Goal: Task Accomplishment & Management: Use online tool/utility

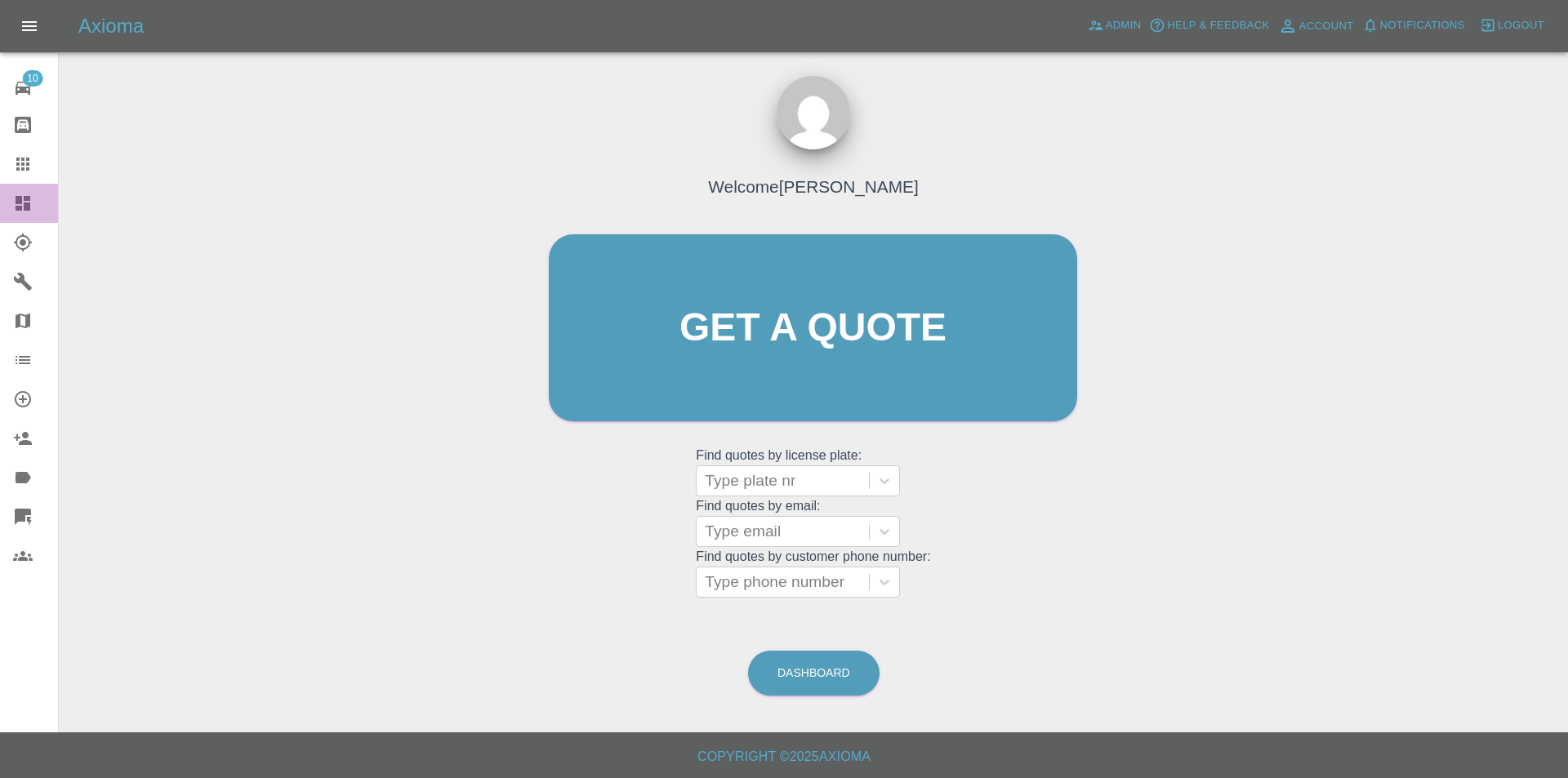
click at [20, 204] on icon at bounding box center [22, 202] width 15 height 15
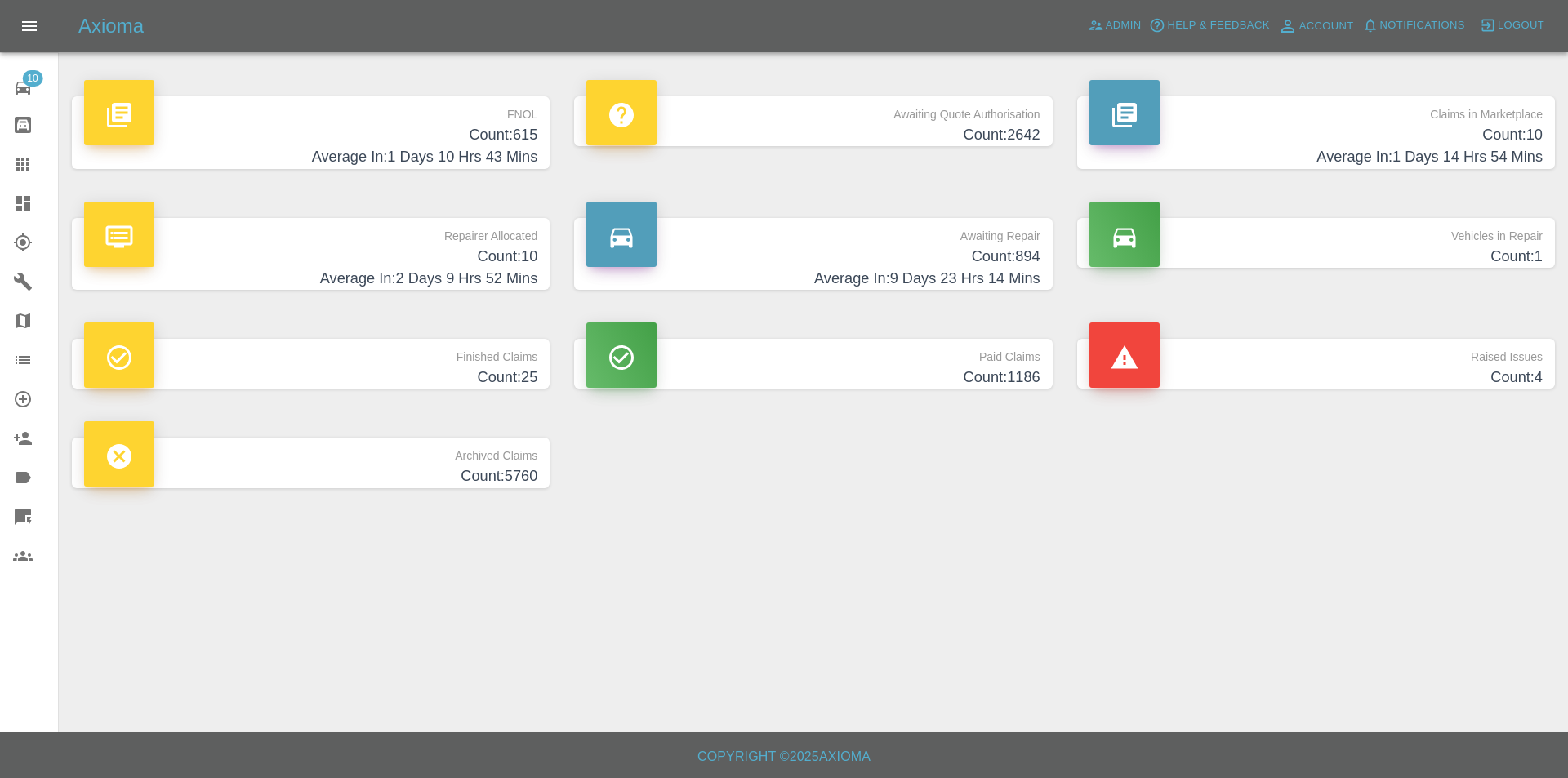
click at [507, 139] on h4 "Count: 615" at bounding box center [311, 136] width 453 height 22
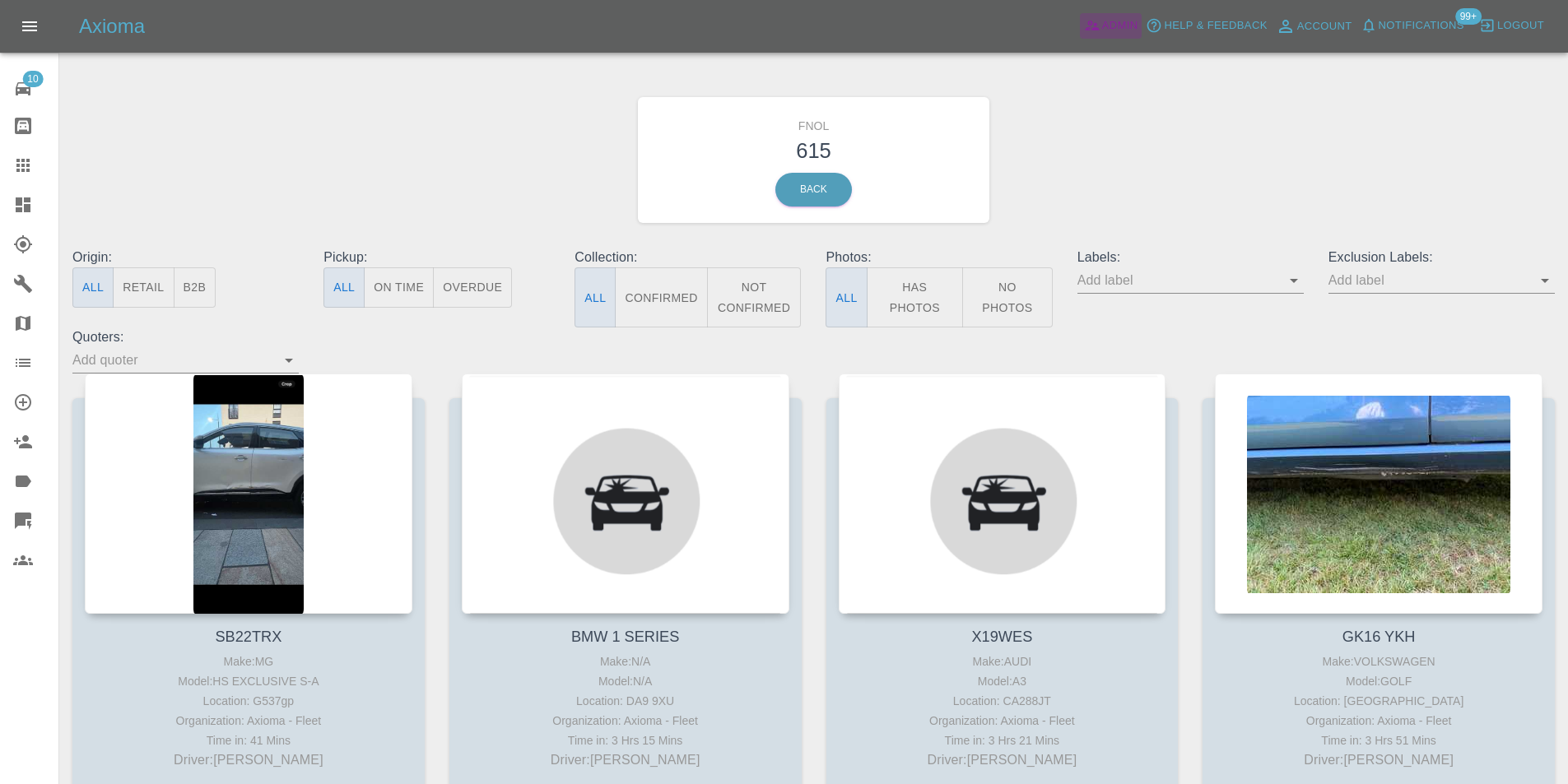
click at [1117, 25] on span "Admin" at bounding box center [1120, 26] width 36 height 19
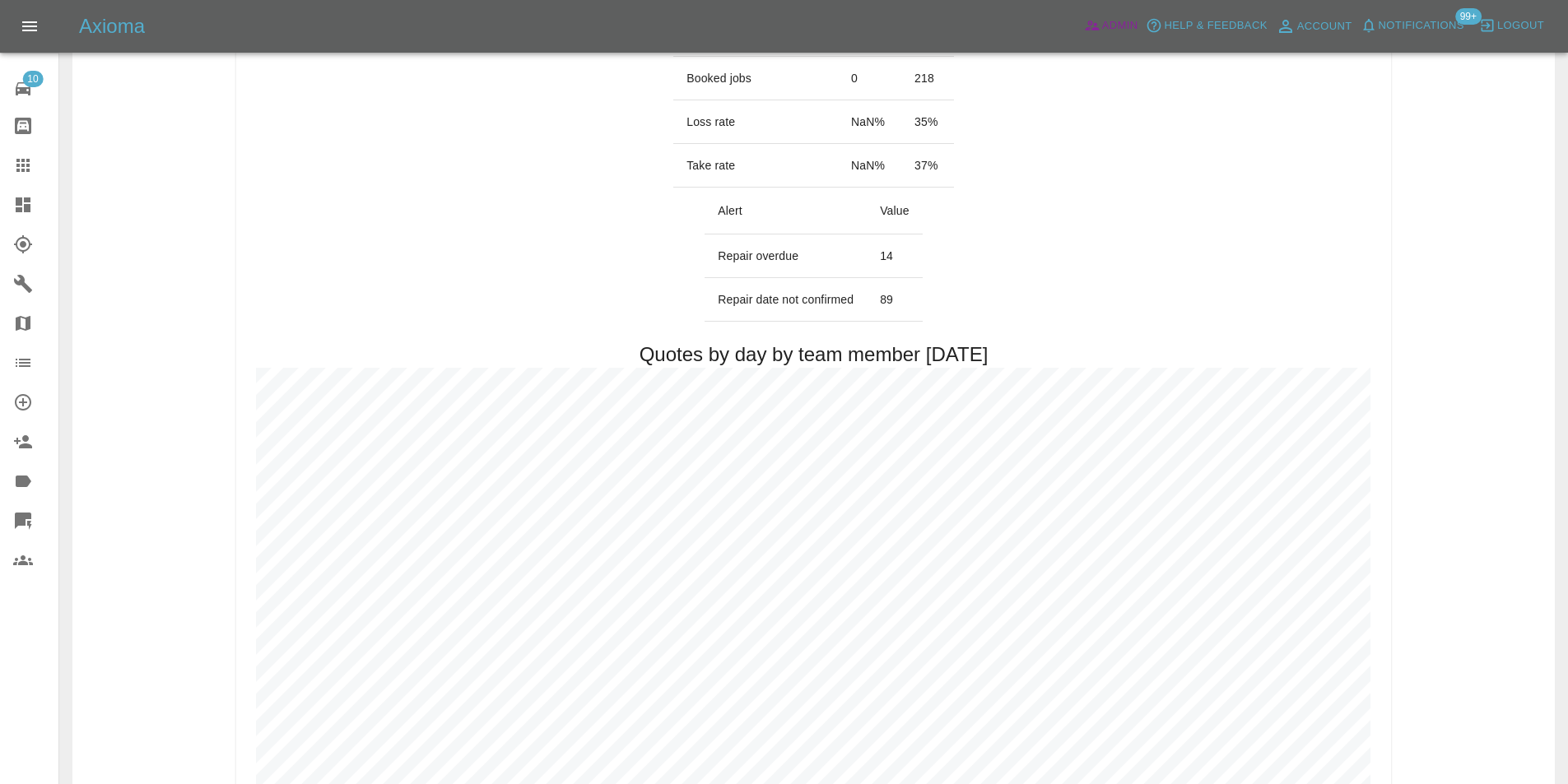
scroll to position [658, 0]
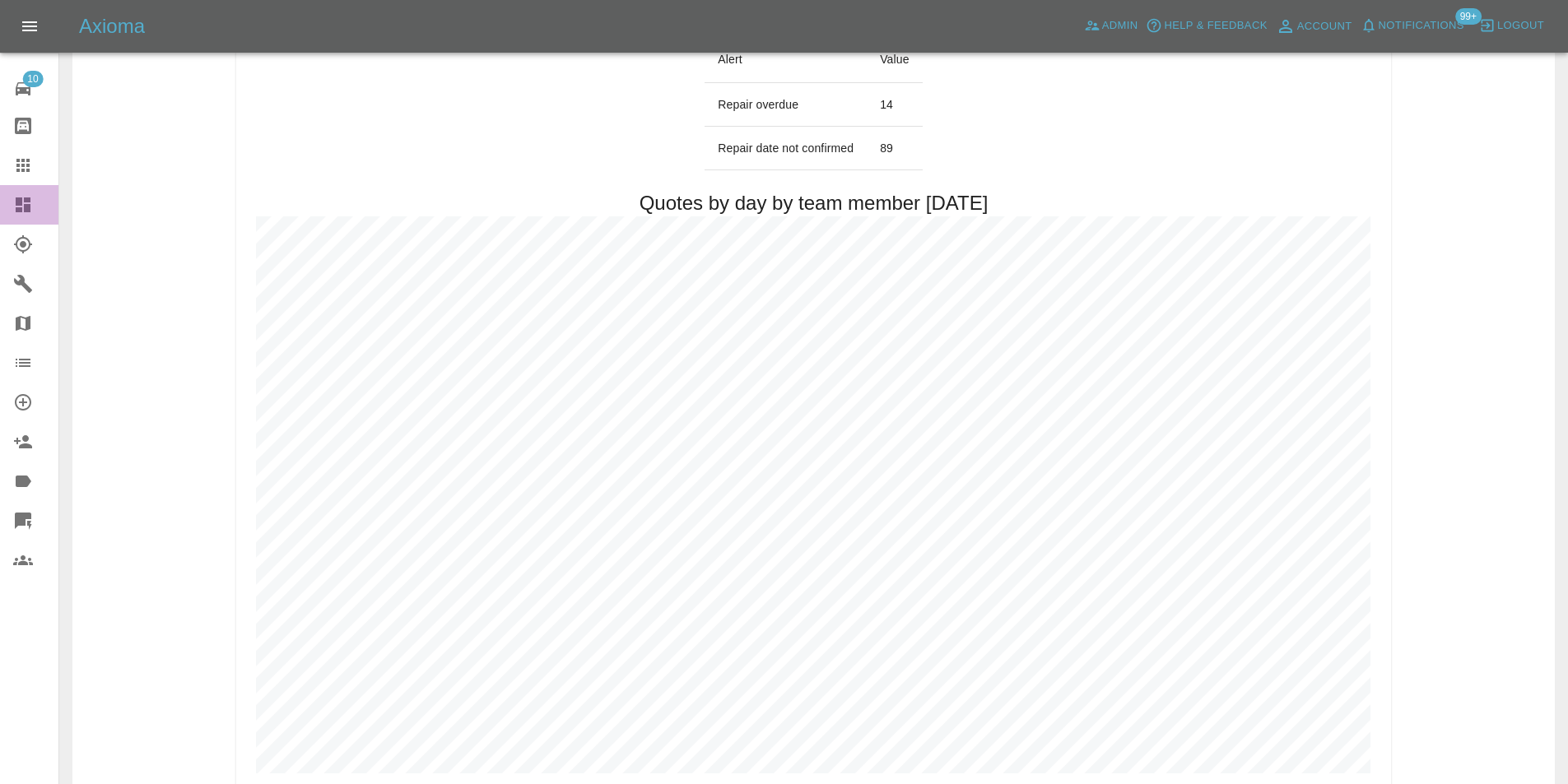
click at [26, 200] on icon at bounding box center [22, 204] width 15 height 15
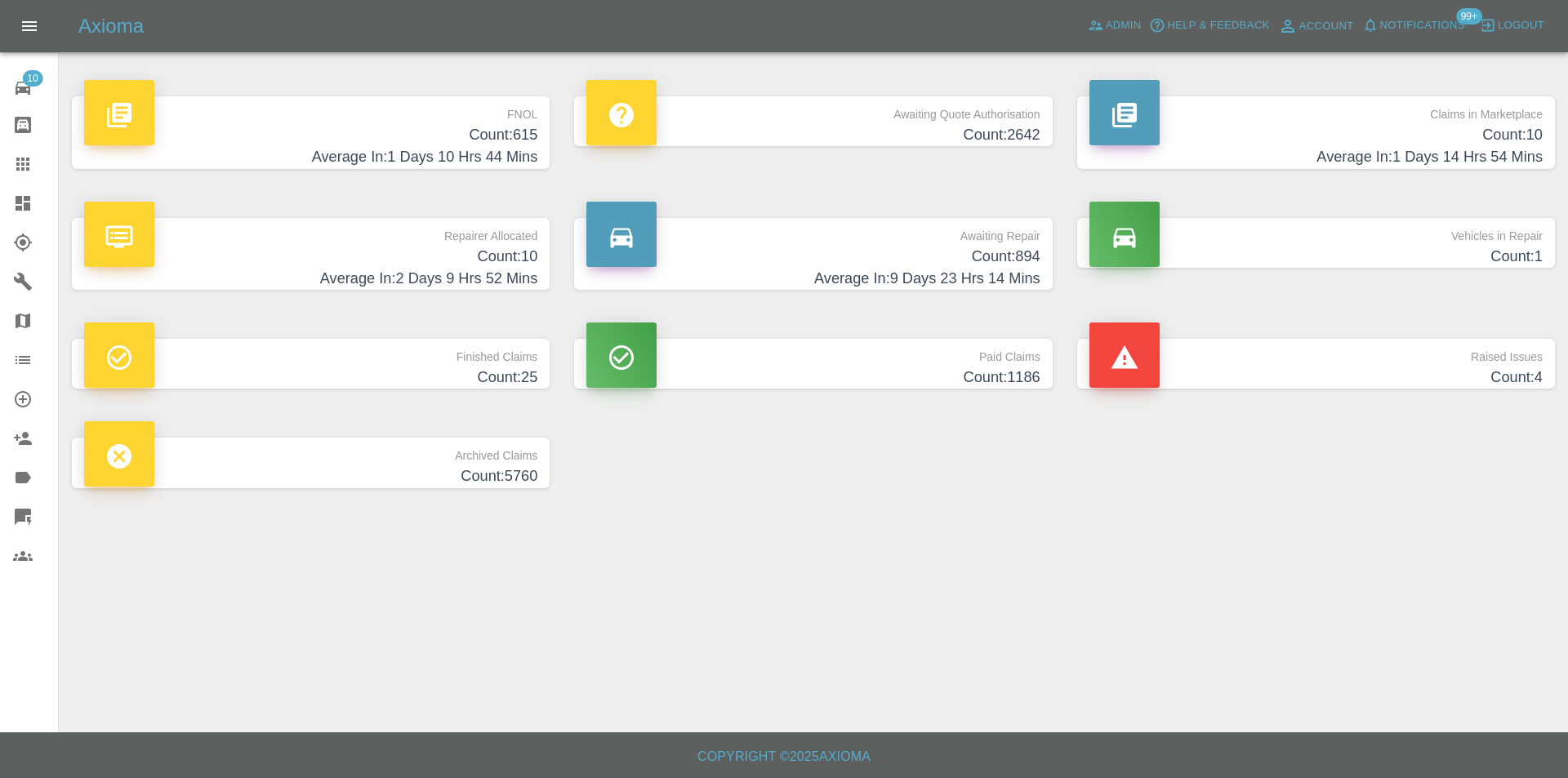
click at [504, 143] on h4 "Count: 615" at bounding box center [311, 136] width 453 height 22
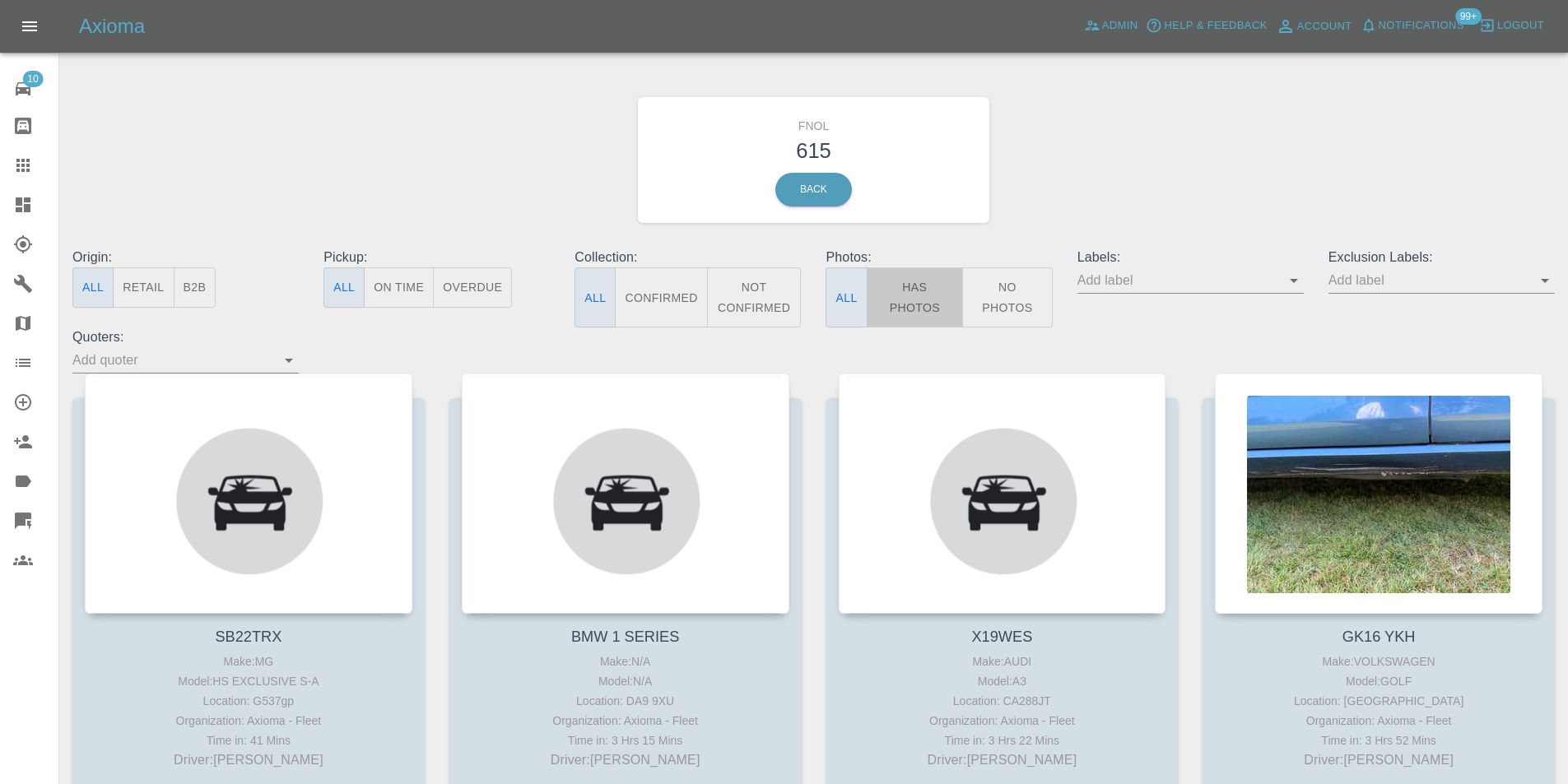
click at [906, 296] on button "Has Photos" at bounding box center [915, 296] width 97 height 60
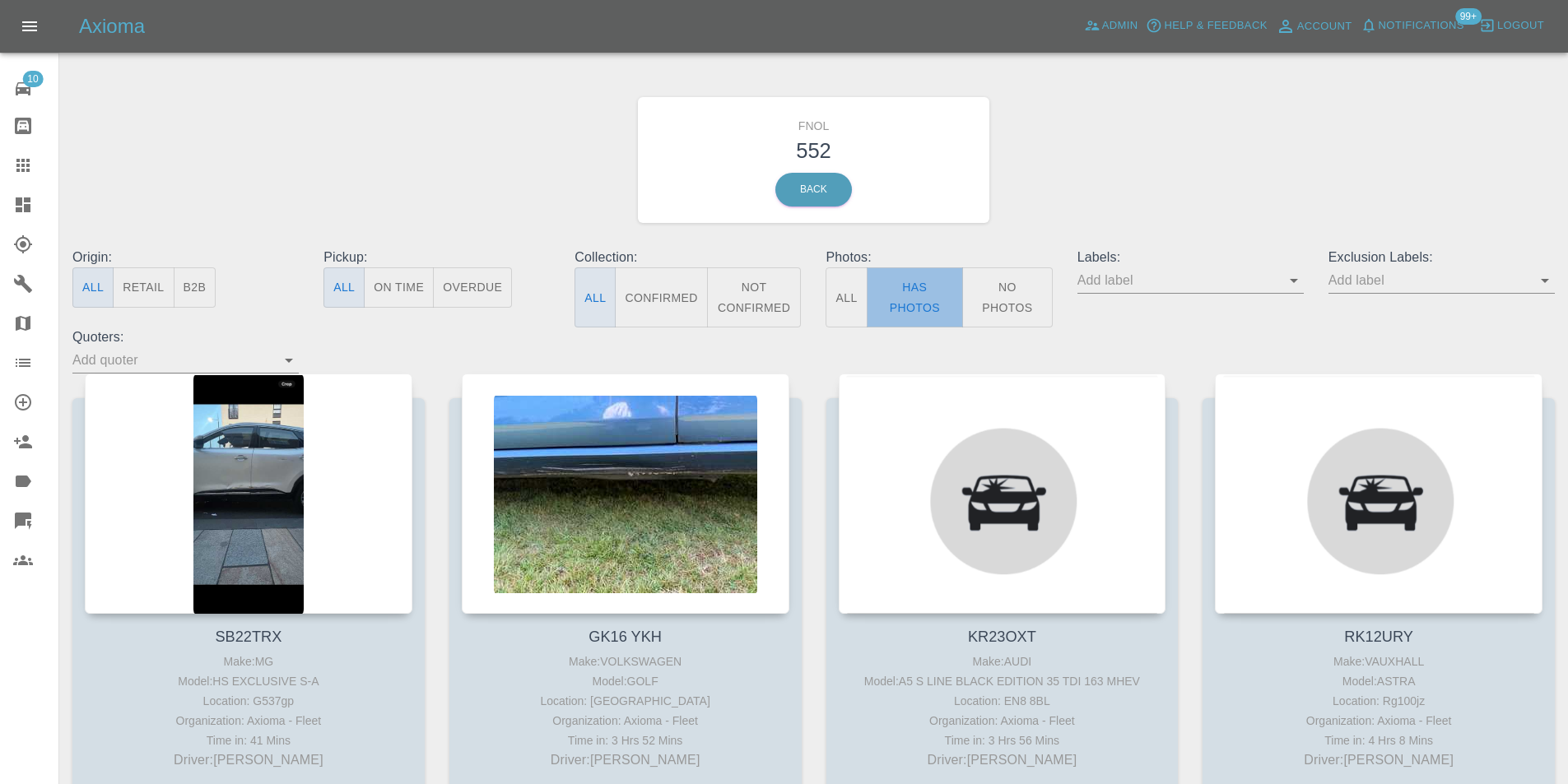
click at [893, 283] on button "Has Photos" at bounding box center [915, 296] width 97 height 60
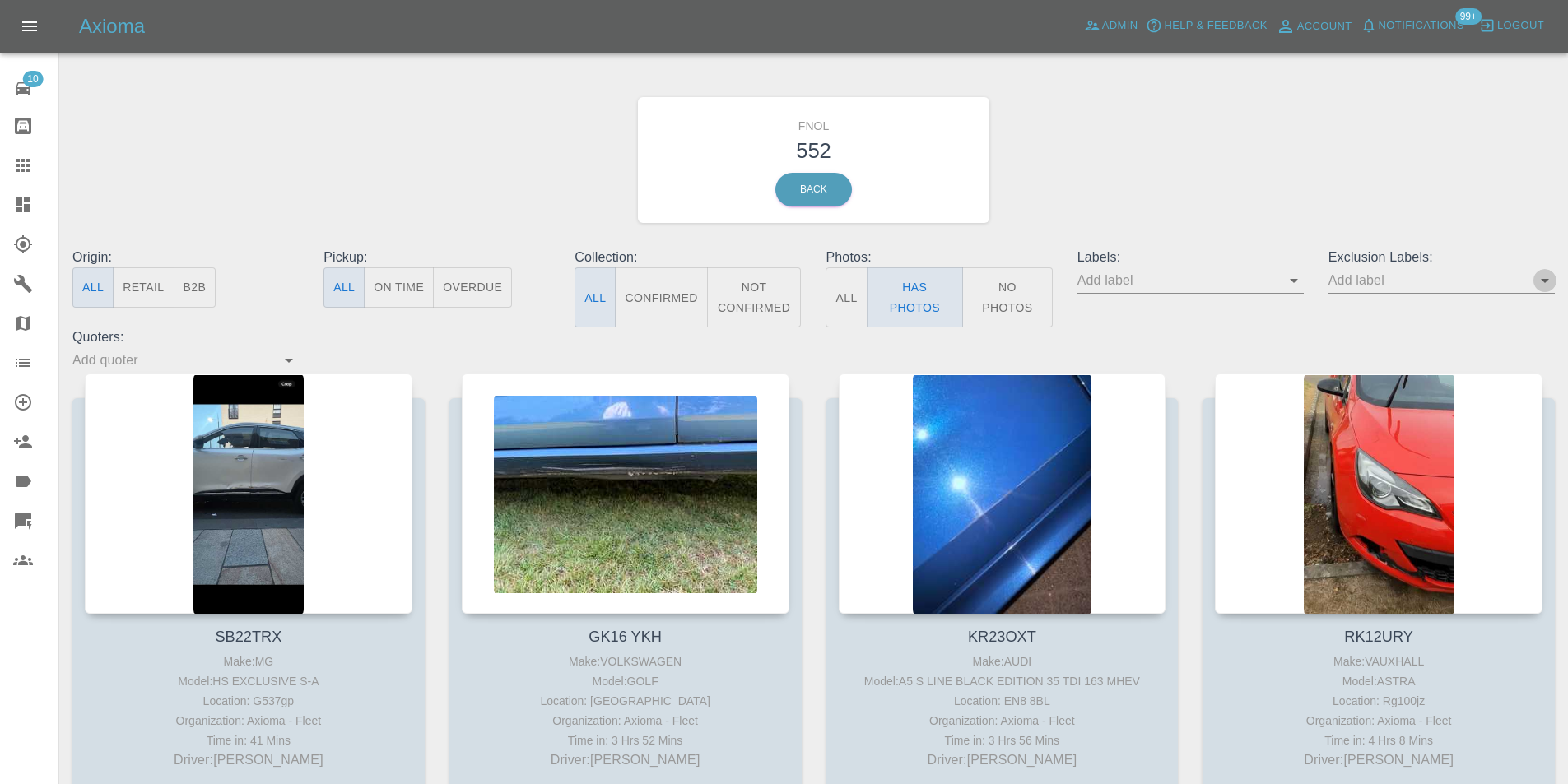
click at [1539, 280] on icon "Open" at bounding box center [1545, 280] width 20 height 20
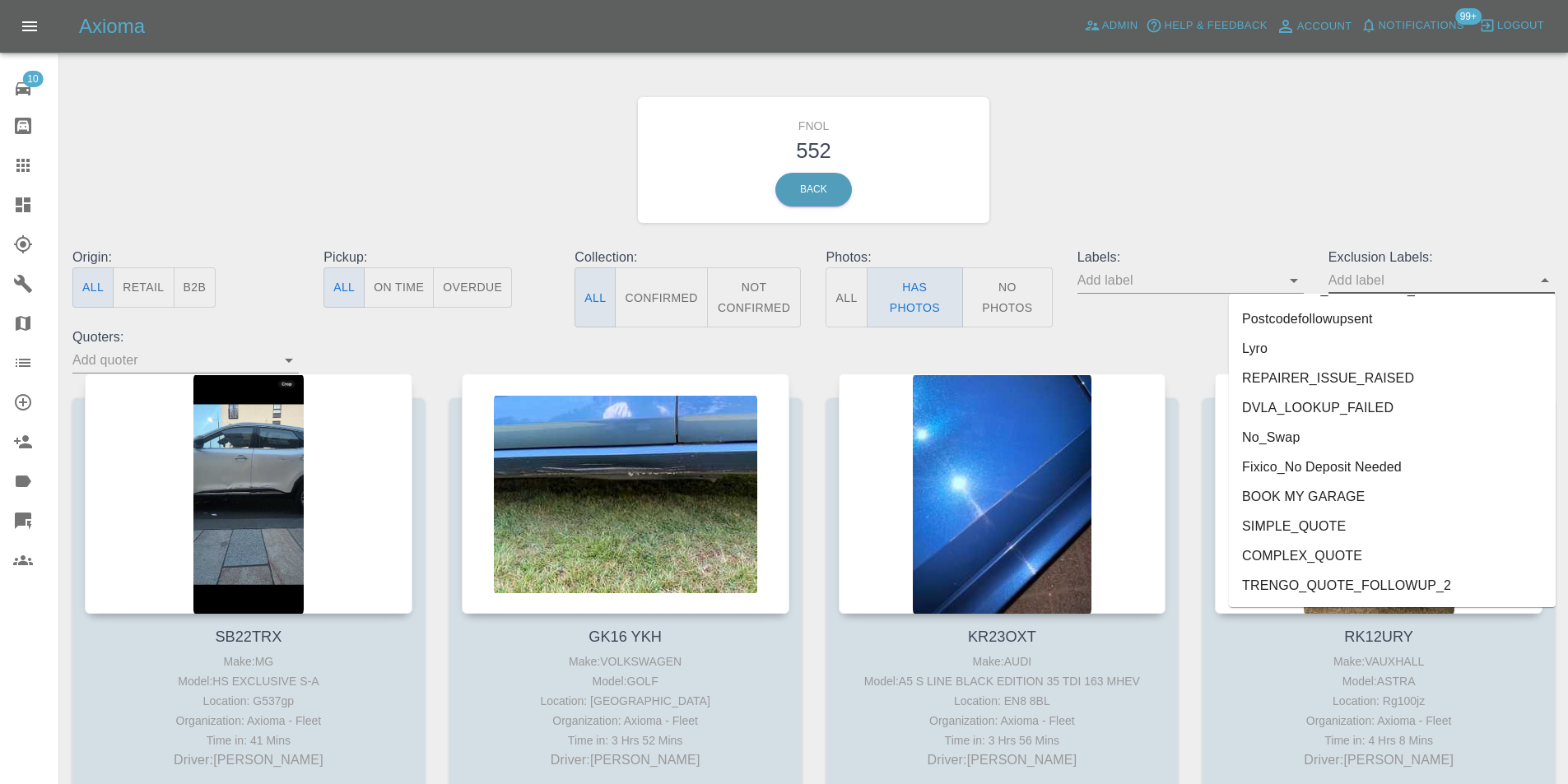
scroll to position [3431, 0]
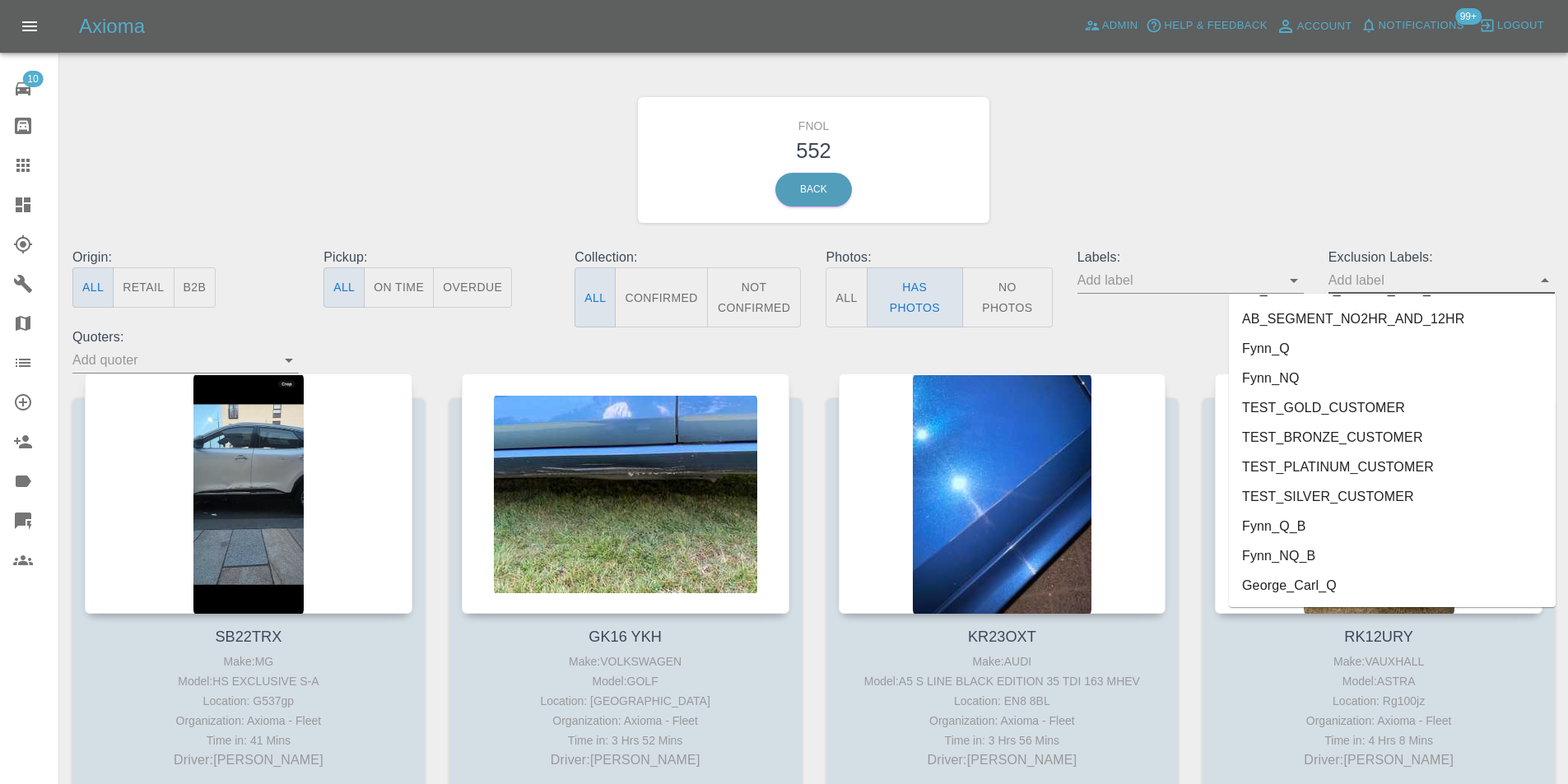
click at [1325, 586] on li "George_Carl_Q" at bounding box center [1392, 585] width 327 height 29
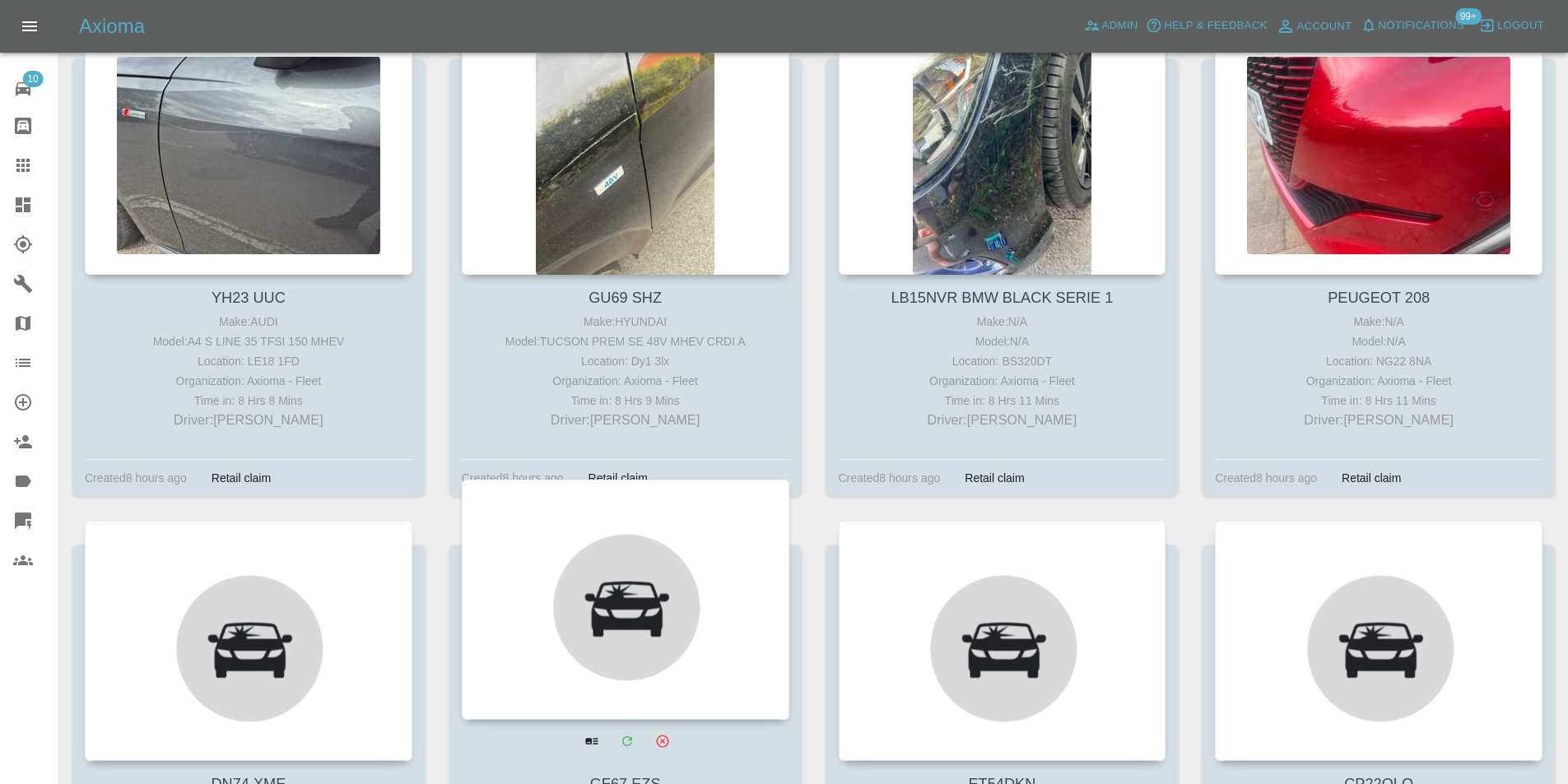
scroll to position [4359, 0]
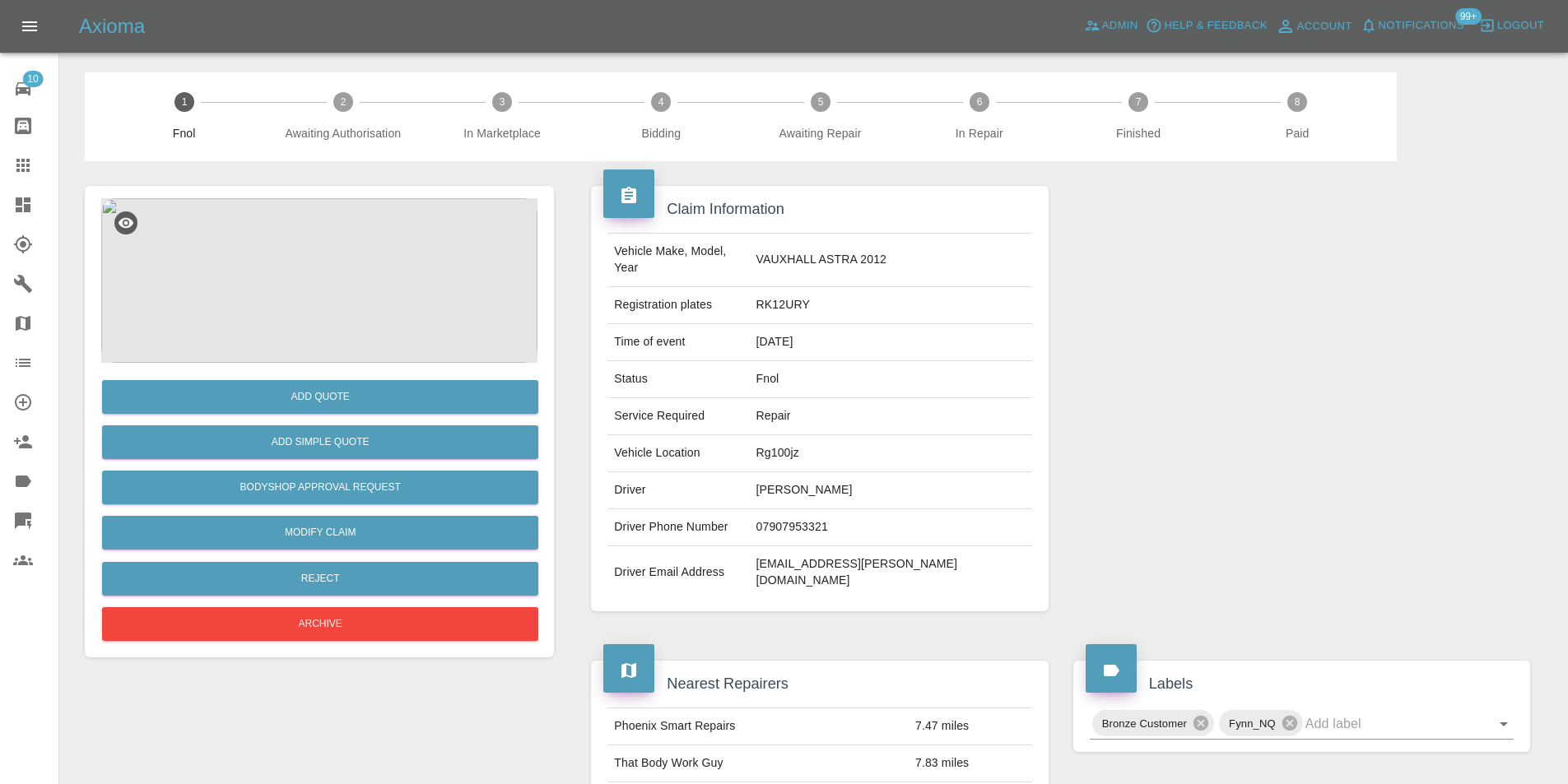
click at [300, 258] on img at bounding box center [319, 280] width 436 height 164
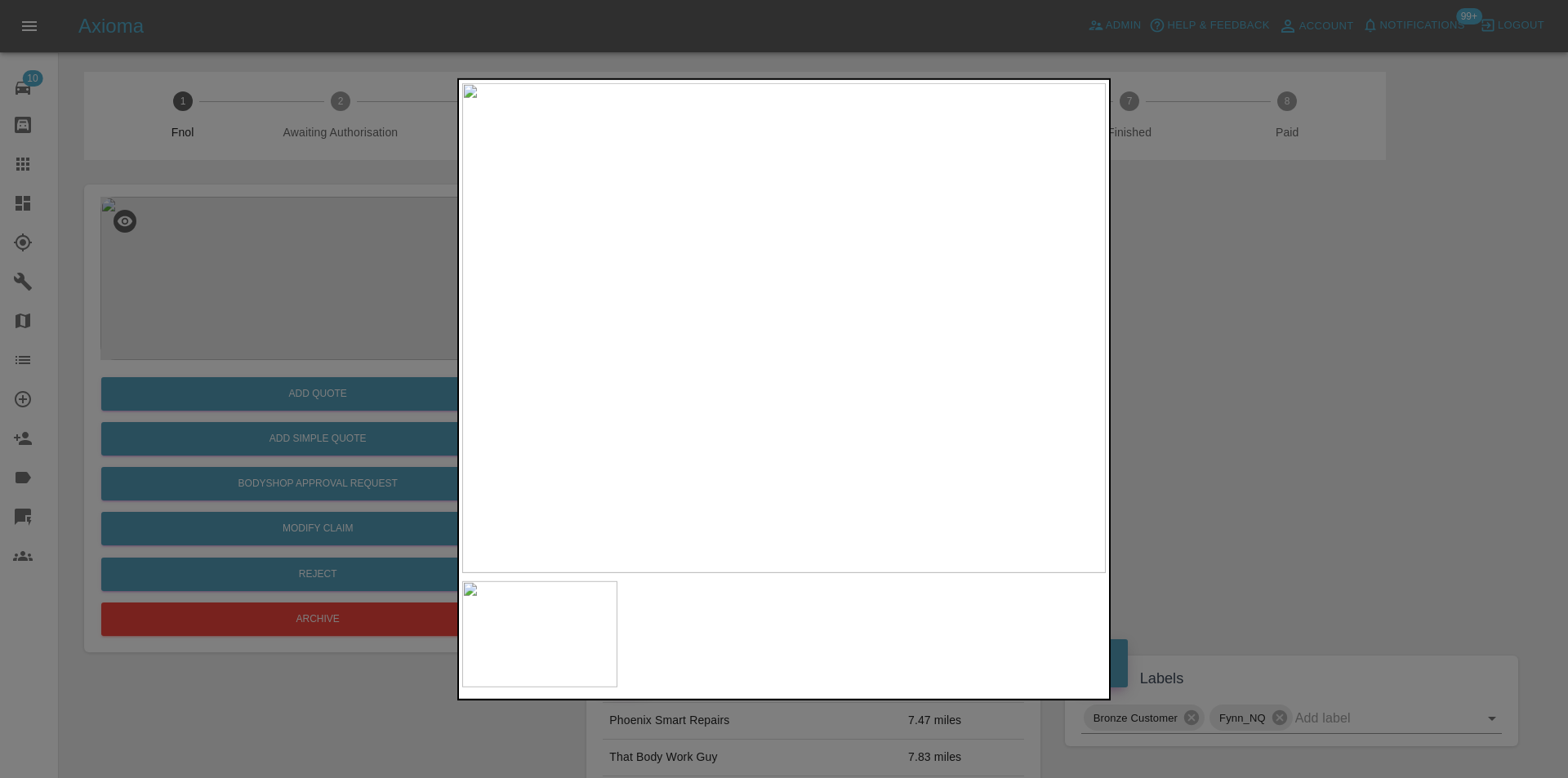
click at [1152, 440] on div at bounding box center [784, 389] width 1568 height 778
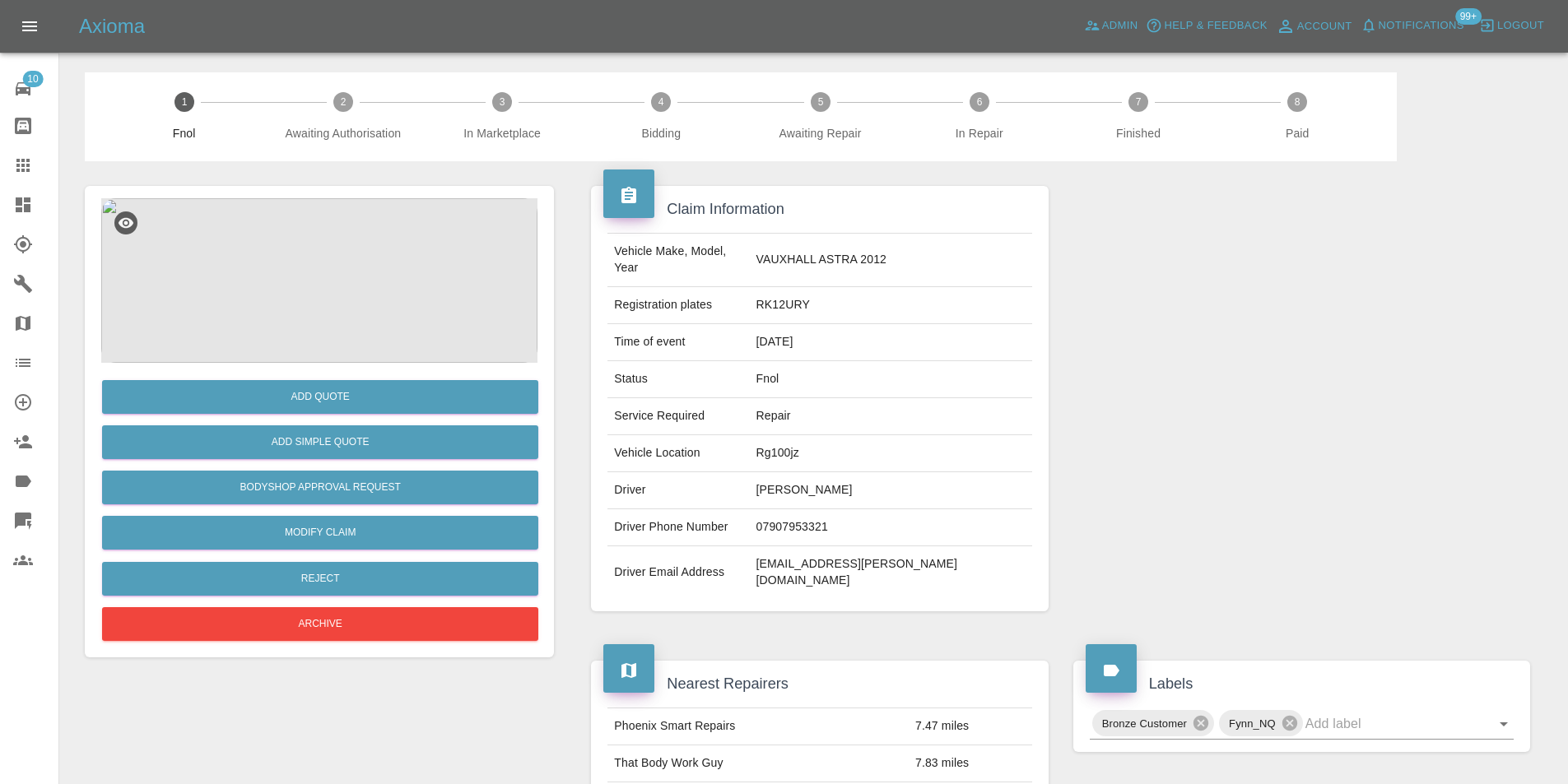
click at [315, 315] on img at bounding box center [319, 280] width 436 height 164
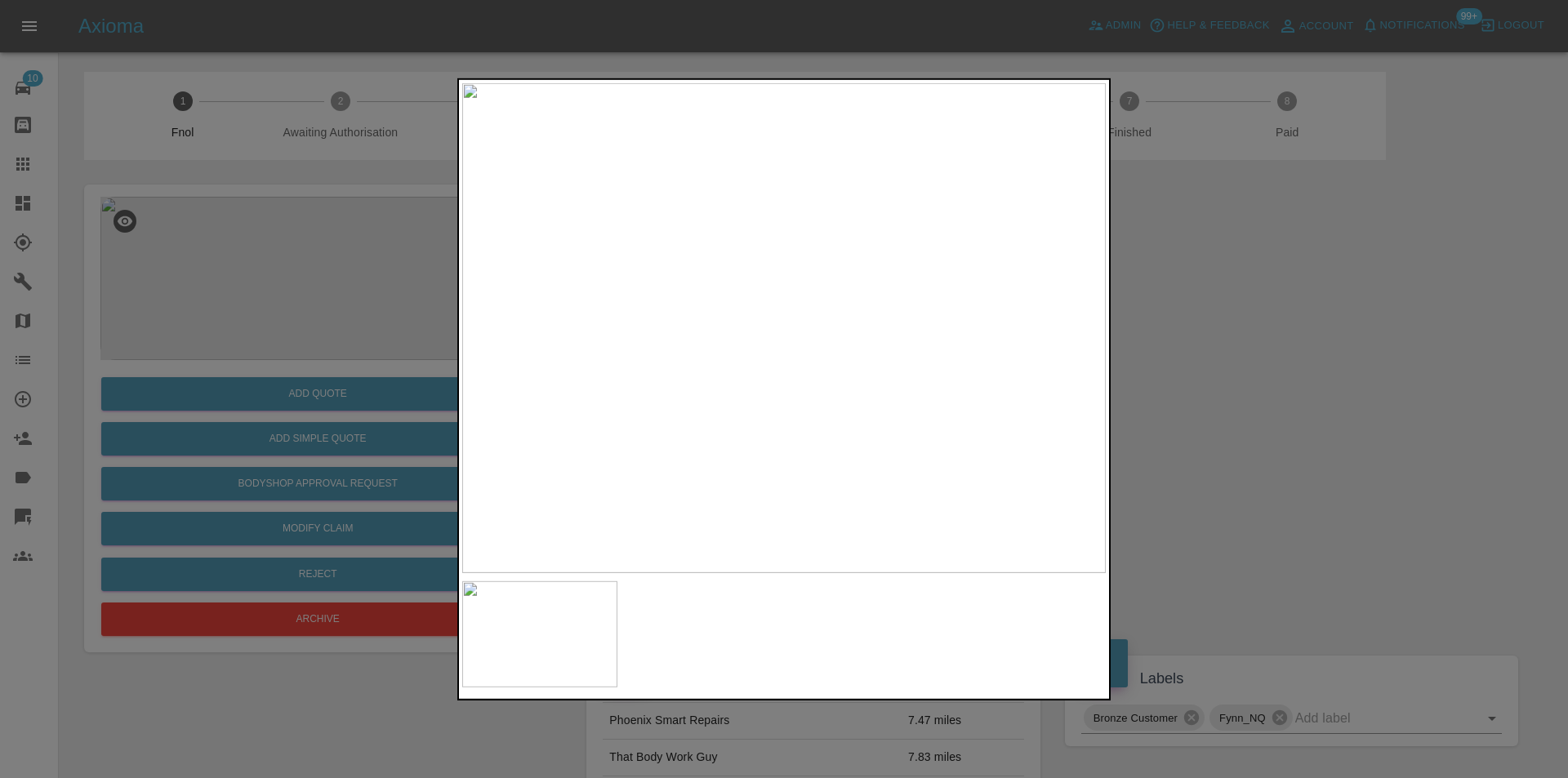
click at [771, 442] on img at bounding box center [784, 327] width 644 height 490
click at [1321, 421] on div at bounding box center [784, 389] width 1568 height 778
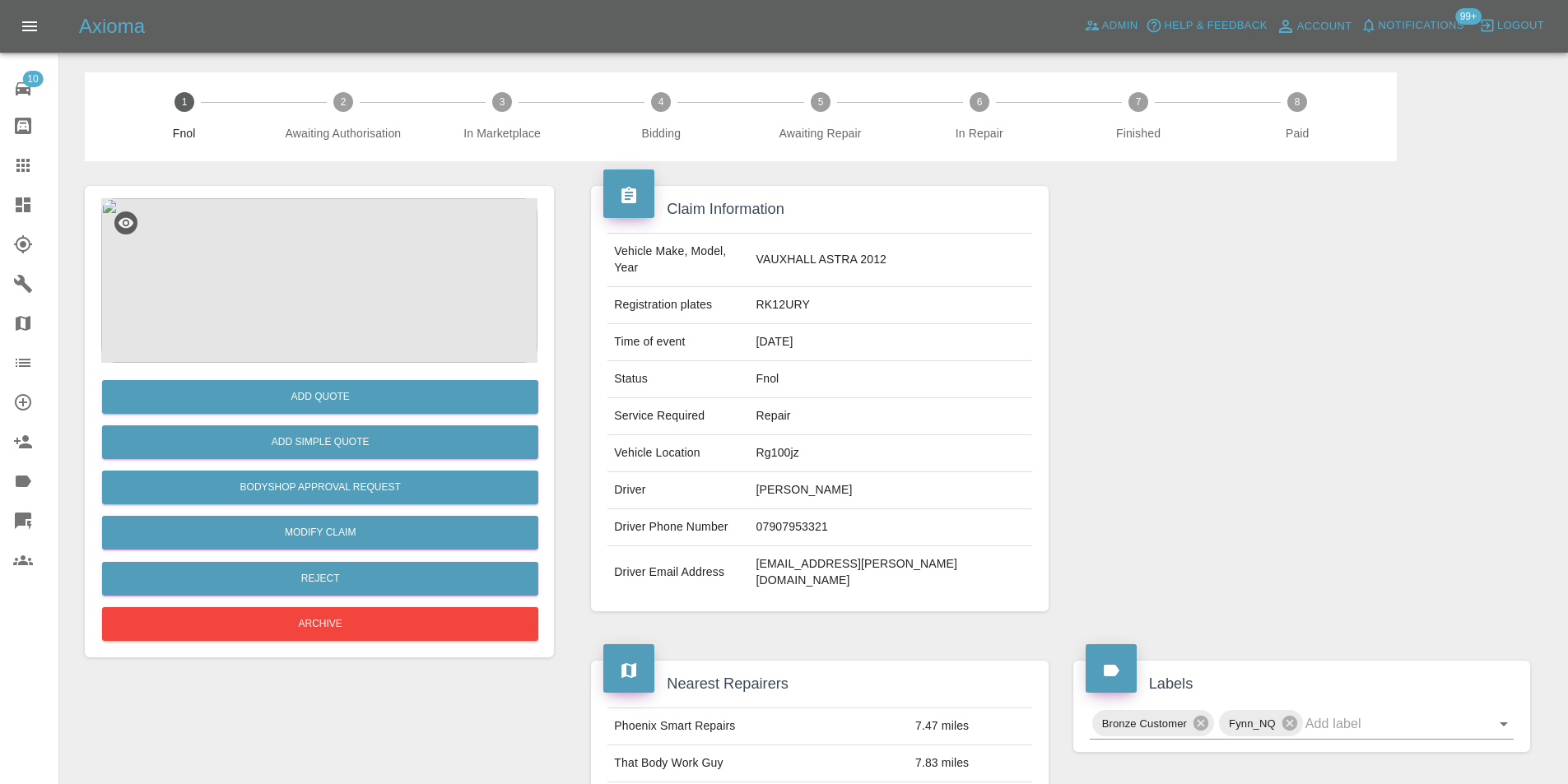
click at [278, 273] on img at bounding box center [319, 280] width 436 height 164
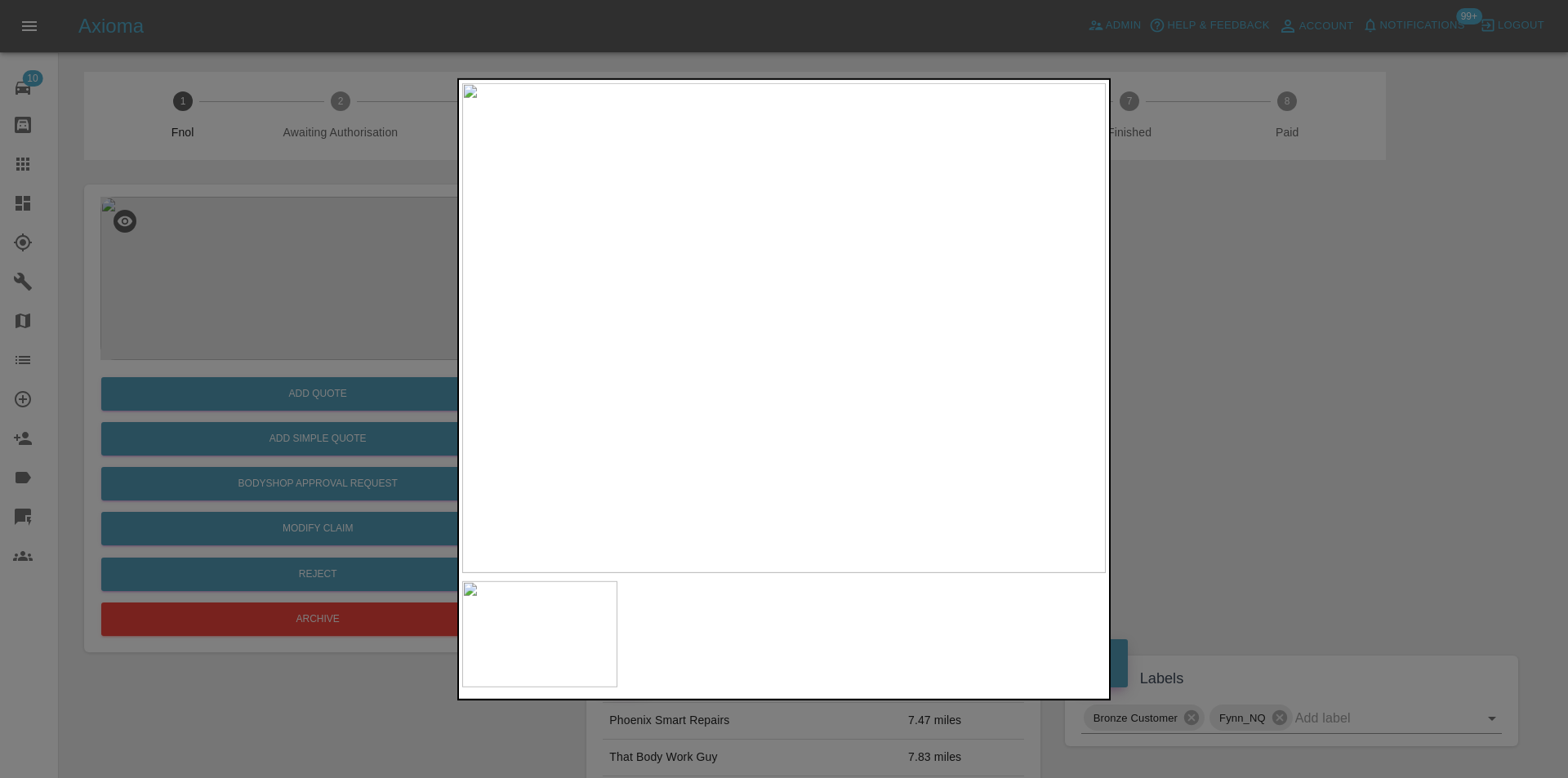
click at [1259, 398] on div at bounding box center [784, 389] width 1568 height 778
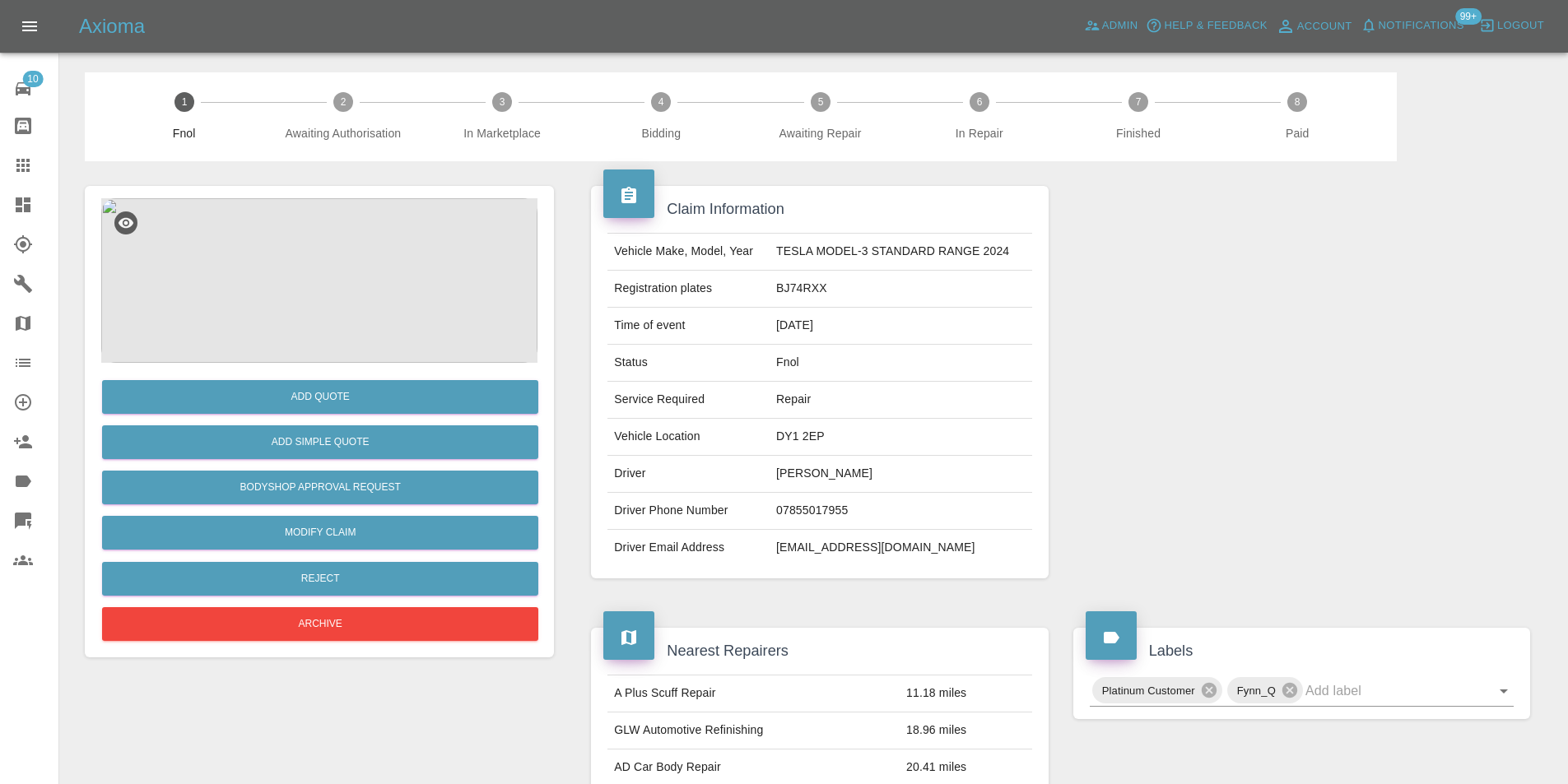
click at [326, 221] on img at bounding box center [319, 280] width 436 height 164
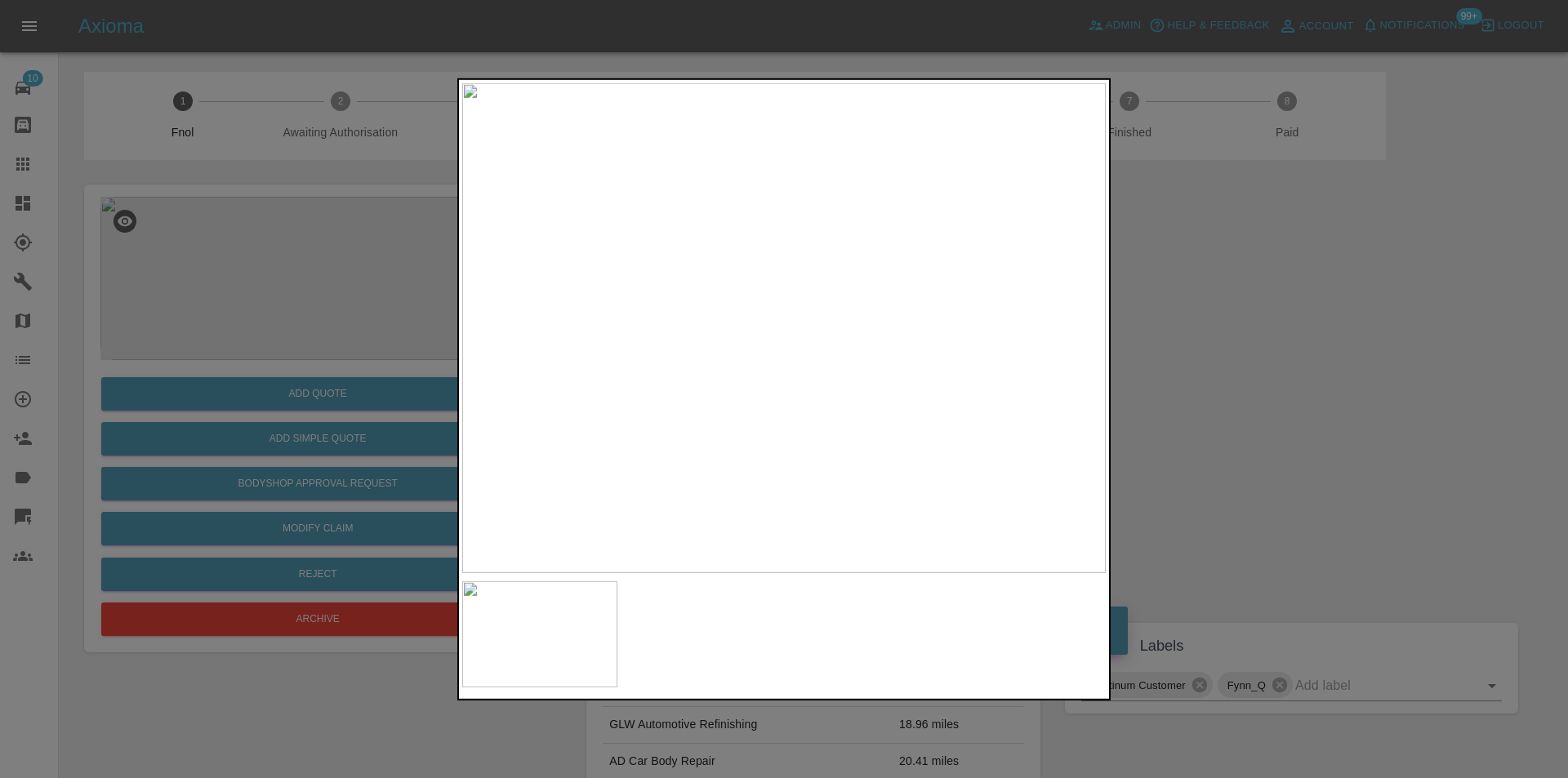
click at [1247, 400] on div at bounding box center [784, 389] width 1568 height 778
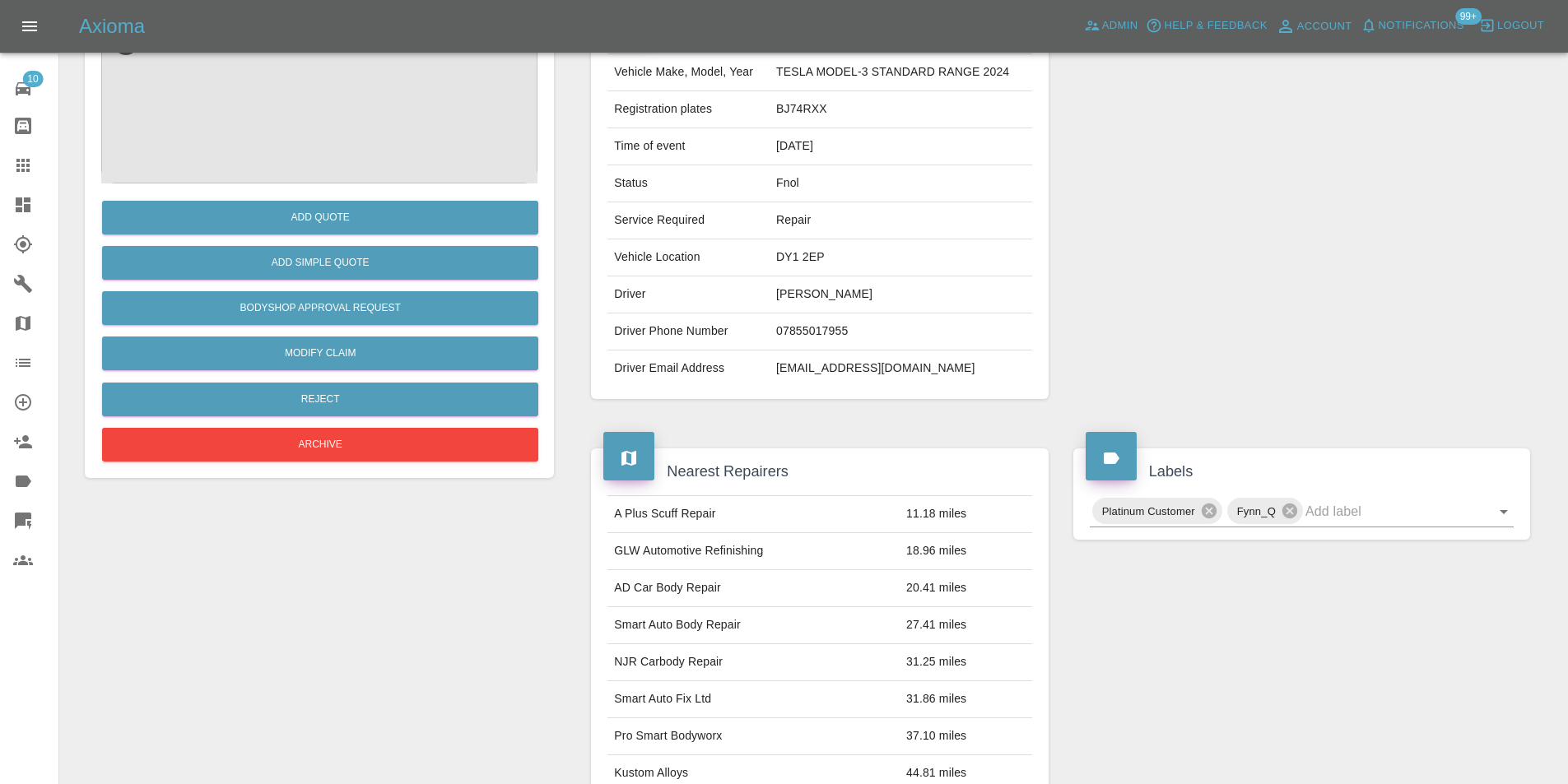
scroll to position [25, 0]
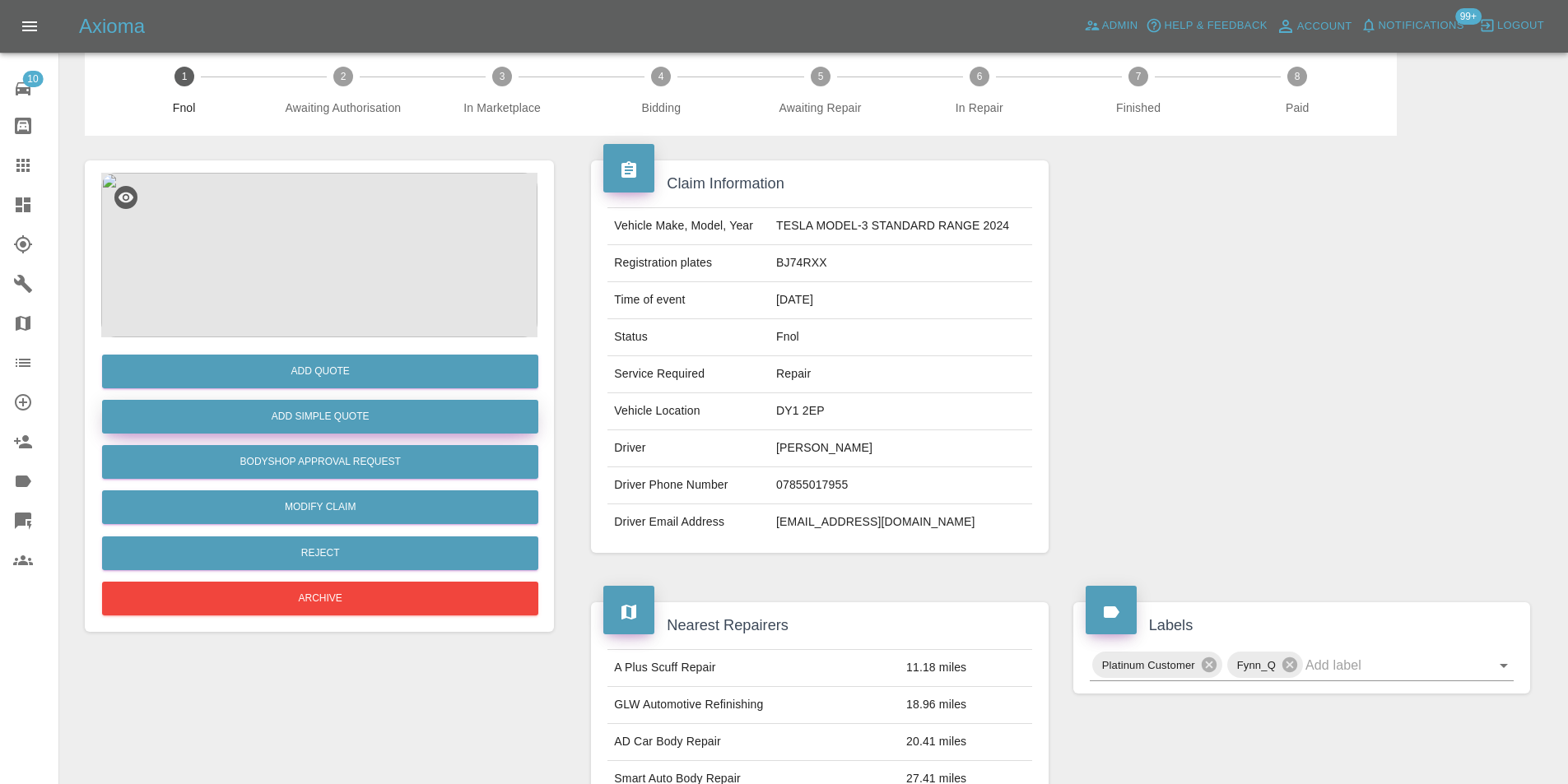
click at [306, 426] on button "Add Simple Quote" at bounding box center [320, 416] width 436 height 34
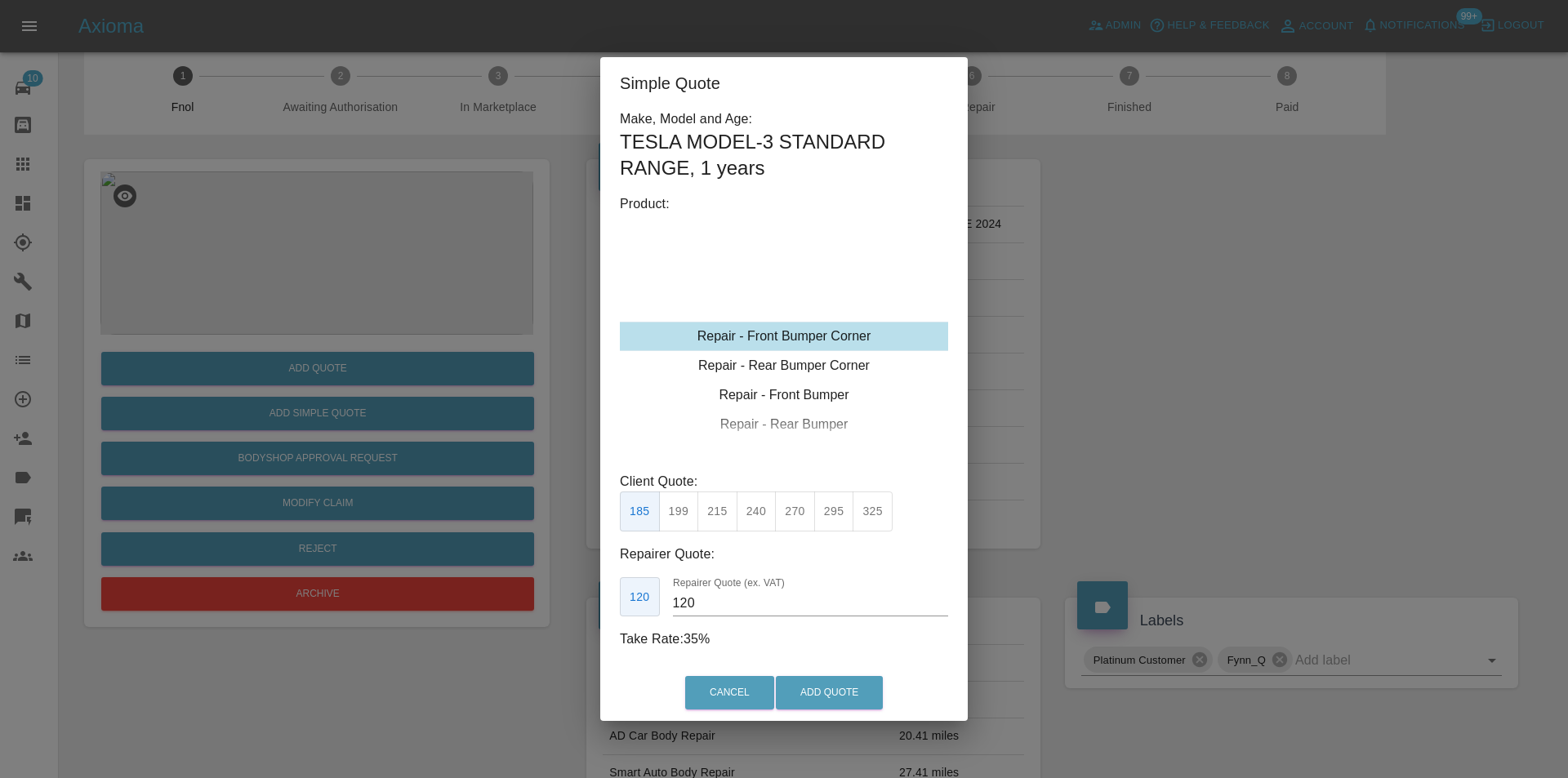
click at [835, 340] on div "Repair - Front Bumper Corner" at bounding box center [784, 336] width 329 height 29
drag, startPoint x: 714, startPoint y: 509, endPoint x: 774, endPoint y: 609, distance: 116.6
click at [714, 510] on button "215" at bounding box center [717, 511] width 40 height 40
type input "135"
click at [810, 696] on button "Add Quote" at bounding box center [829, 692] width 107 height 33
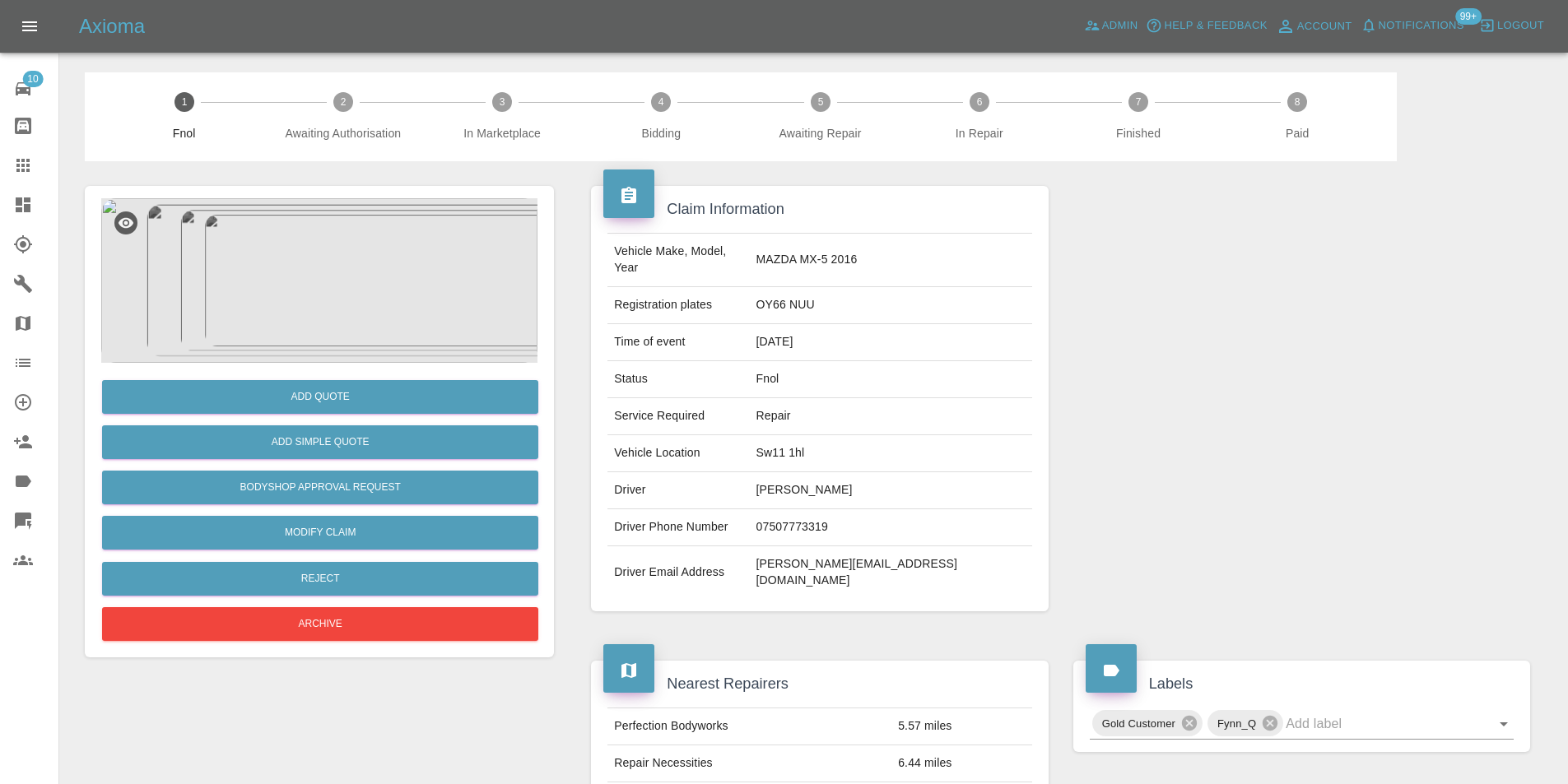
click at [333, 284] on img at bounding box center [319, 280] width 436 height 164
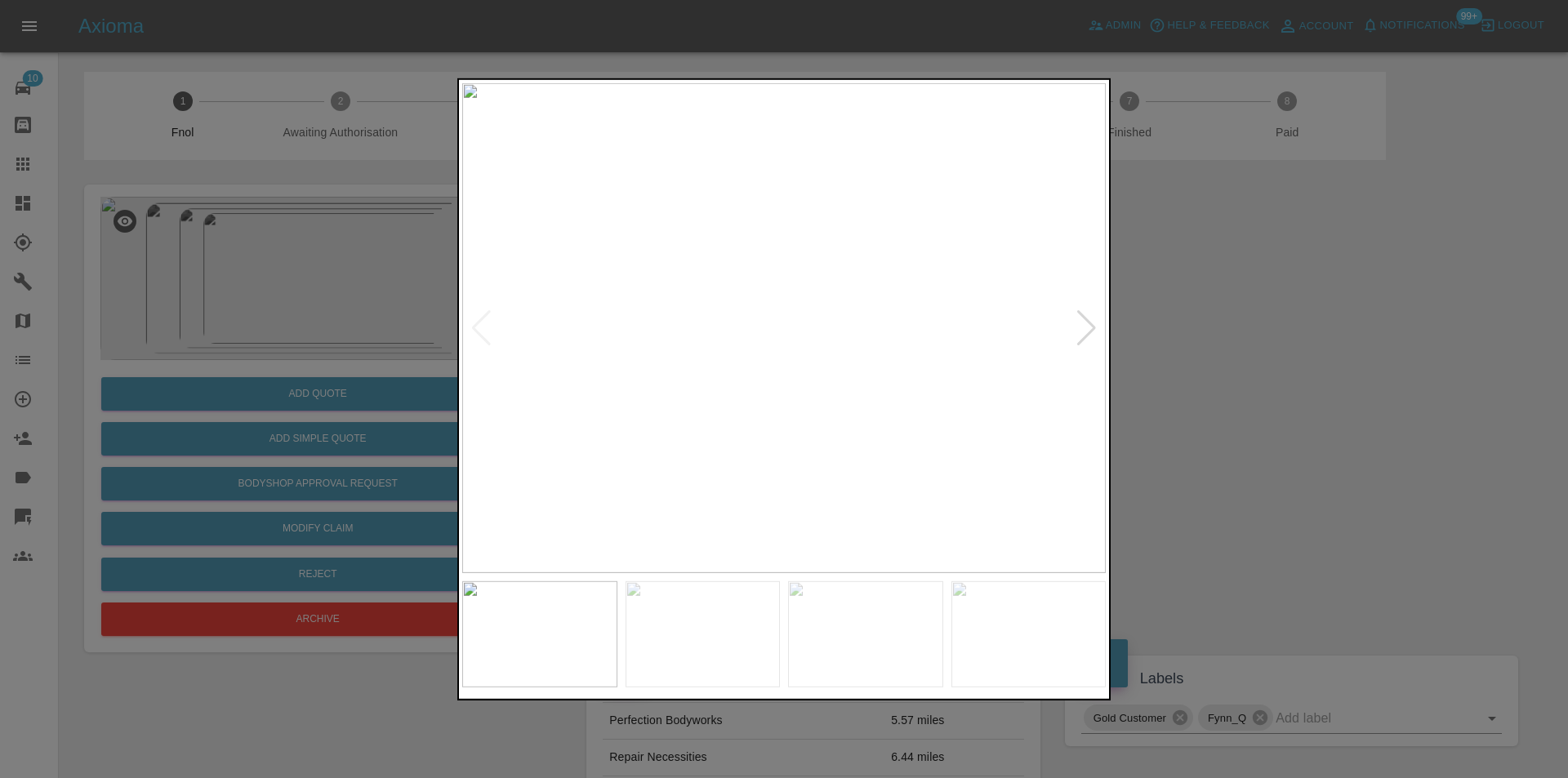
click at [1084, 329] on div at bounding box center [1087, 328] width 22 height 36
click at [1084, 329] on img at bounding box center [784, 327] width 644 height 490
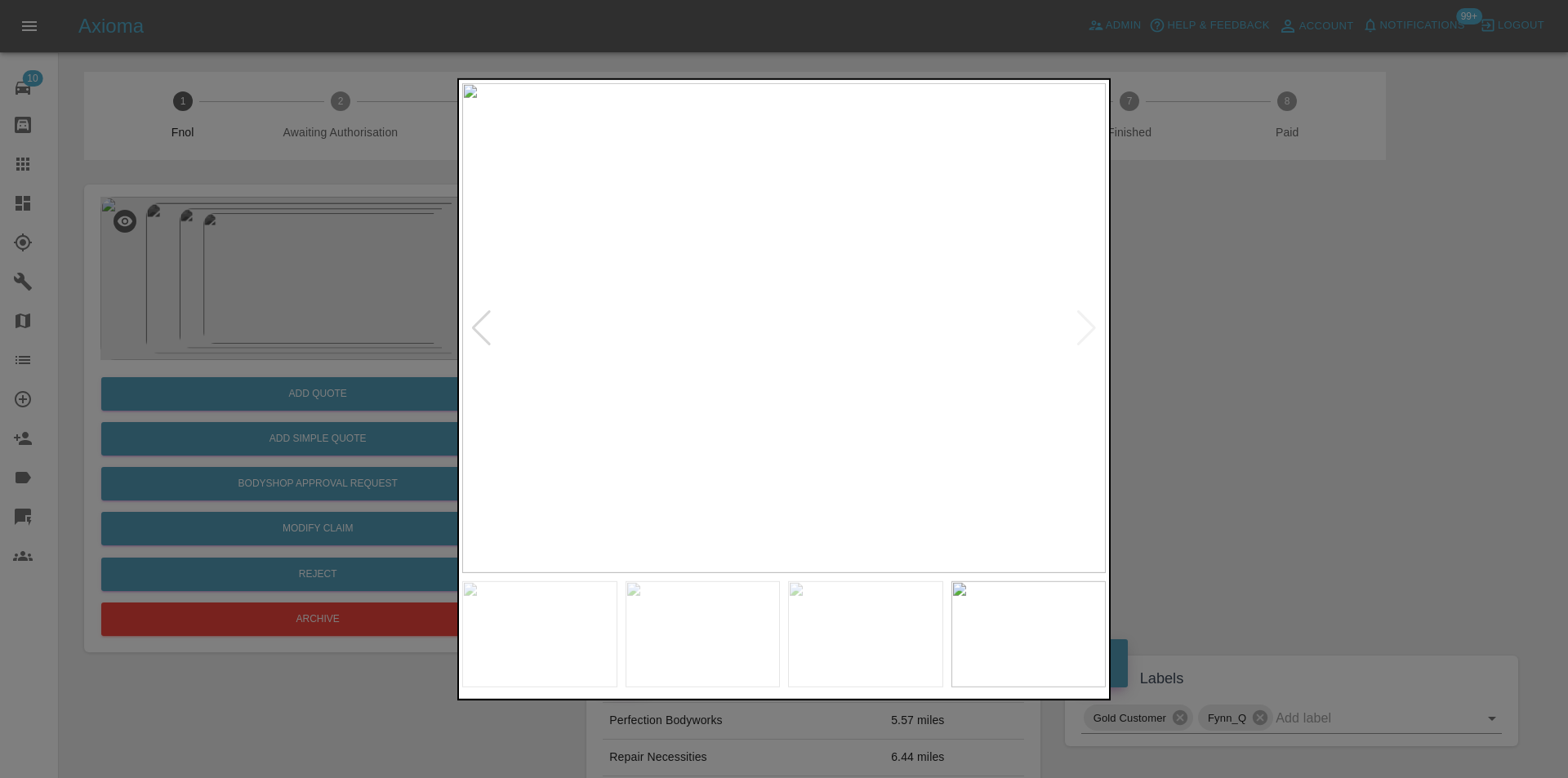
drag, startPoint x: 1308, startPoint y: 337, endPoint x: 1298, endPoint y: 339, distance: 10.2
click at [1307, 339] on div at bounding box center [784, 389] width 1568 height 778
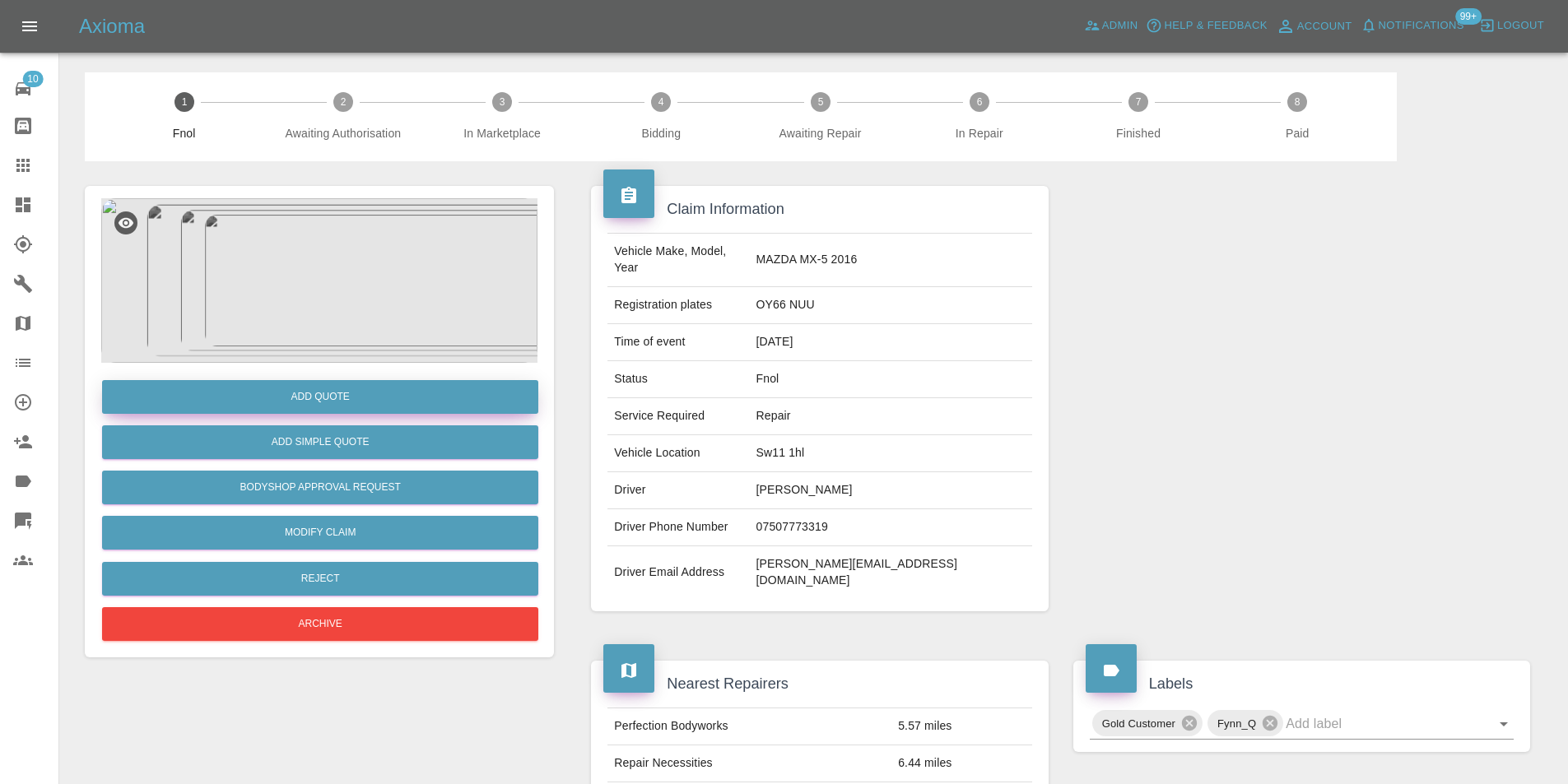
click at [337, 401] on button "Add Quote" at bounding box center [320, 397] width 436 height 34
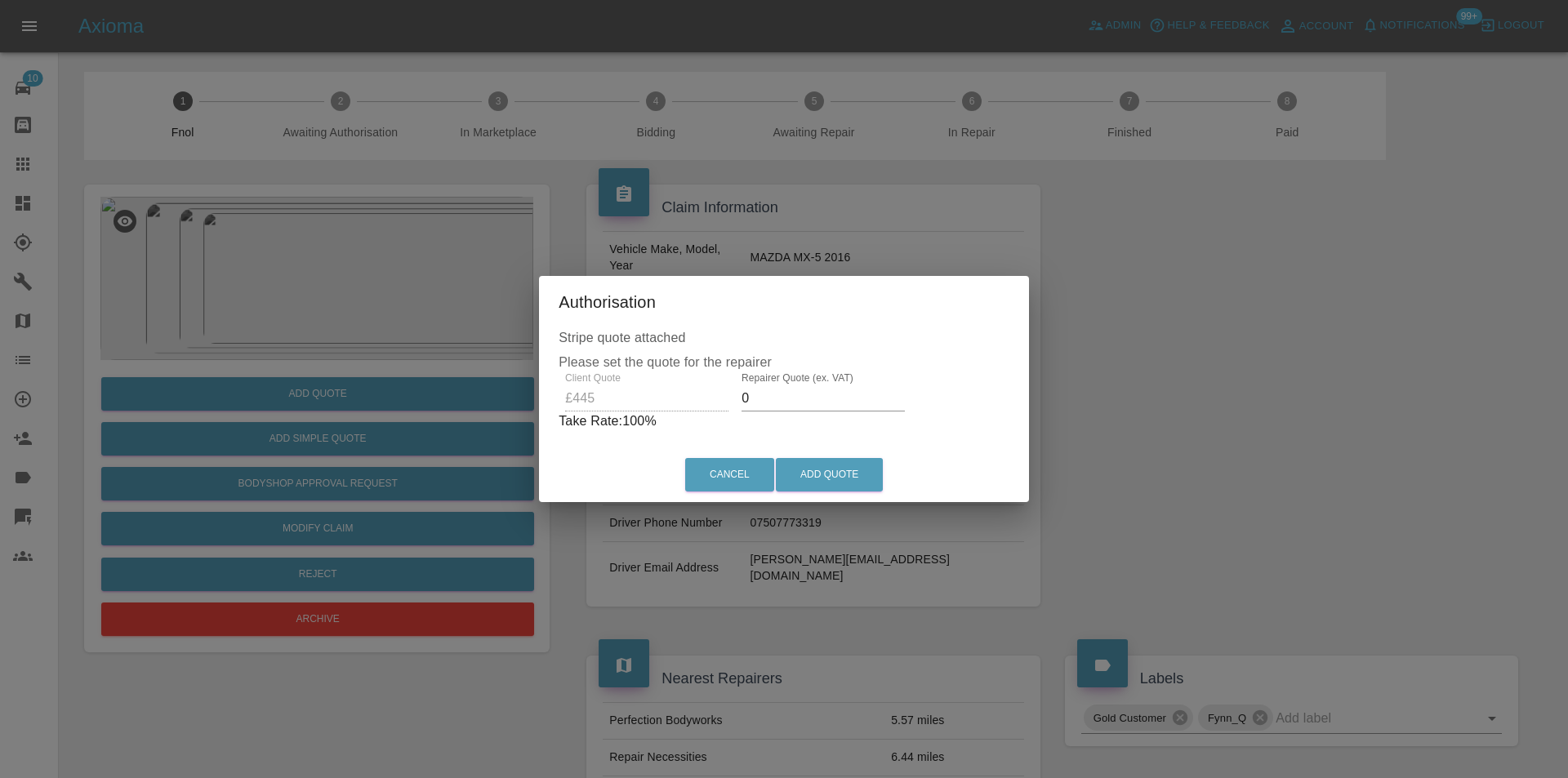
click at [778, 390] on input "0" at bounding box center [823, 398] width 163 height 26
type input "0290"
click at [819, 467] on button "Add Quote" at bounding box center [829, 474] width 107 height 33
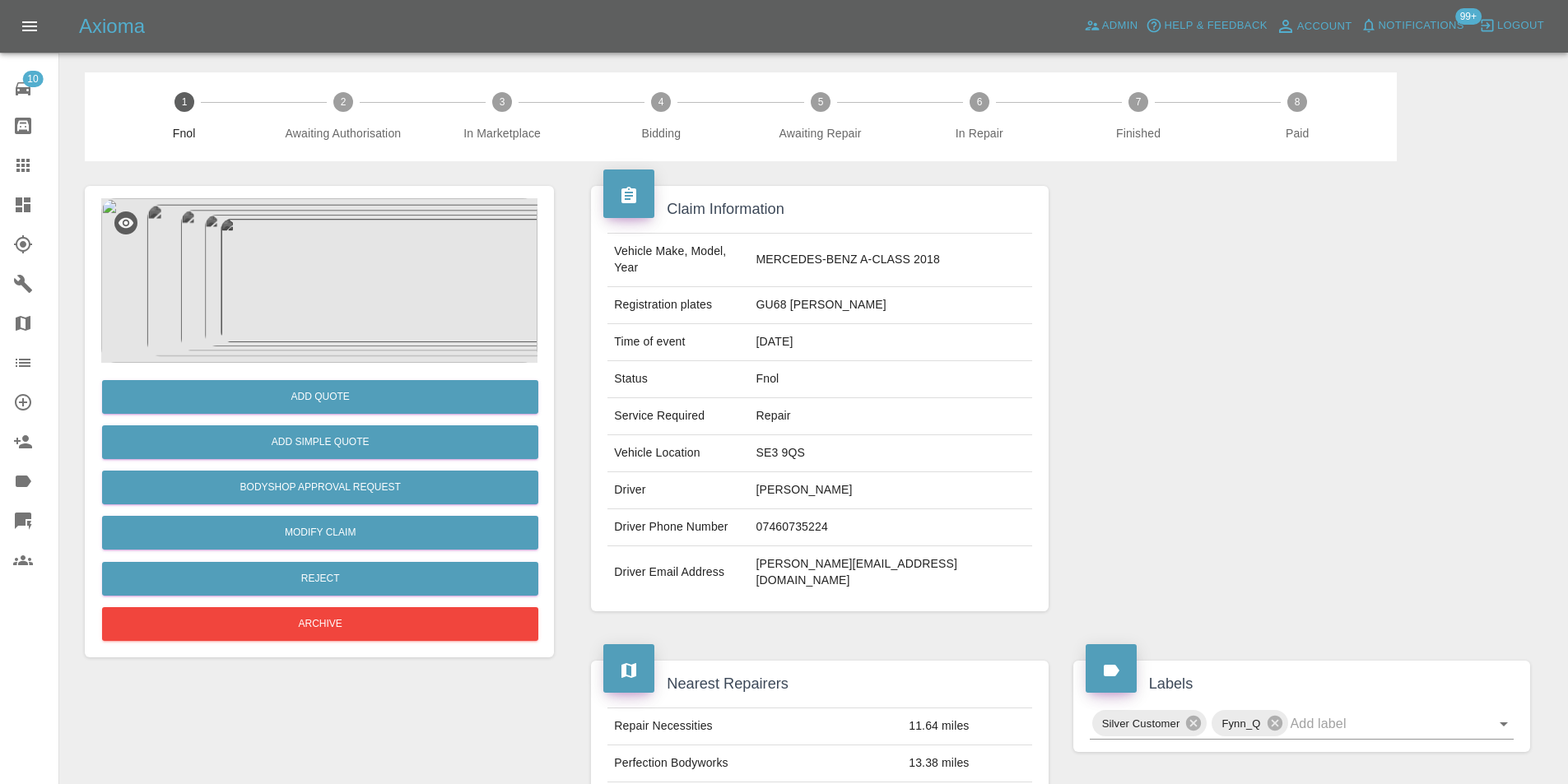
click at [374, 290] on img at bounding box center [319, 280] width 436 height 164
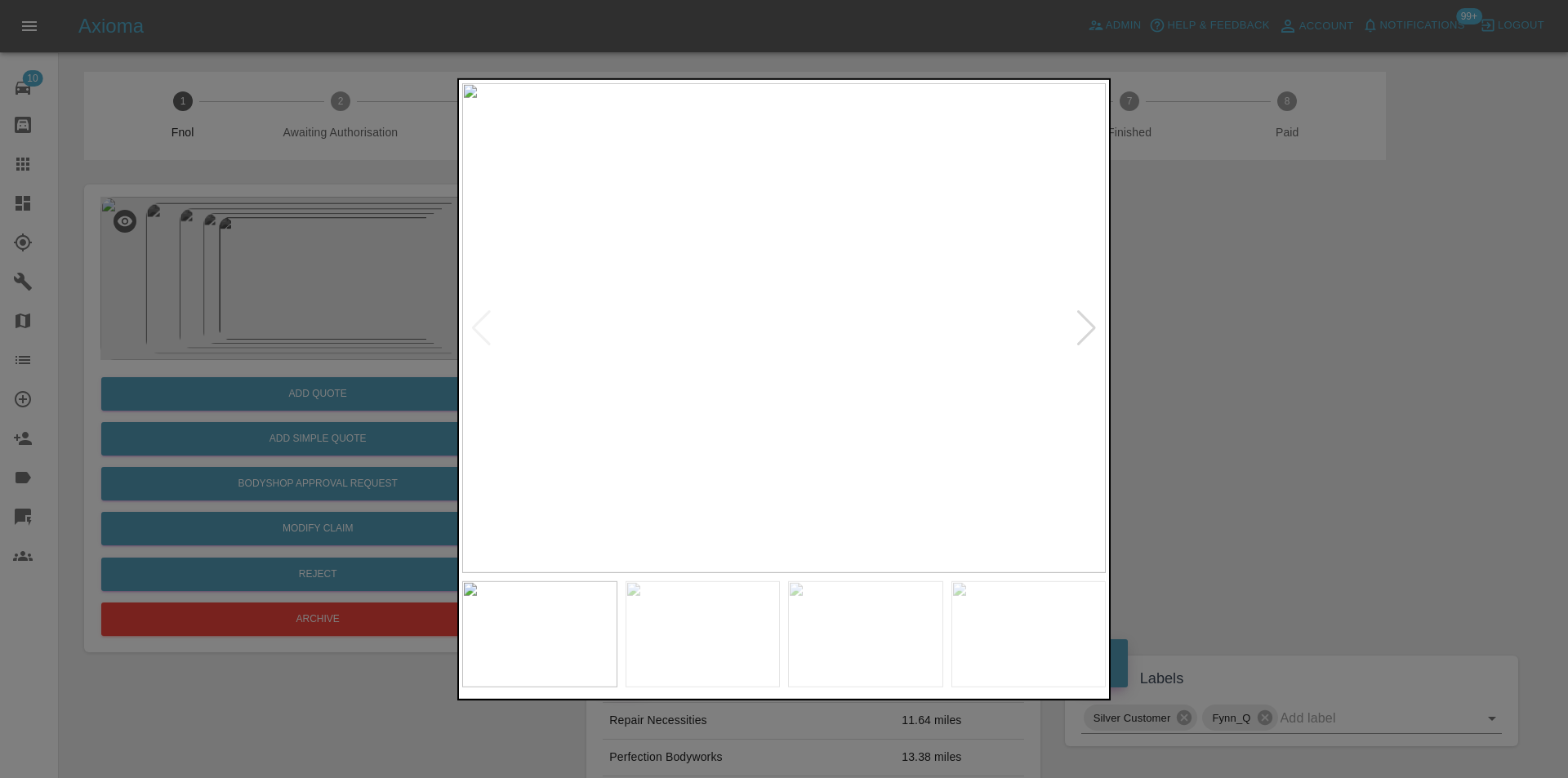
click at [1090, 324] on div at bounding box center [1087, 328] width 22 height 36
click at [1091, 324] on div at bounding box center [1087, 328] width 22 height 36
click at [1092, 324] on div at bounding box center [1087, 328] width 22 height 36
click at [1087, 329] on div at bounding box center [1087, 328] width 22 height 36
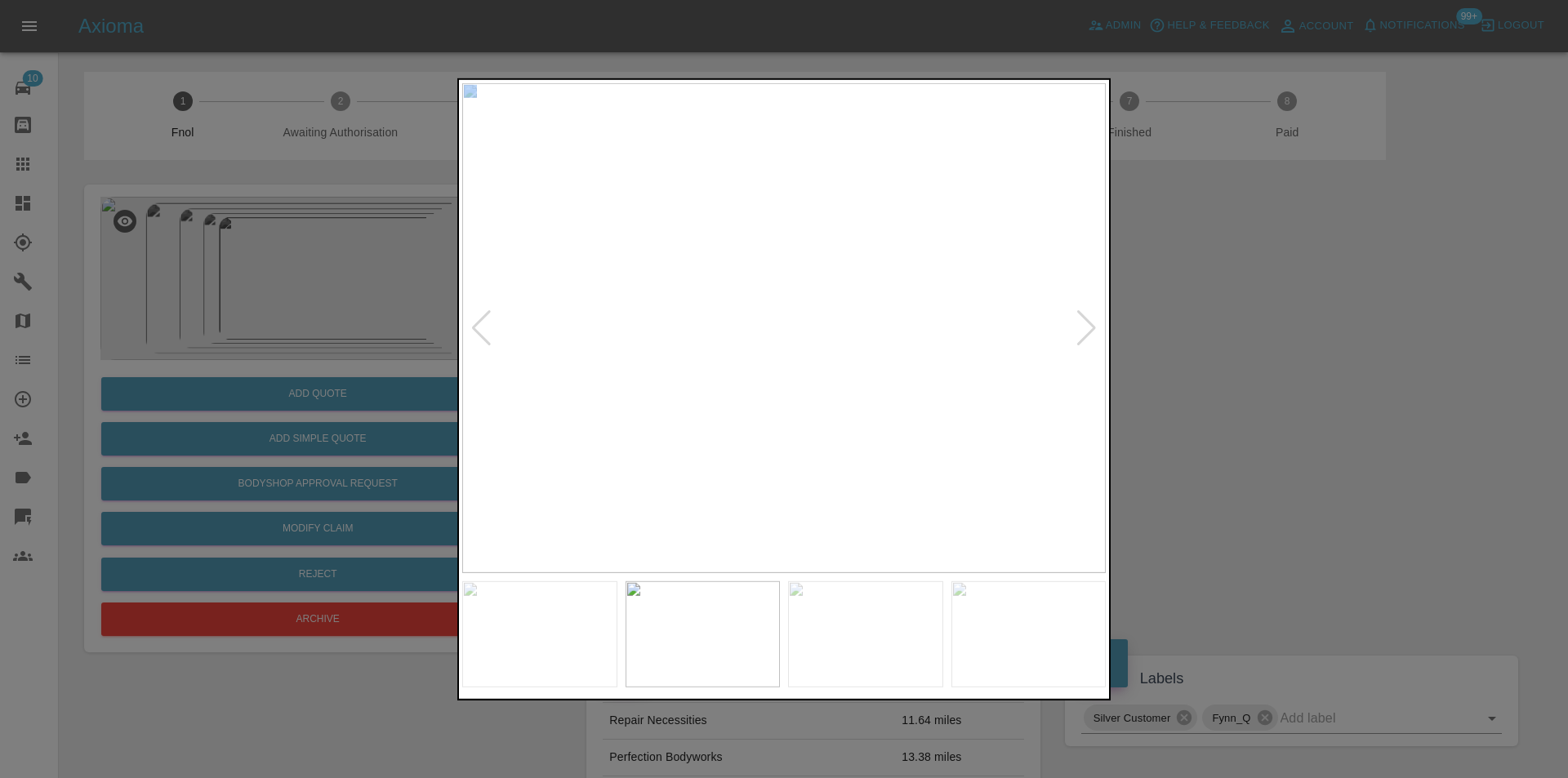
click at [1087, 329] on div at bounding box center [1087, 328] width 22 height 36
click at [1318, 347] on div at bounding box center [784, 389] width 1568 height 778
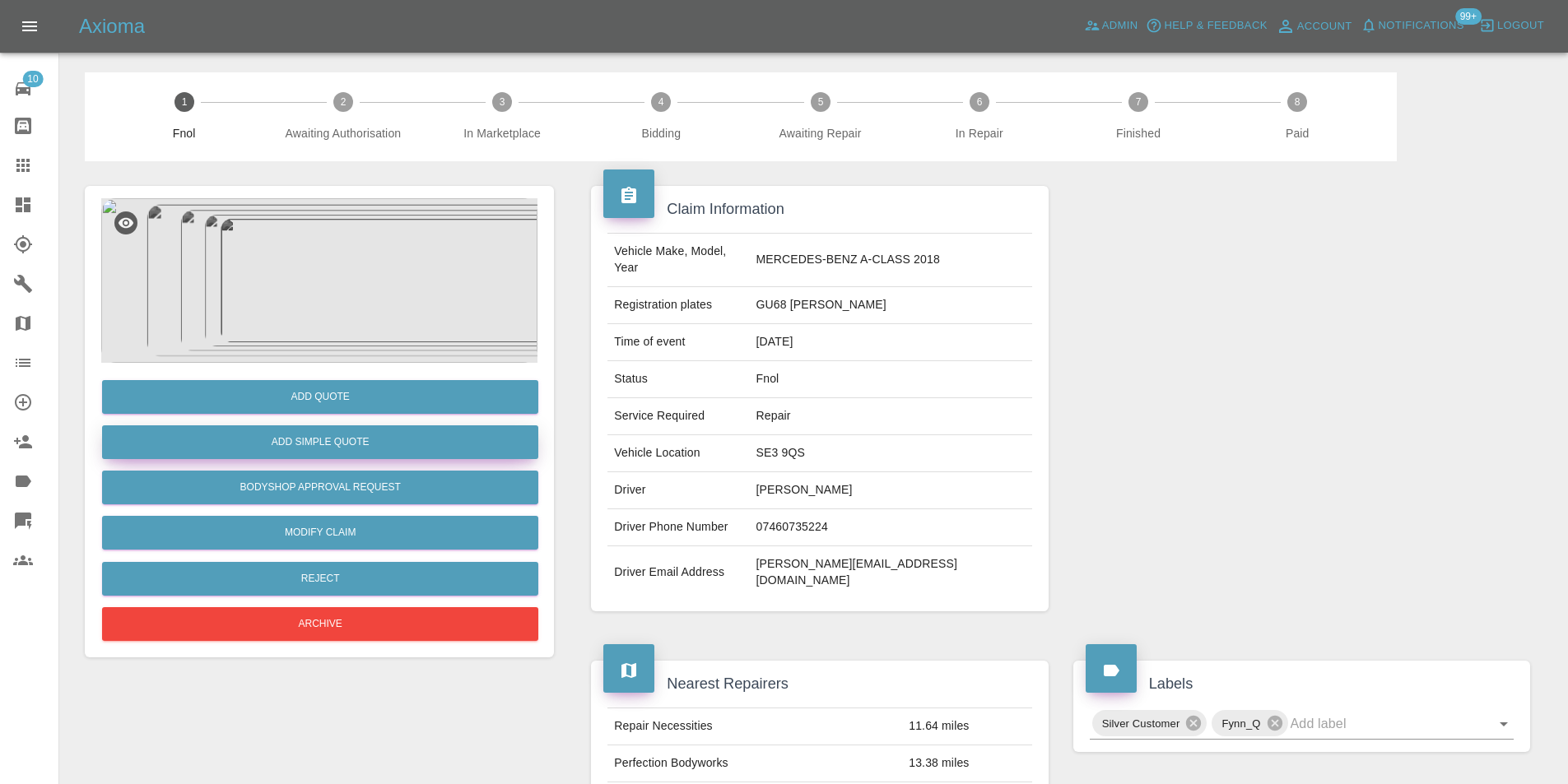
click at [294, 449] on button "Add Simple Quote" at bounding box center [320, 442] width 436 height 34
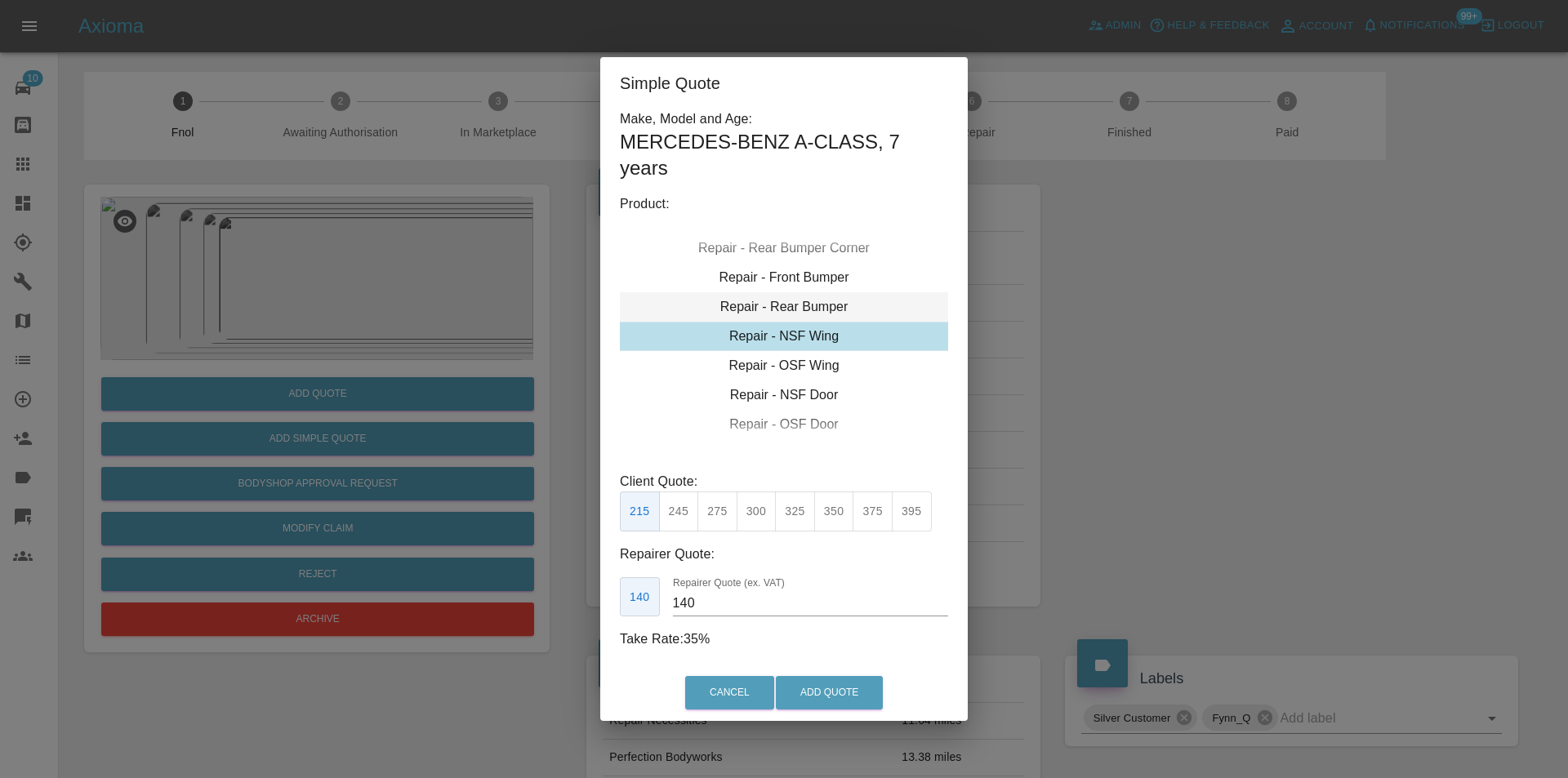
click at [822, 305] on div "Repair - Rear Bumper" at bounding box center [784, 307] width 329 height 29
drag, startPoint x: 717, startPoint y: 509, endPoint x: 797, endPoint y: 613, distance: 131.2
click at [723, 512] on button "350" at bounding box center [717, 511] width 40 height 40
type input "210"
click at [817, 693] on button "Add Quote" at bounding box center [829, 692] width 107 height 33
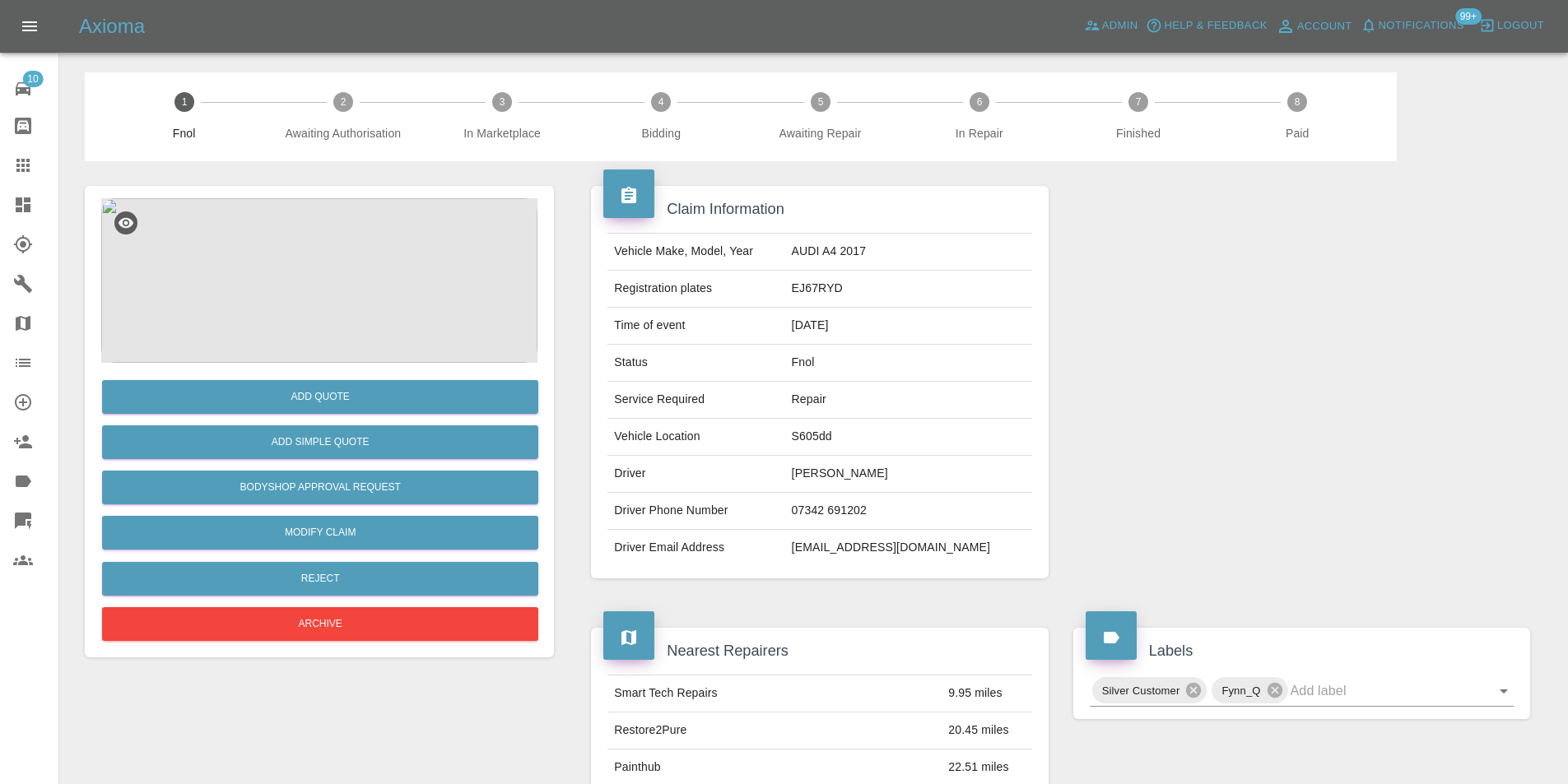
click at [315, 258] on img at bounding box center [319, 280] width 436 height 164
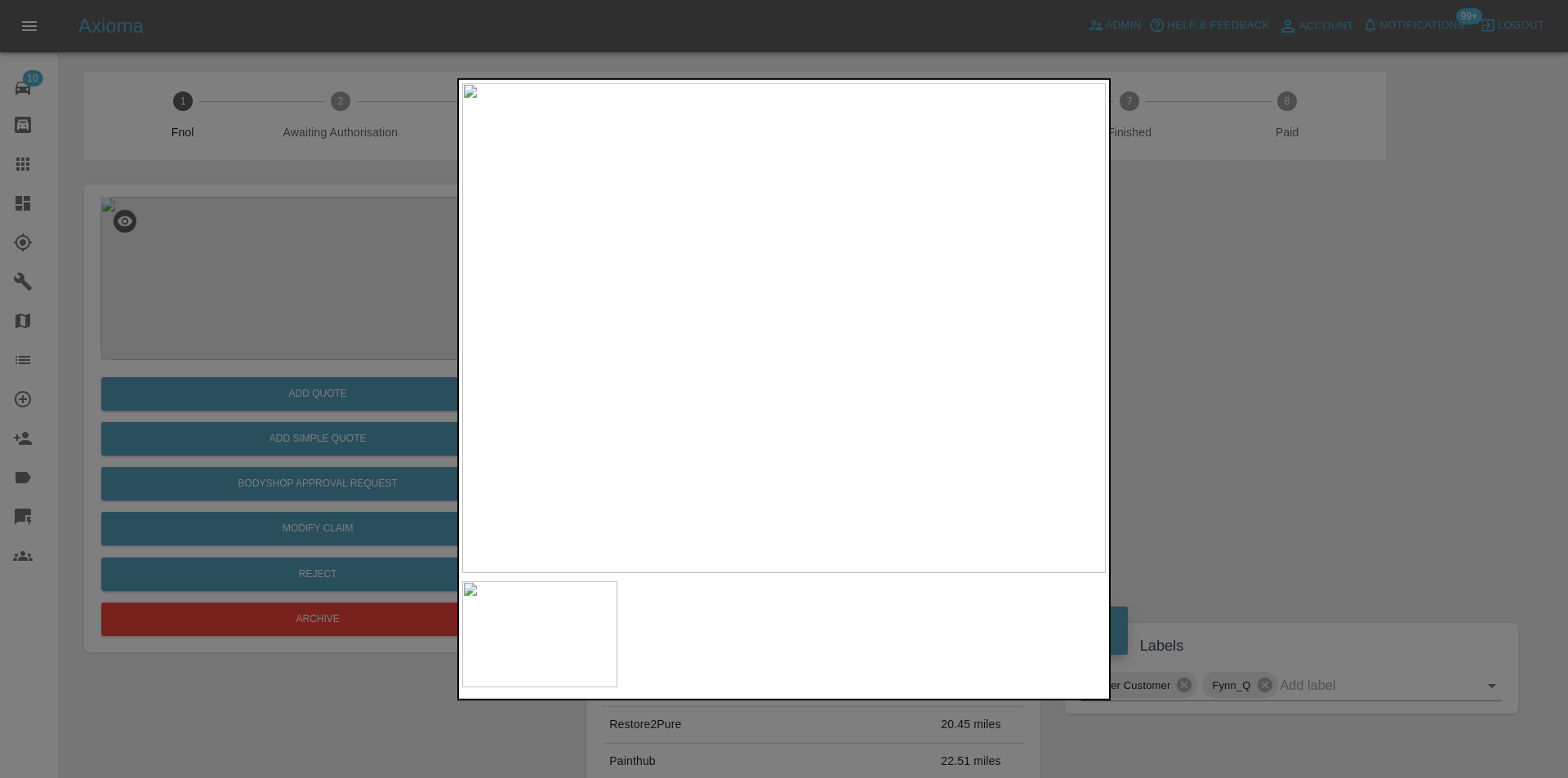
click at [1195, 355] on div at bounding box center [784, 389] width 1568 height 778
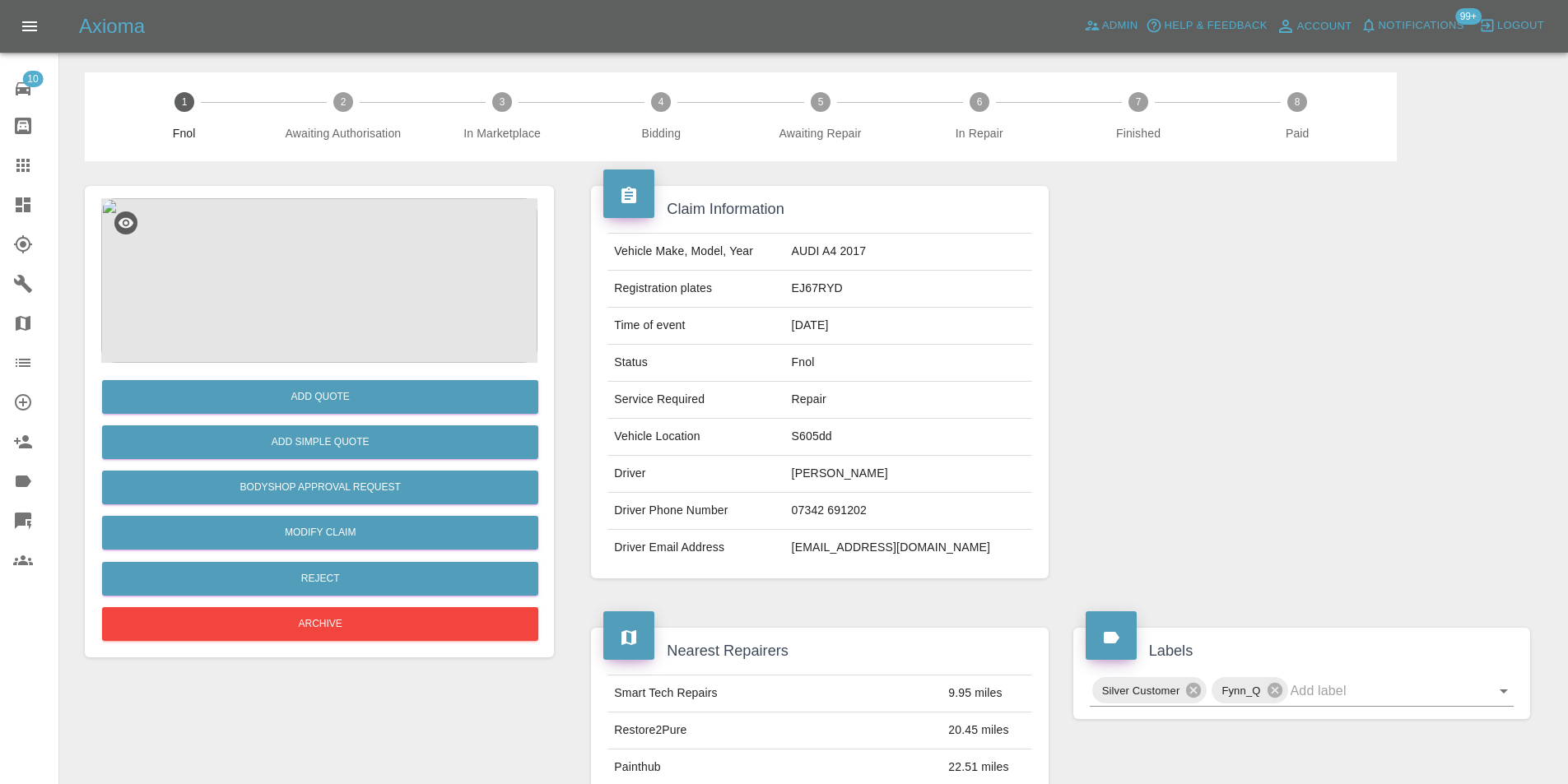
click at [300, 258] on img at bounding box center [319, 280] width 436 height 164
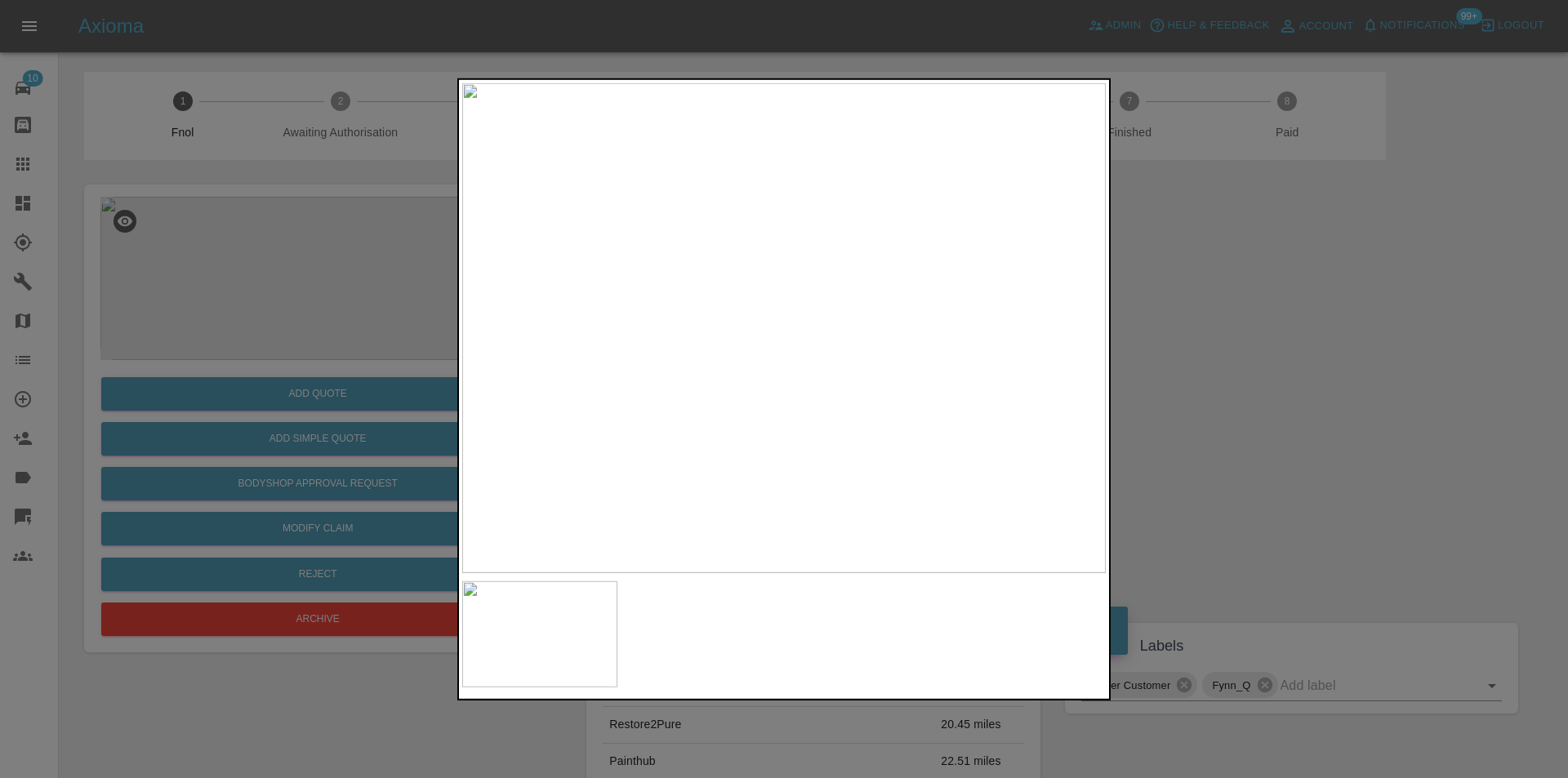
click at [774, 268] on img at bounding box center [784, 327] width 644 height 490
click at [772, 268] on img at bounding box center [814, 508] width 1931 height 1470
click at [1268, 288] on div at bounding box center [784, 389] width 1568 height 778
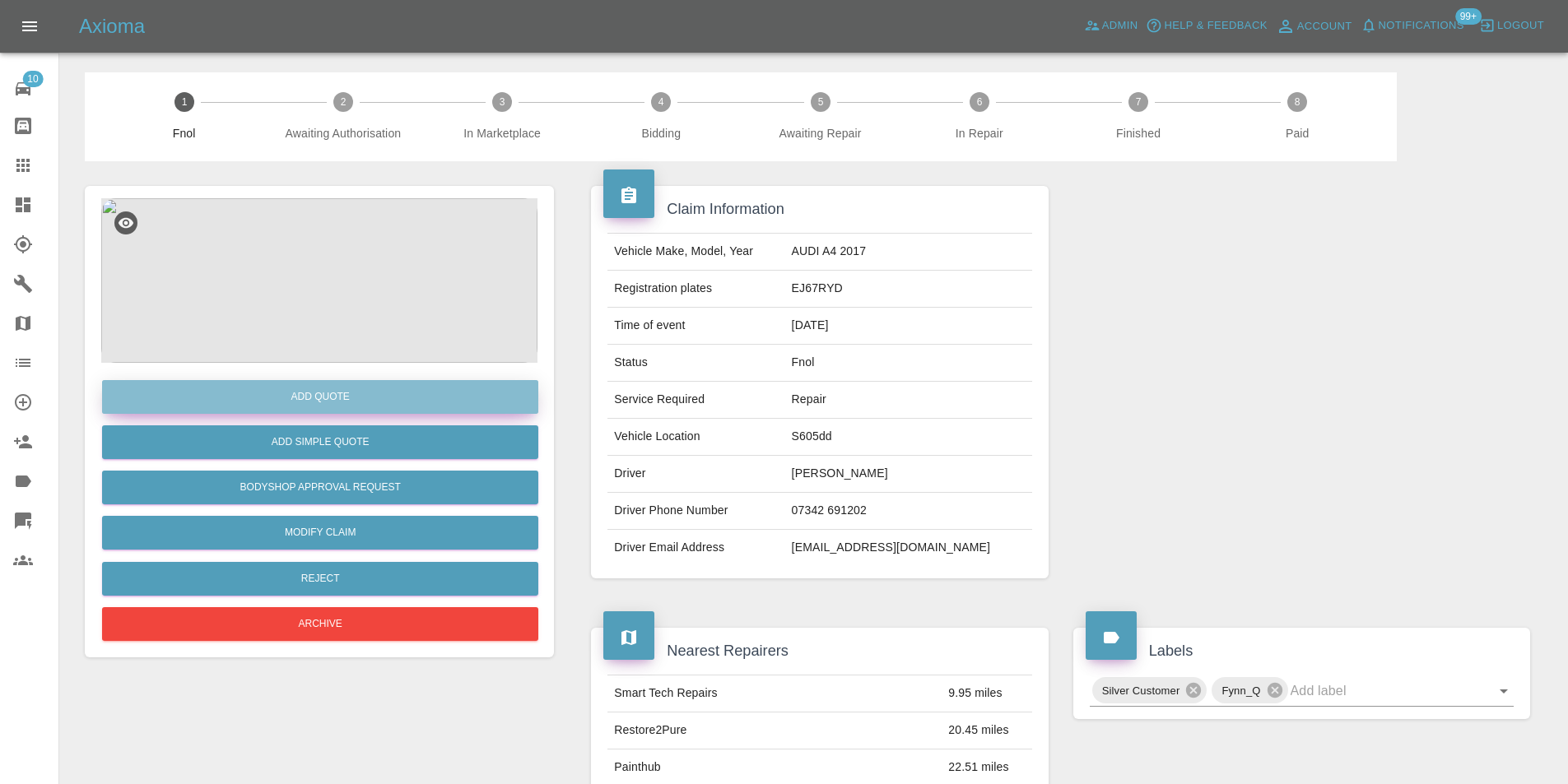
click at [298, 384] on button "Add Quote" at bounding box center [320, 397] width 436 height 34
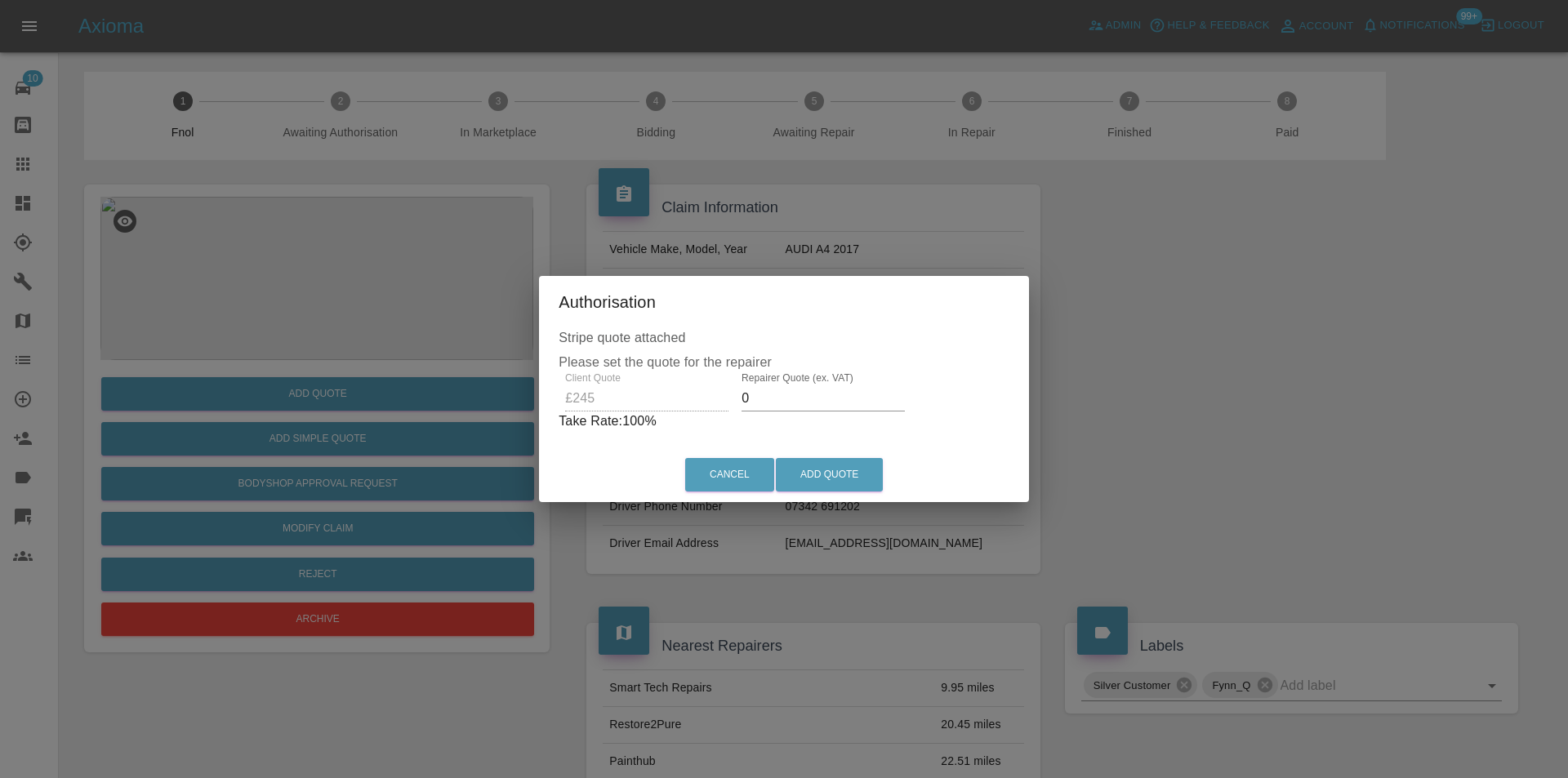
click at [780, 401] on input "0" at bounding box center [823, 398] width 163 height 26
type input "0155"
click at [815, 478] on button "Add Quote" at bounding box center [829, 474] width 107 height 33
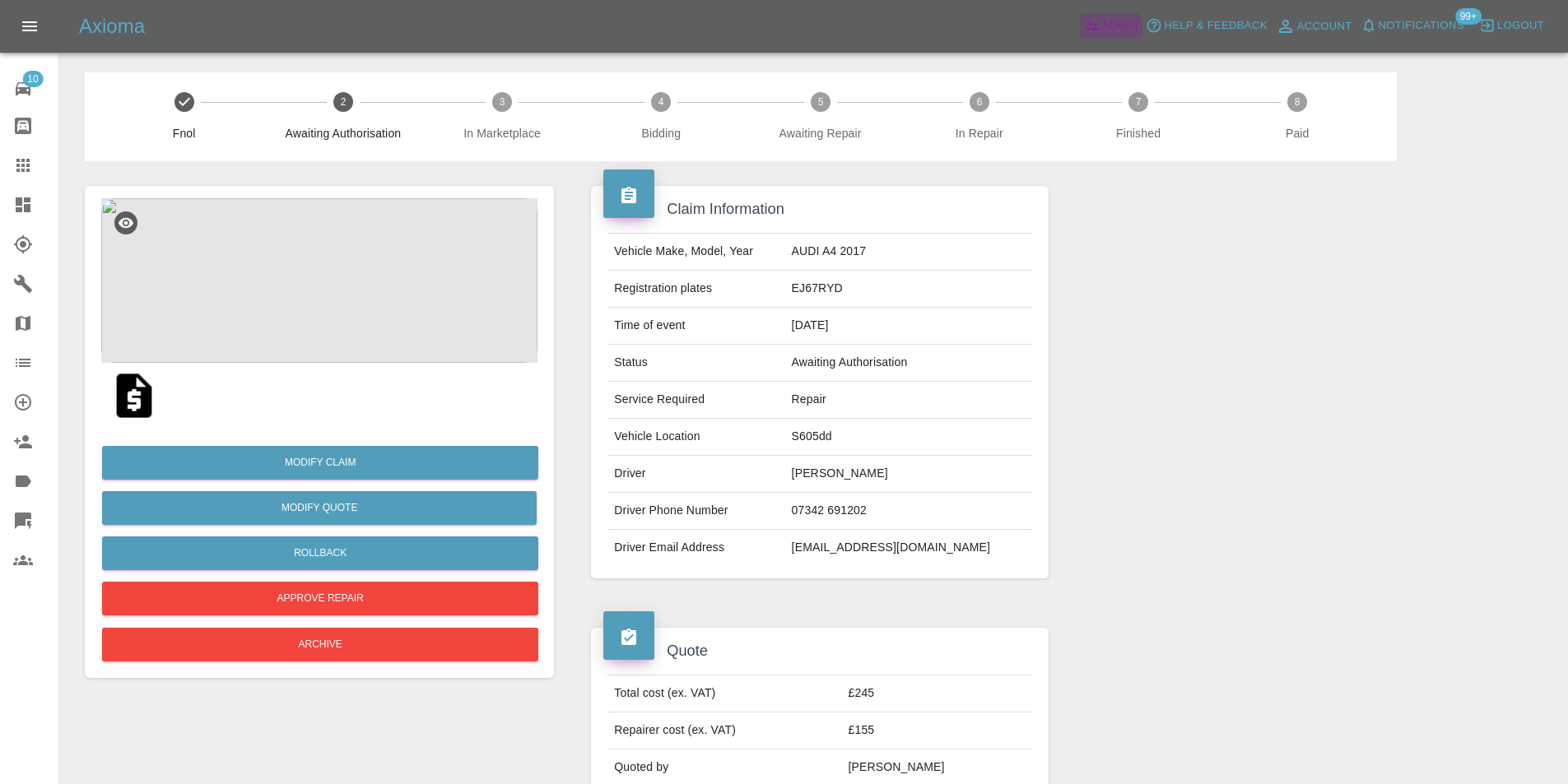
click at [1111, 25] on span "Admin" at bounding box center [1120, 26] width 36 height 19
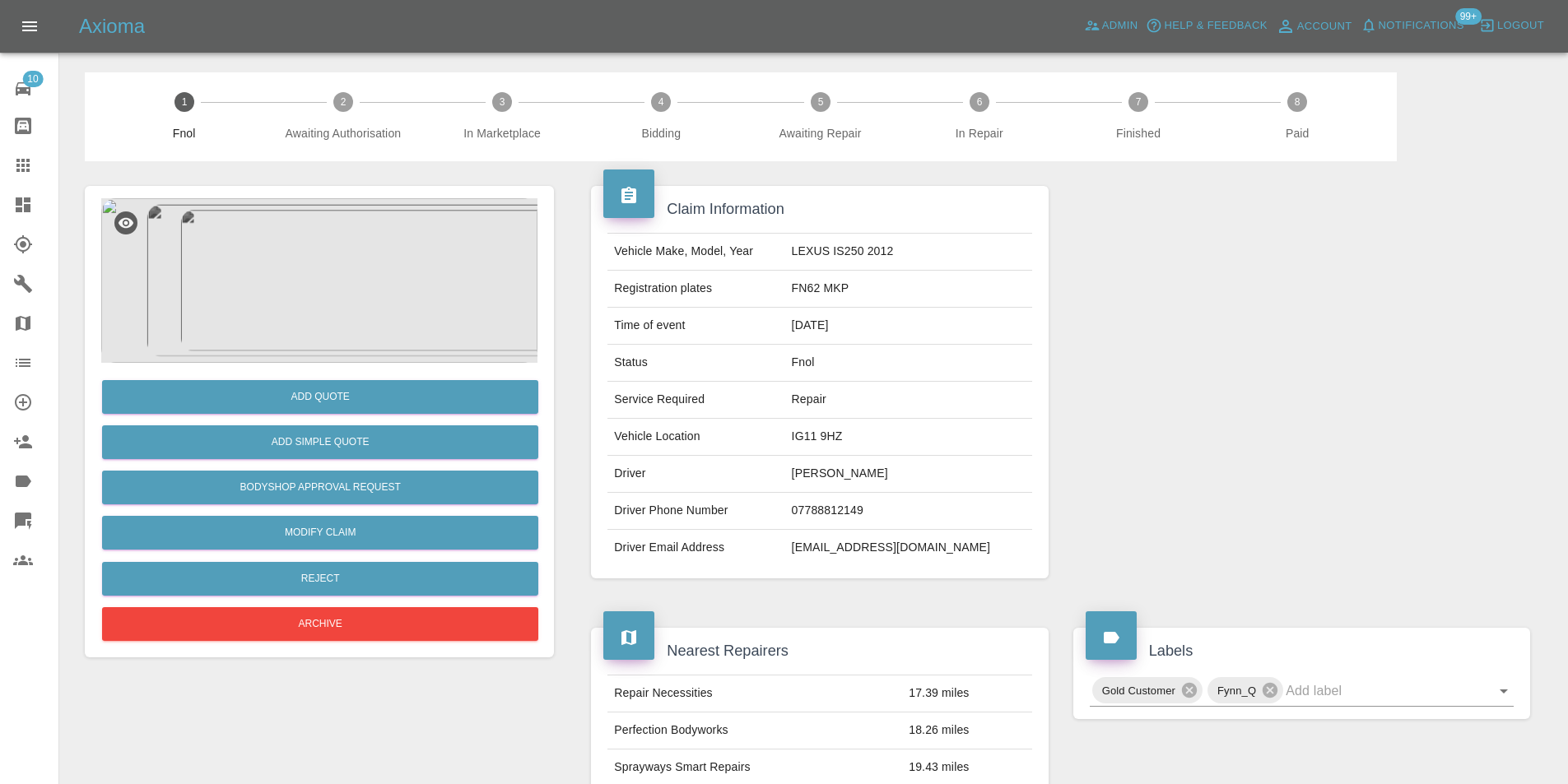
click at [385, 266] on img at bounding box center [319, 280] width 436 height 164
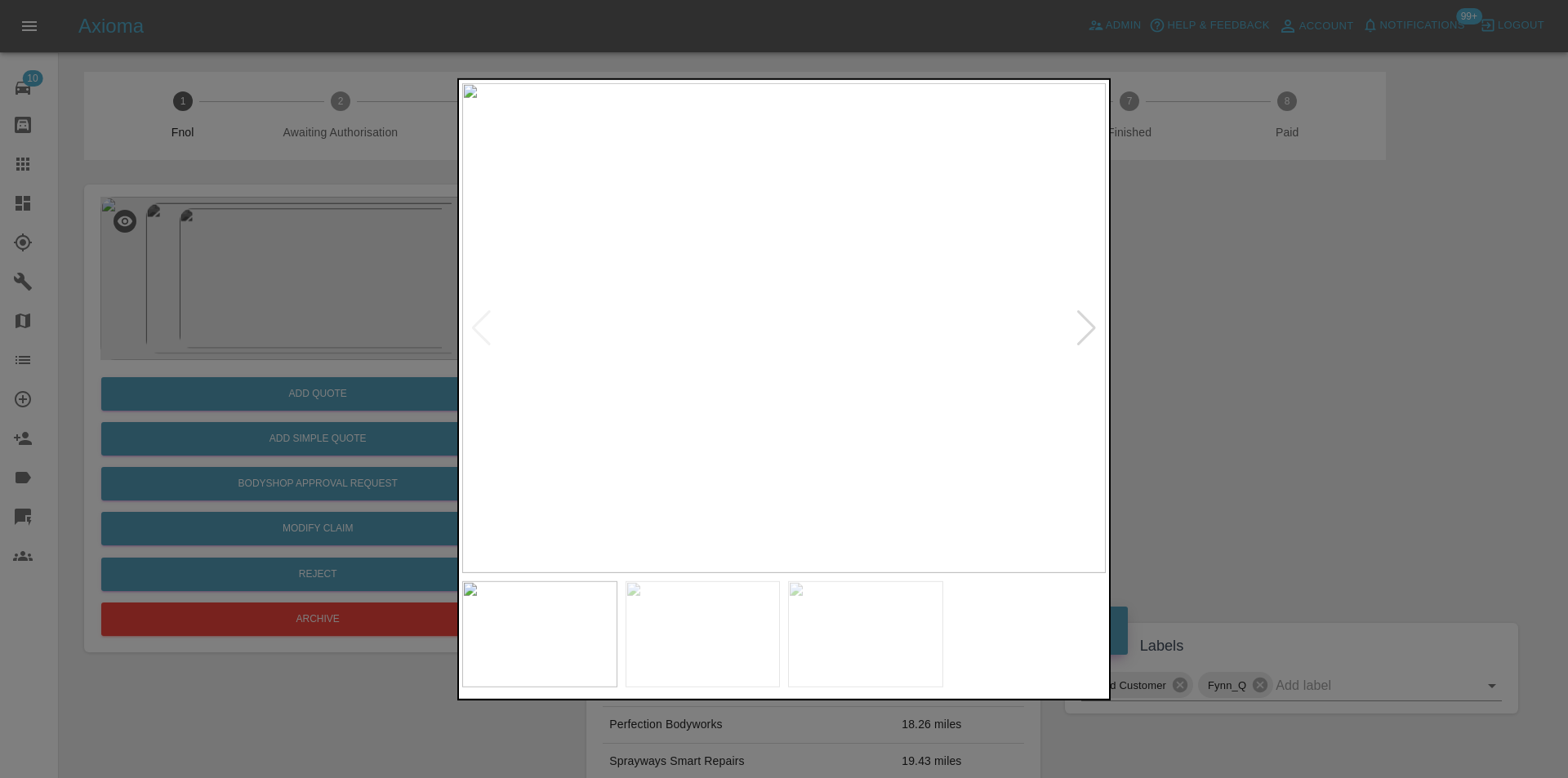
click at [1088, 334] on div at bounding box center [1087, 328] width 22 height 36
click at [1088, 333] on div at bounding box center [1087, 328] width 22 height 36
click at [1088, 333] on img at bounding box center [784, 327] width 644 height 490
drag, startPoint x: 1261, startPoint y: 383, endPoint x: 700, endPoint y: 480, distance: 569.3
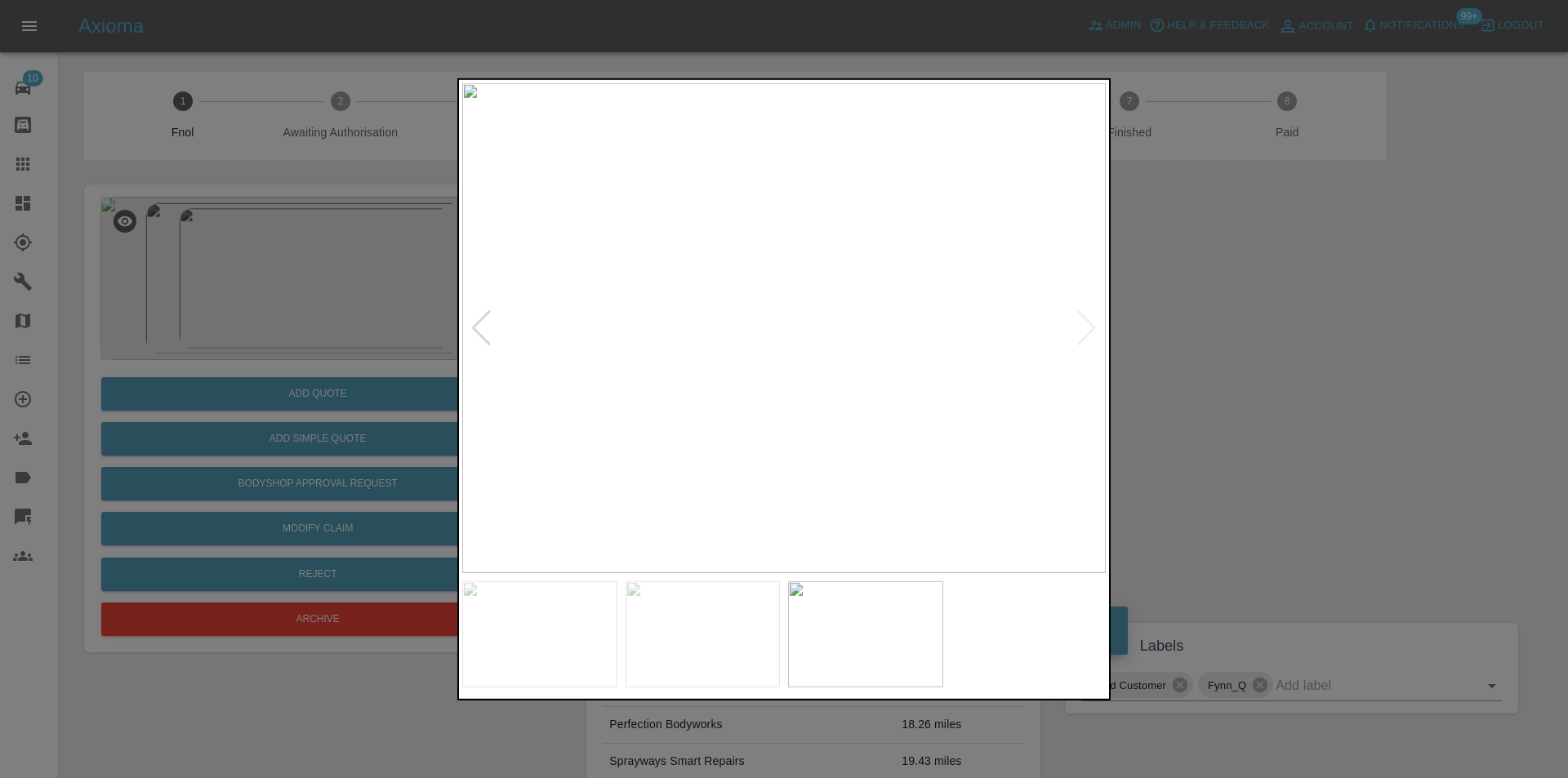
click at [1260, 383] on div at bounding box center [784, 389] width 1568 height 778
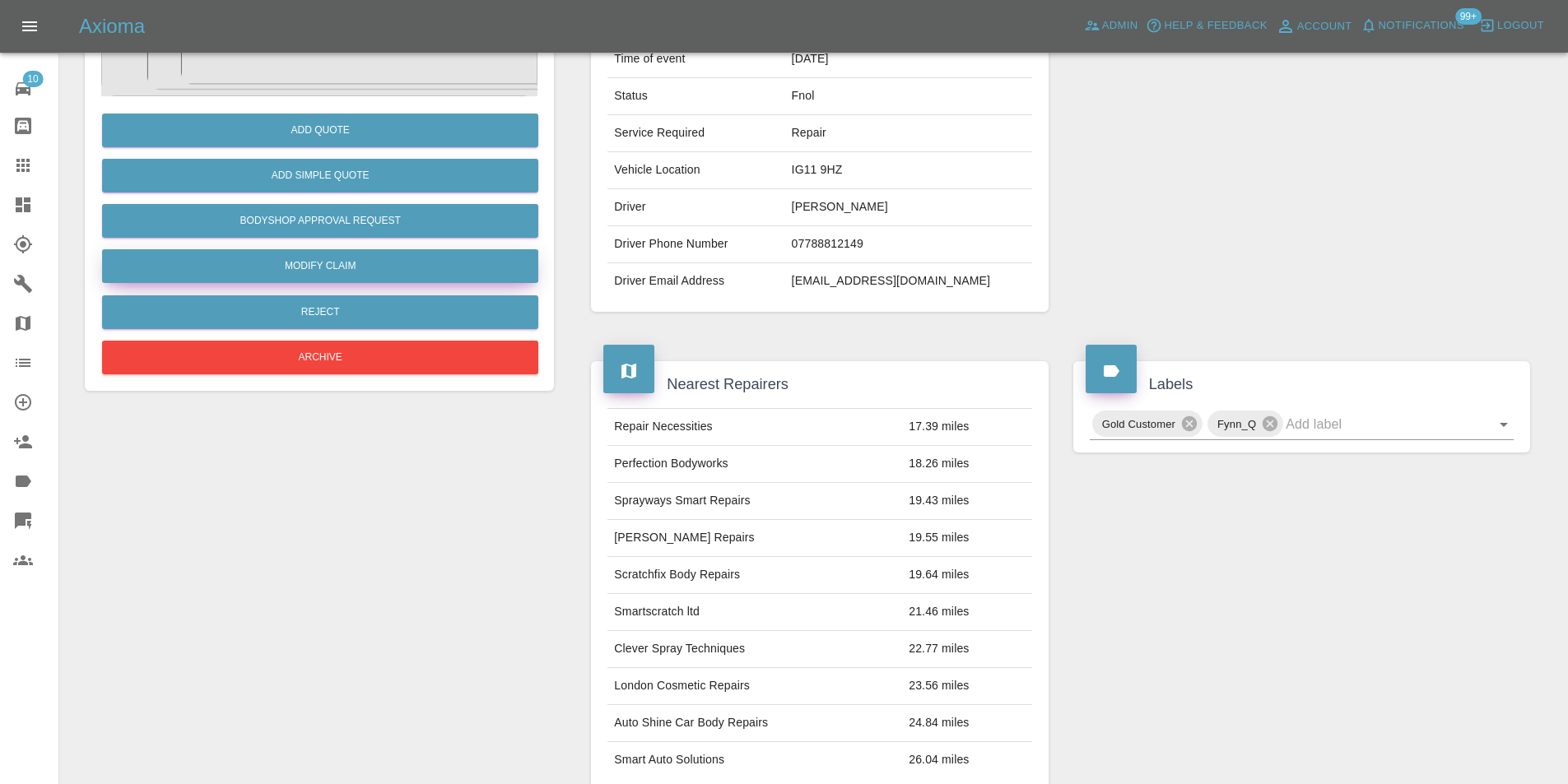
scroll to position [82, 0]
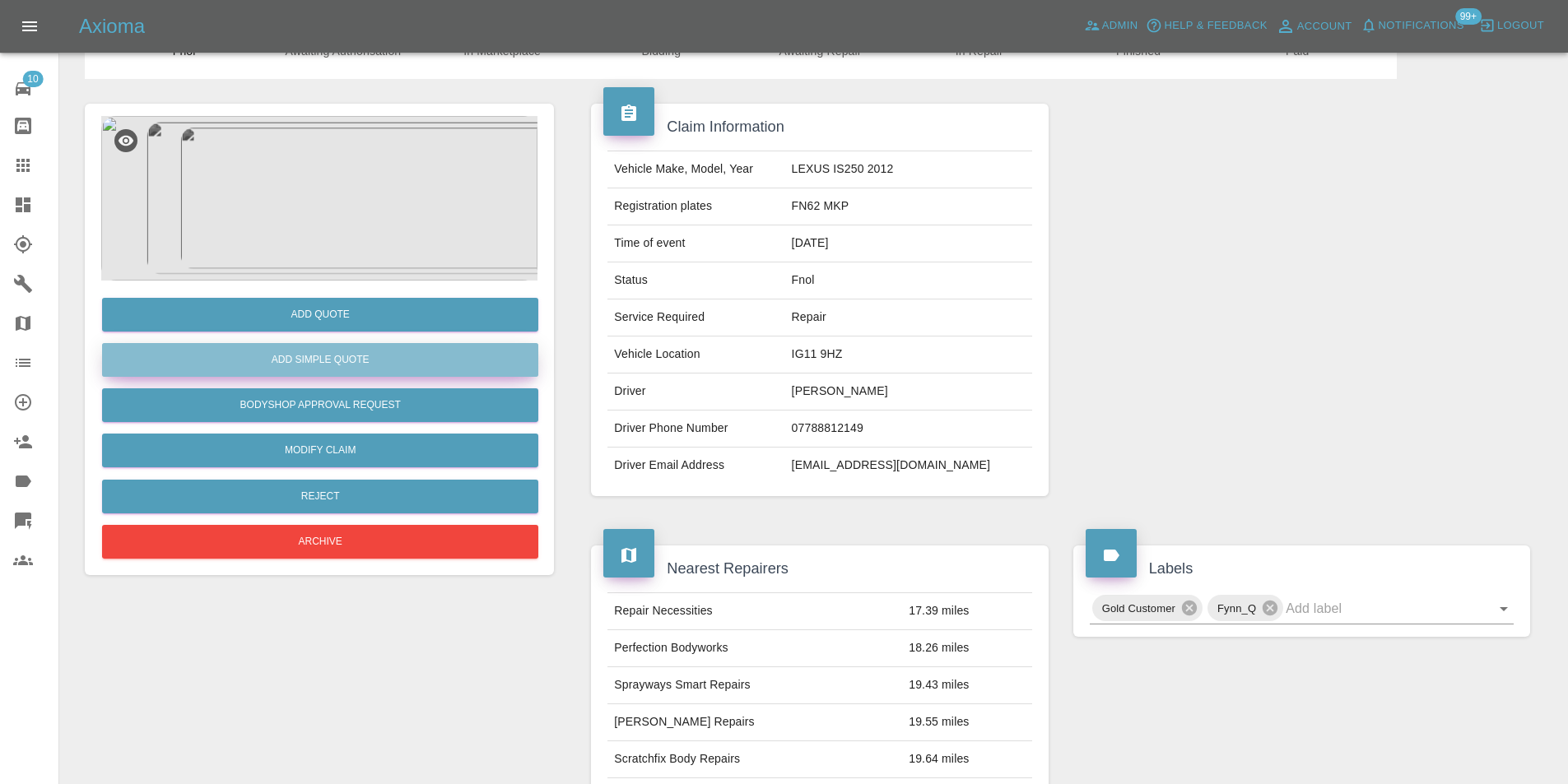
click at [366, 367] on button "Add Simple Quote" at bounding box center [320, 360] width 436 height 34
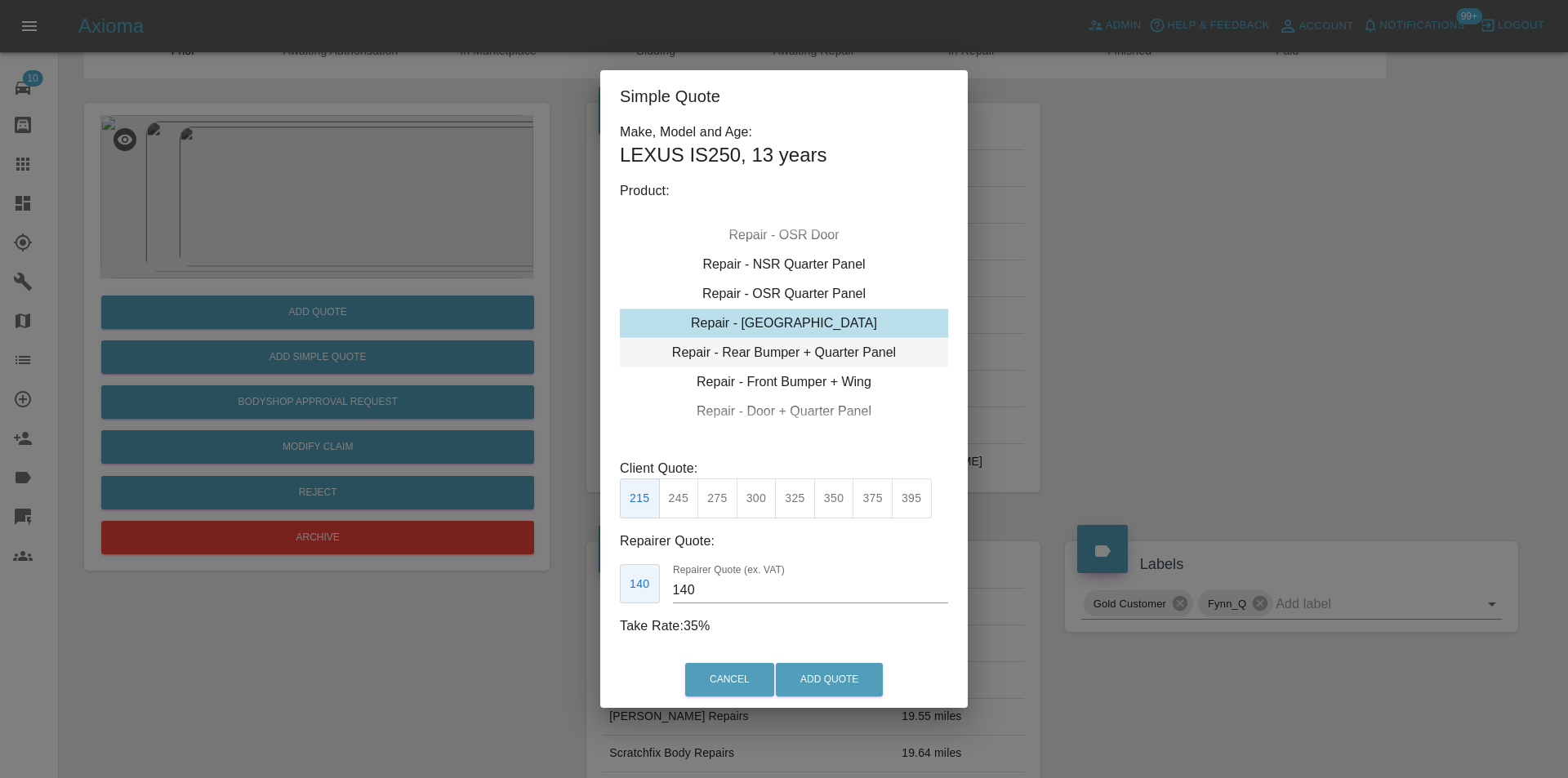
click at [845, 356] on div "Repair - Rear Bumper + Quarter Panel" at bounding box center [784, 353] width 329 height 29
click at [690, 504] on button "325" at bounding box center [679, 498] width 40 height 40
type input "200"
click at [846, 697] on div "Cancel Add Quote" at bounding box center [784, 679] width 367 height 55
click at [840, 676] on button "Add Quote" at bounding box center [829, 679] width 107 height 33
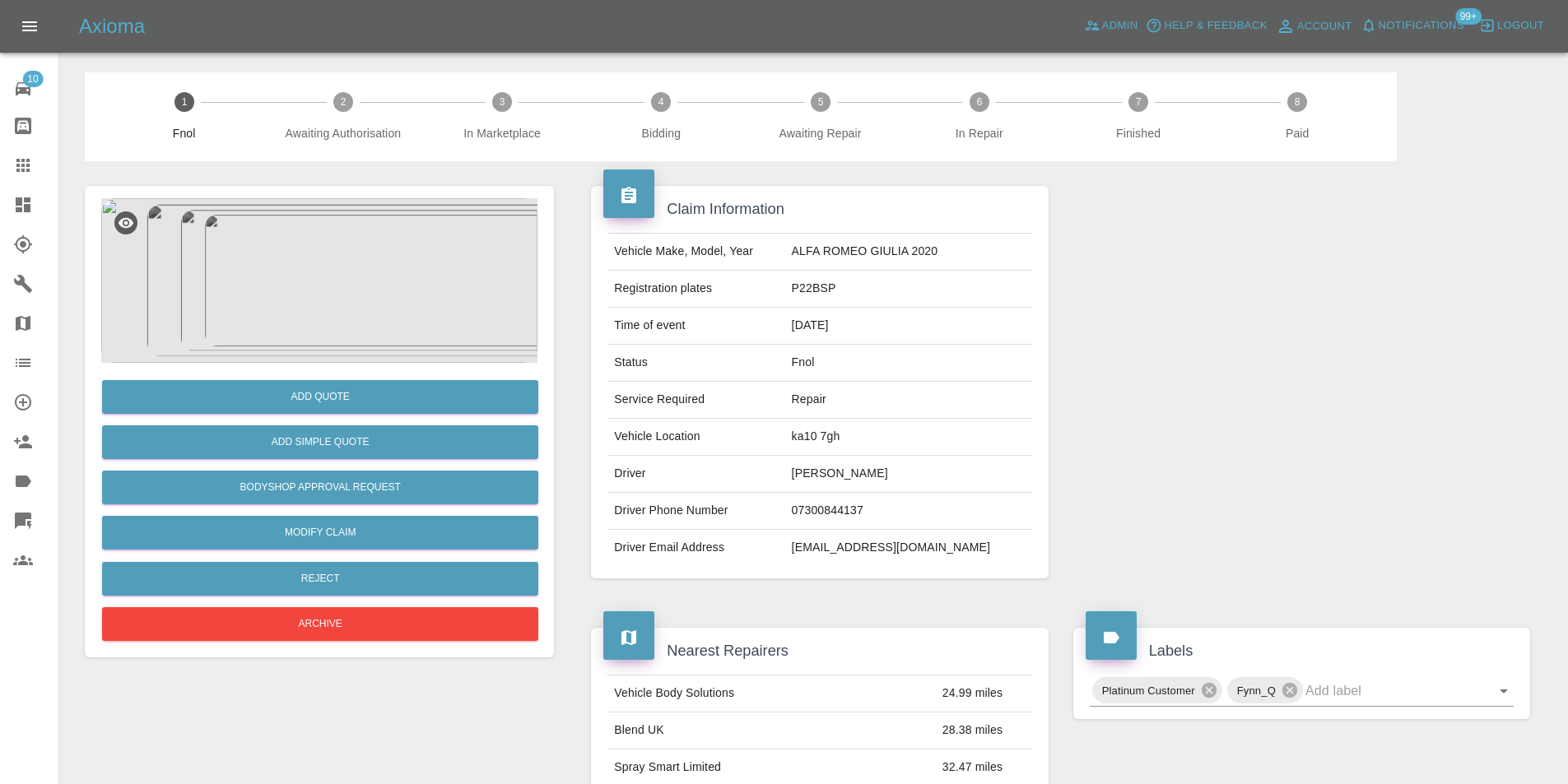
click at [357, 224] on img at bounding box center [319, 280] width 436 height 164
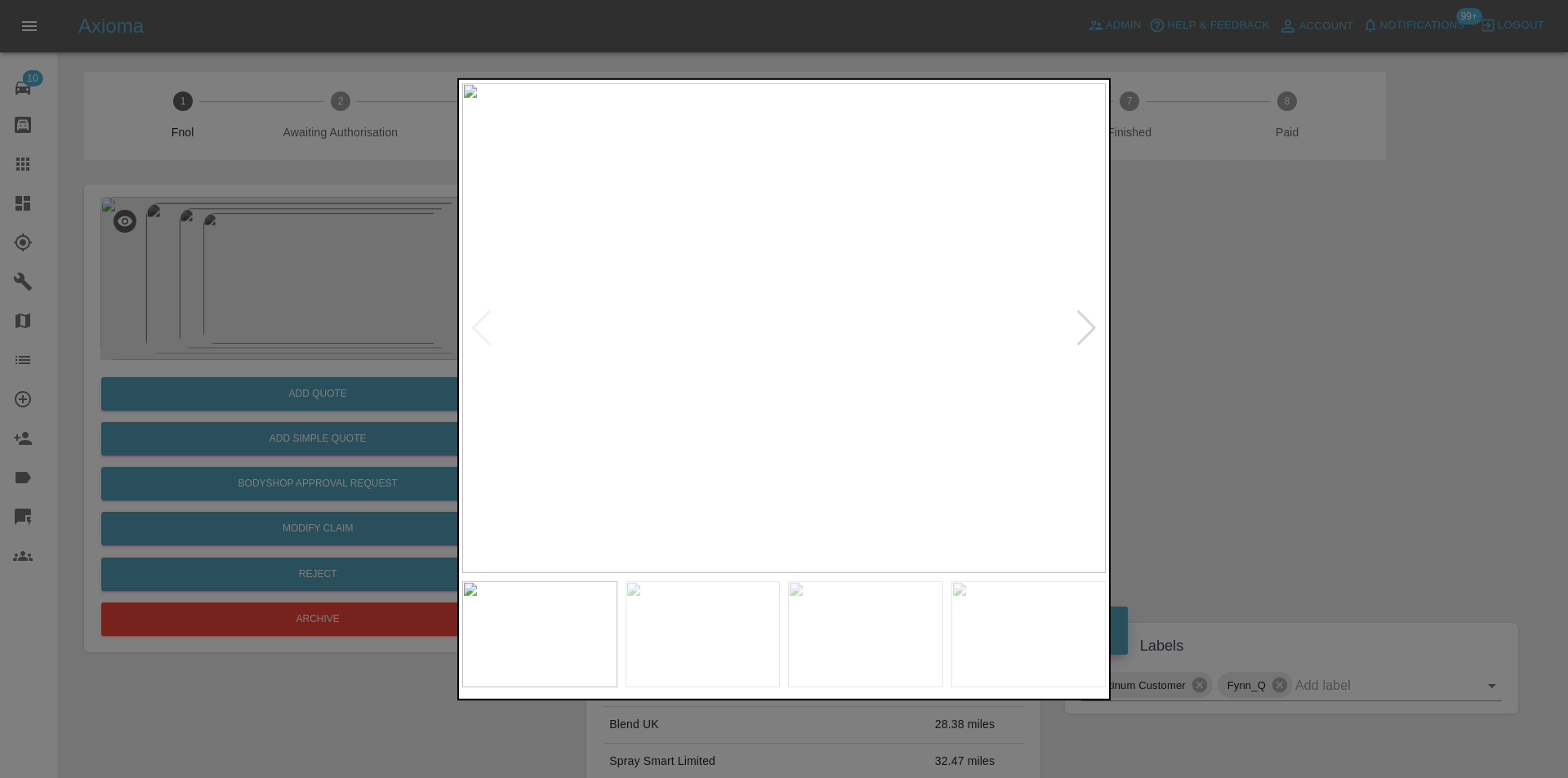
click at [1093, 323] on div at bounding box center [1087, 328] width 22 height 36
click at [1093, 323] on img at bounding box center [784, 327] width 644 height 490
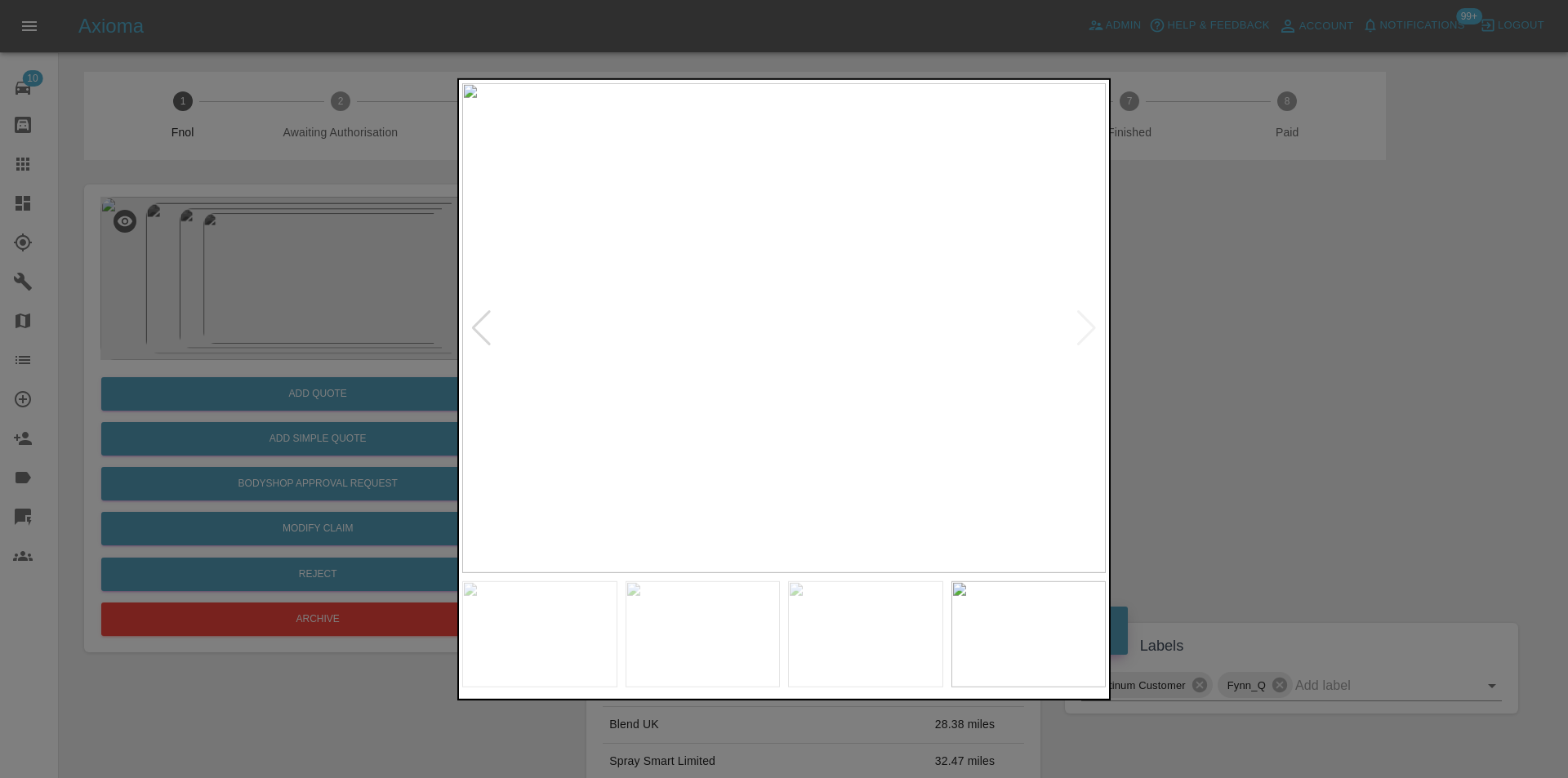
click at [1311, 361] on div at bounding box center [784, 389] width 1568 height 778
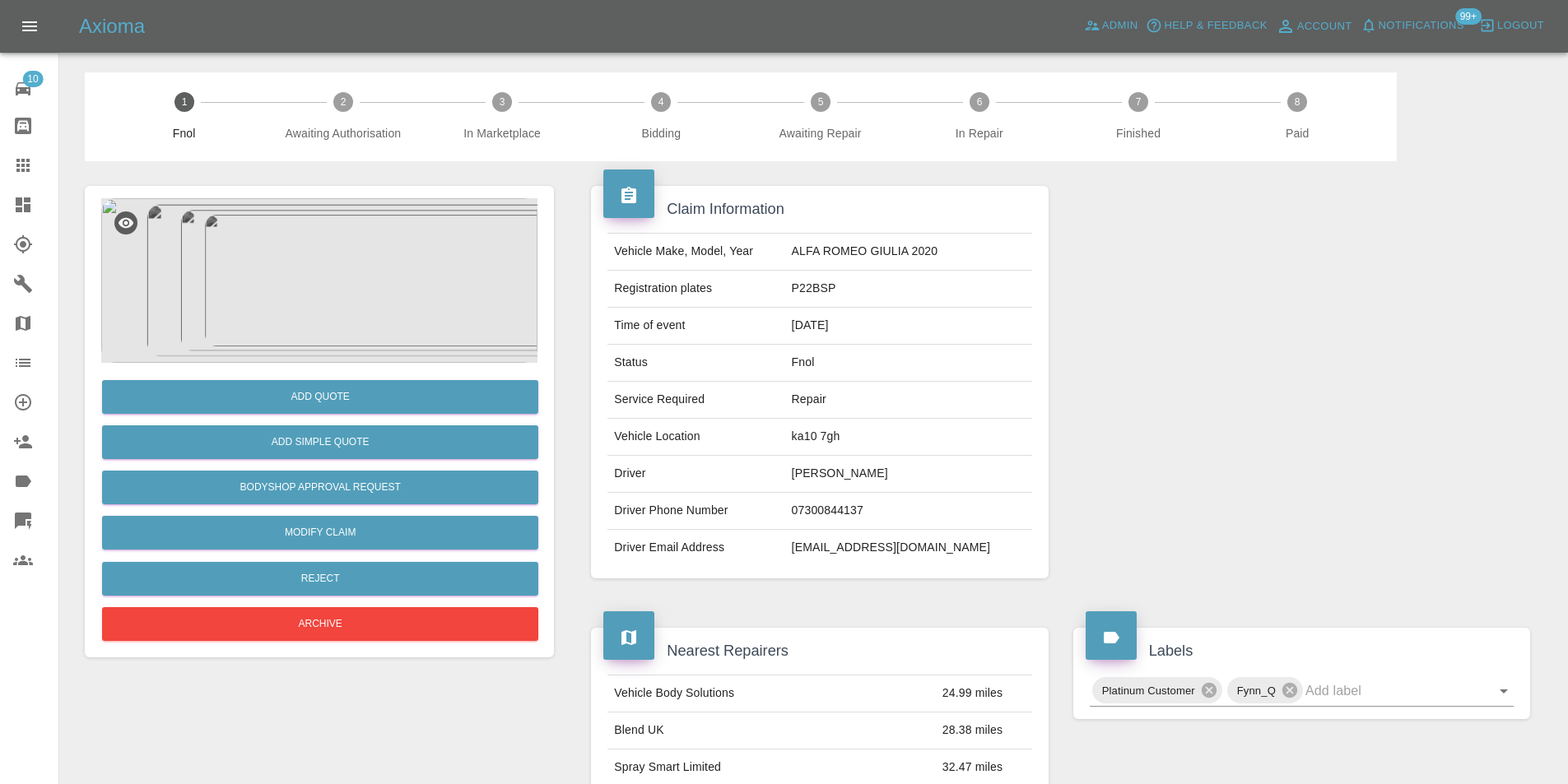
click at [369, 278] on img at bounding box center [319, 280] width 436 height 164
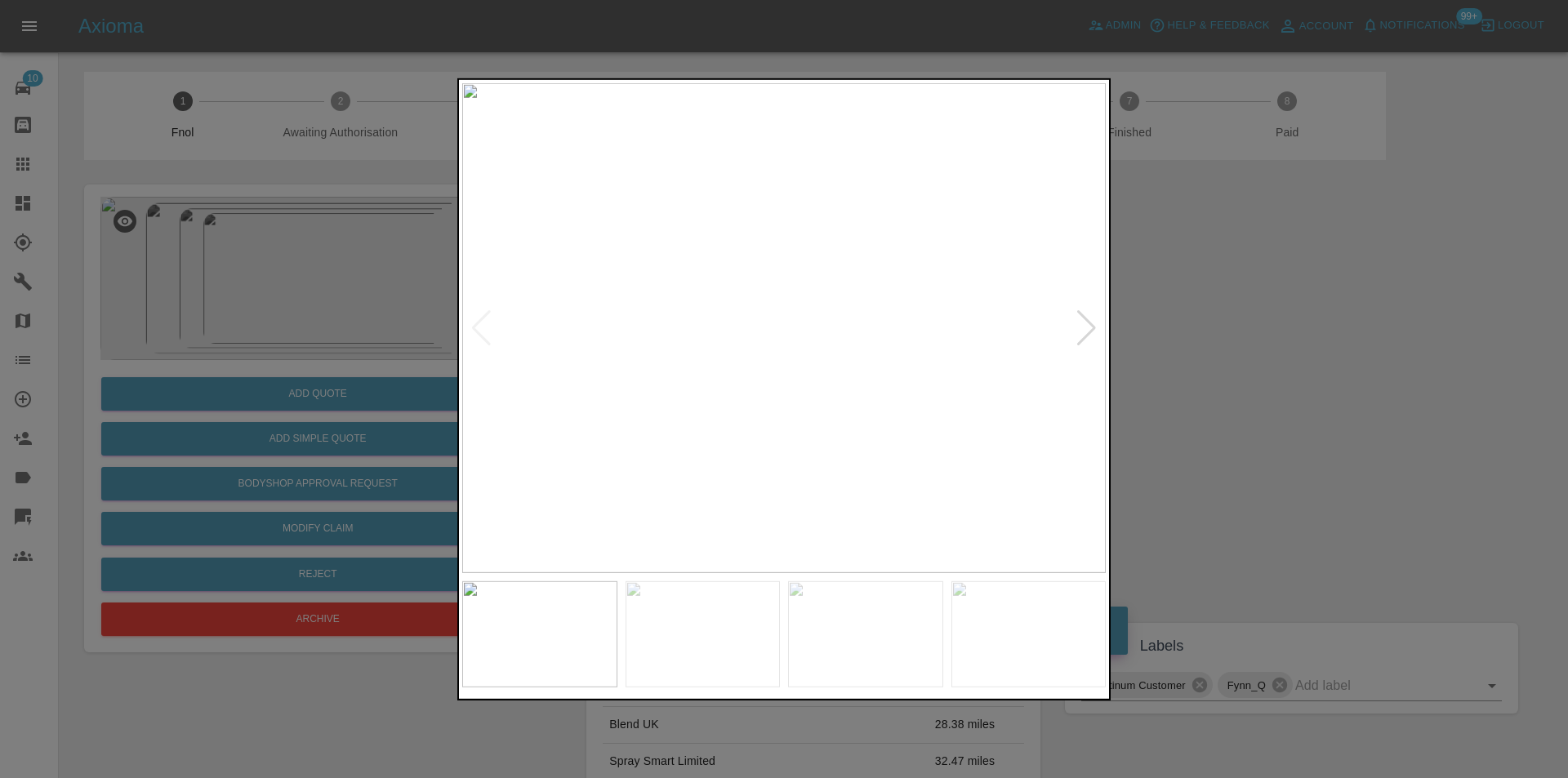
click at [1091, 330] on div at bounding box center [1087, 328] width 22 height 36
click at [1091, 330] on img at bounding box center [784, 327] width 644 height 490
drag, startPoint x: 1244, startPoint y: 359, endPoint x: 771, endPoint y: 419, distance: 476.8
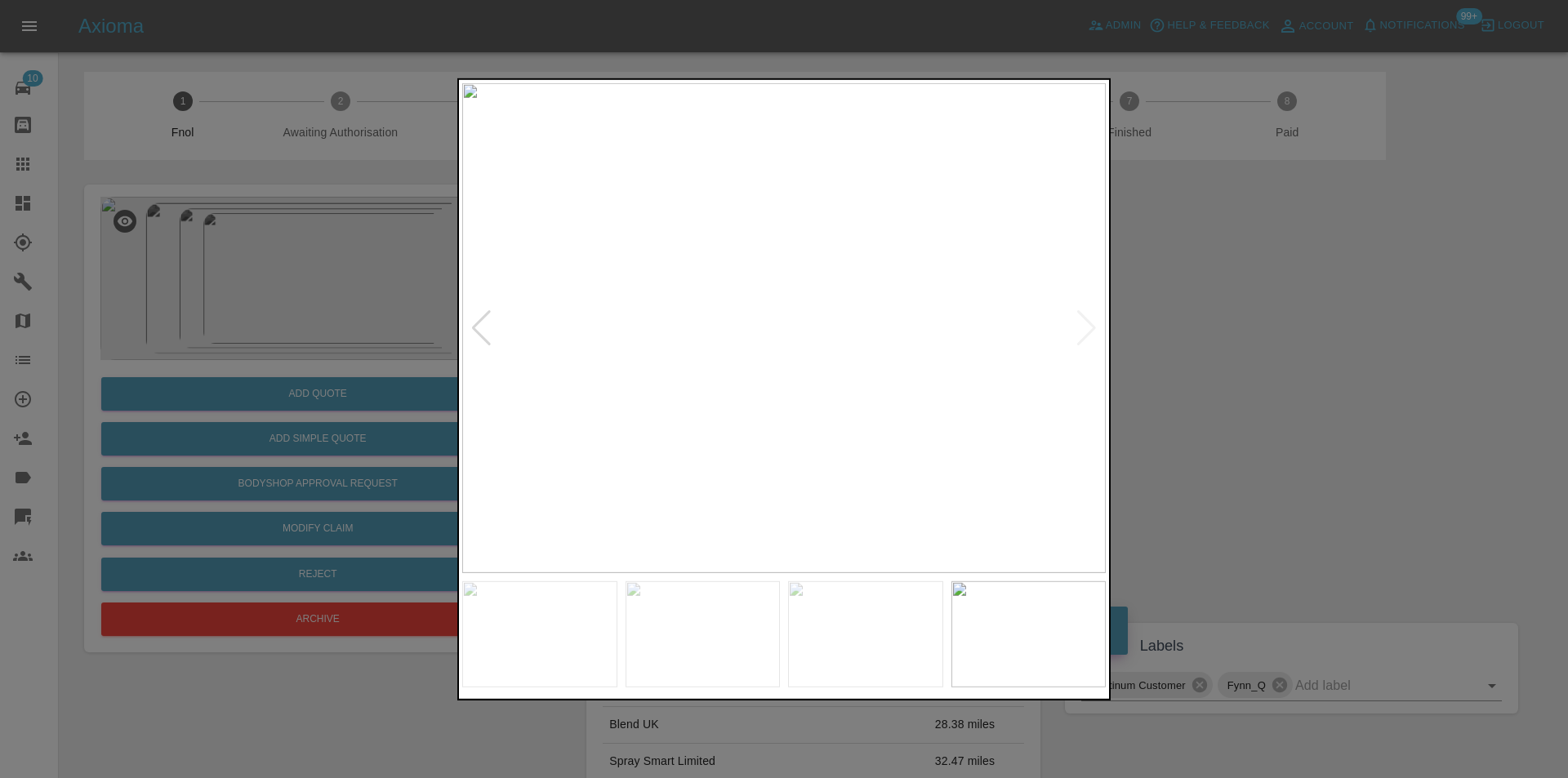
click at [1220, 360] on div at bounding box center [784, 389] width 1568 height 778
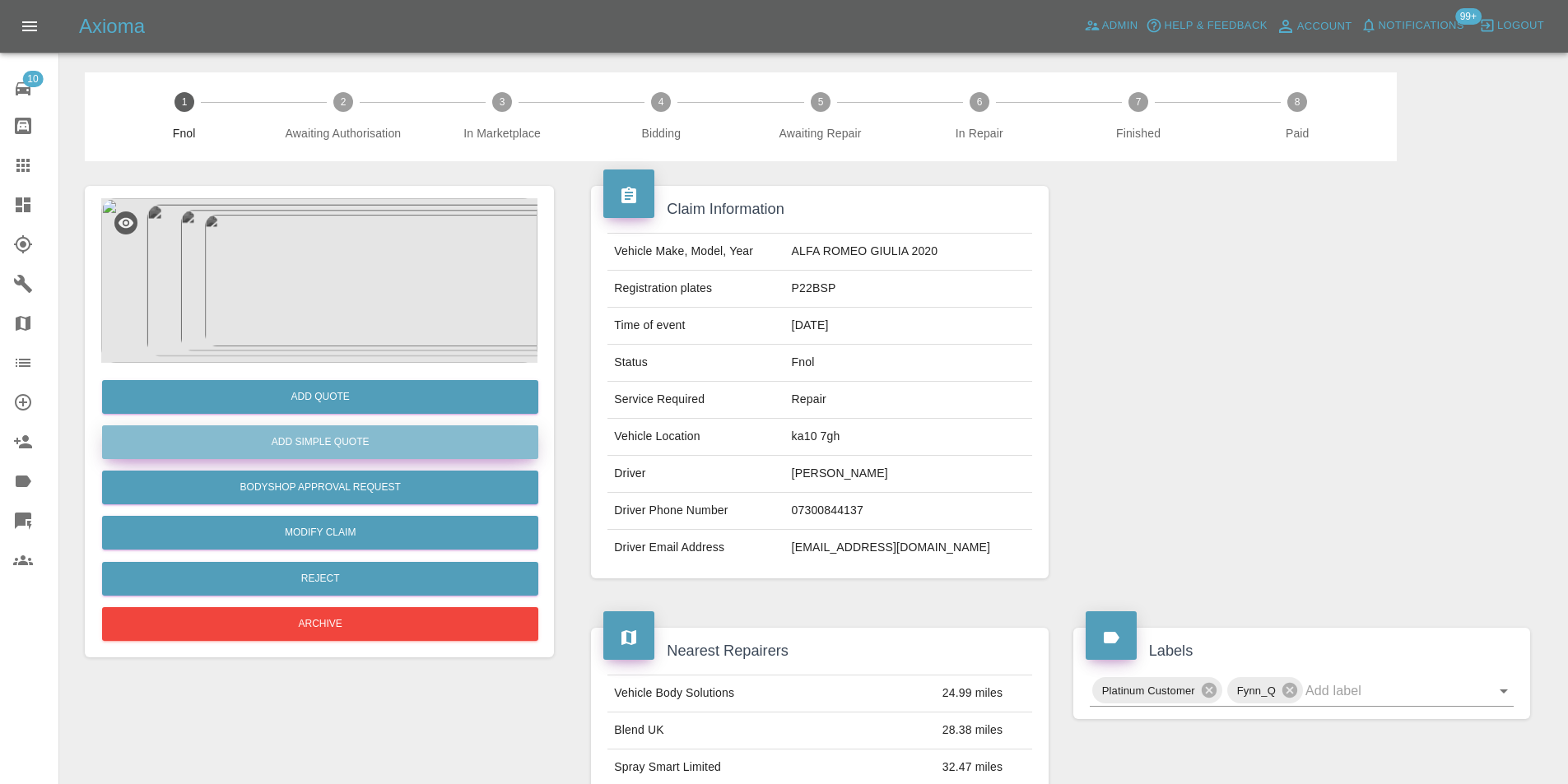
click at [403, 439] on button "Add Simple Quote" at bounding box center [320, 442] width 436 height 34
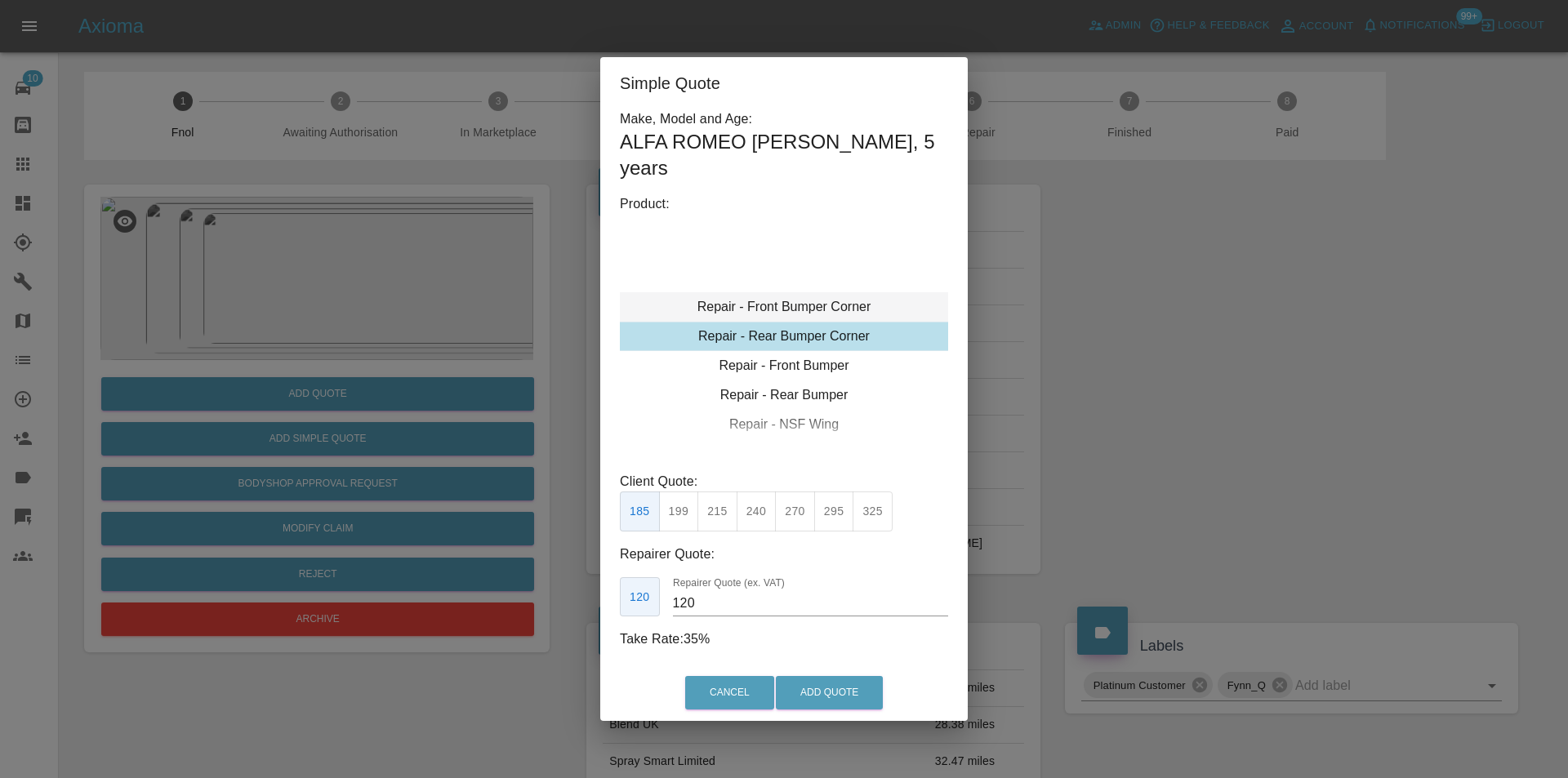
click at [826, 297] on div "Repair - Front Bumper Corner" at bounding box center [784, 307] width 329 height 29
click at [706, 508] on button "215" at bounding box center [717, 511] width 40 height 40
type input "135"
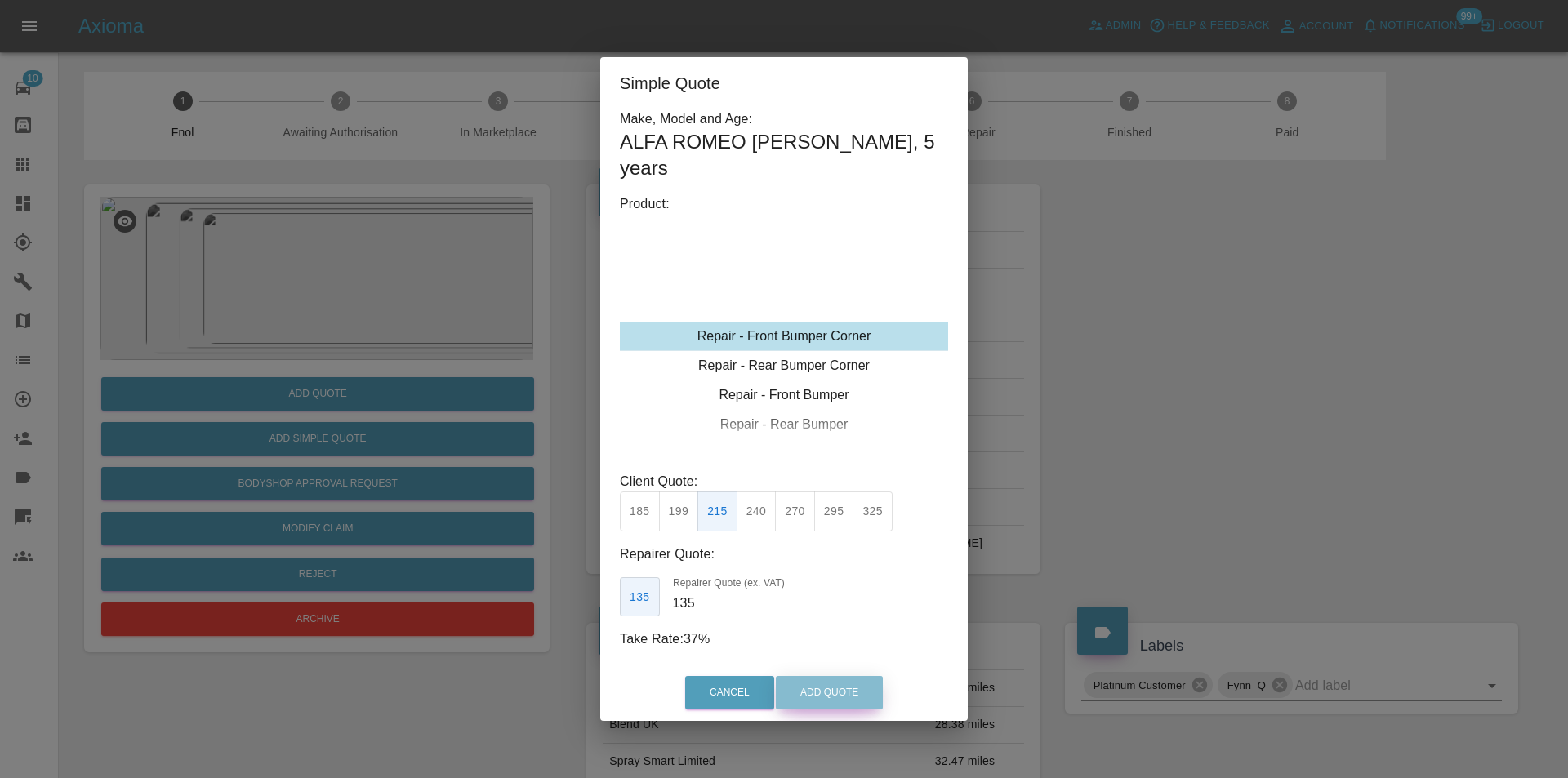
click at [801, 681] on button "Add Quote" at bounding box center [829, 692] width 107 height 33
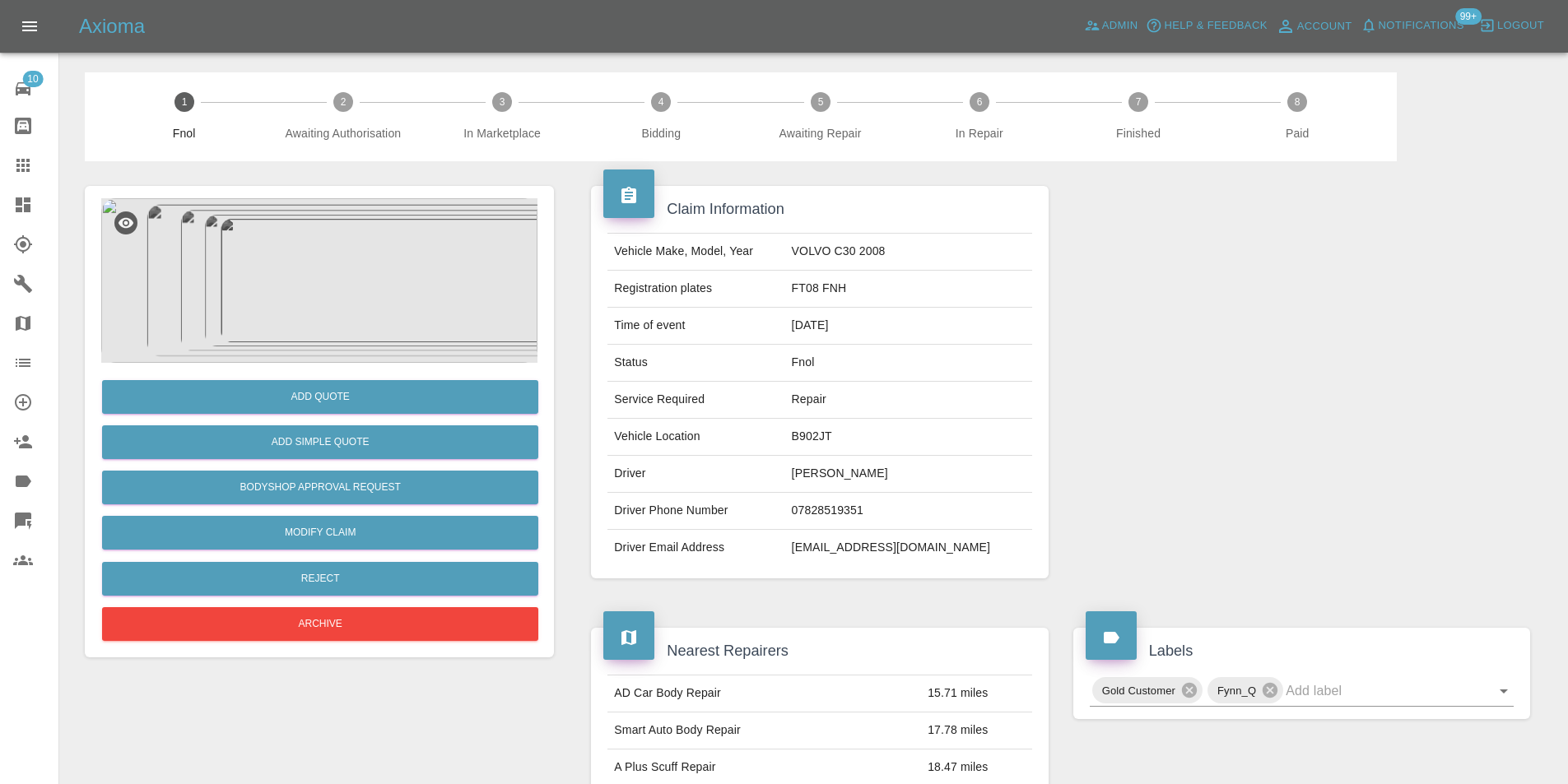
click at [309, 237] on img at bounding box center [319, 280] width 436 height 164
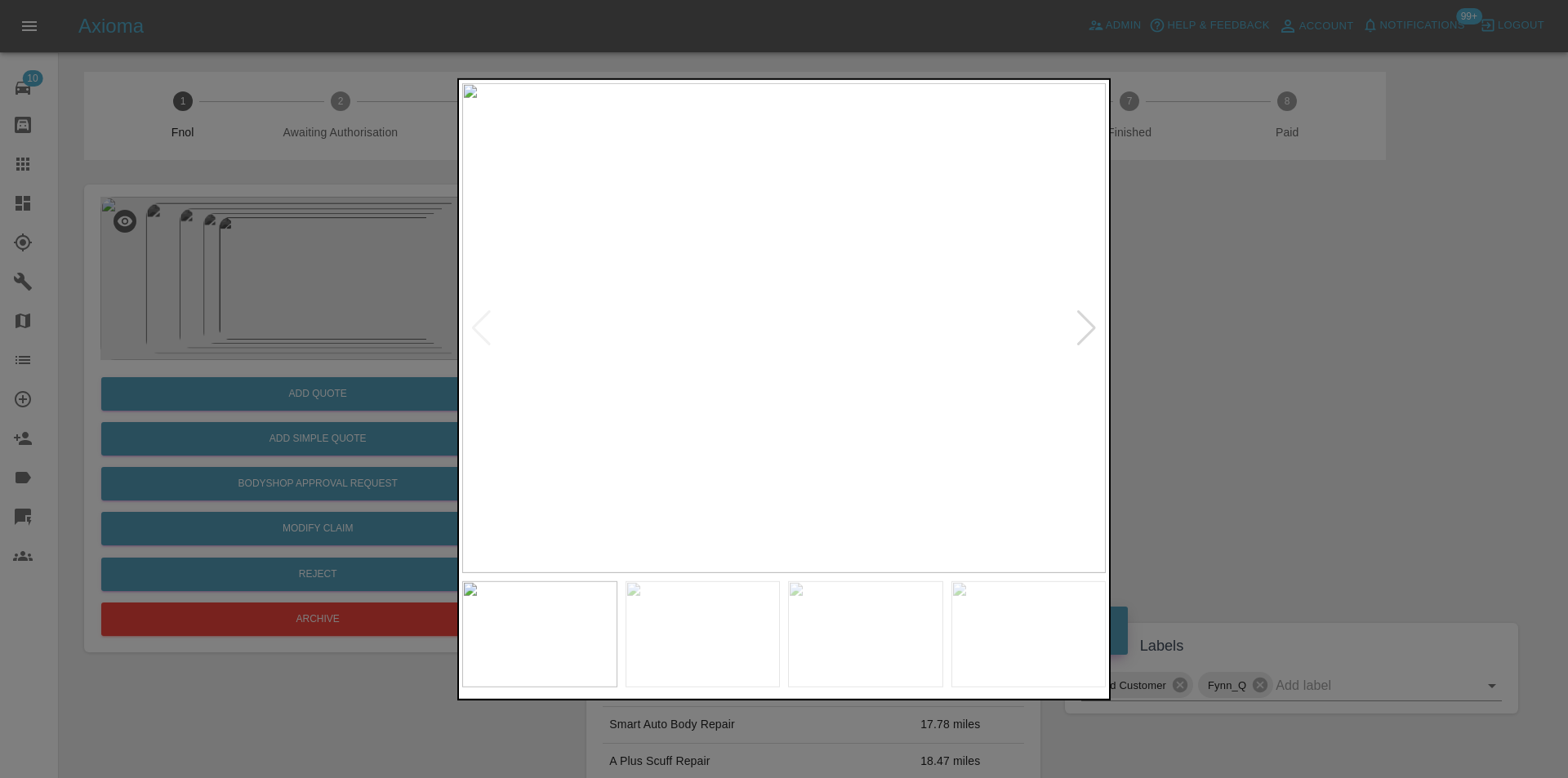
click at [1091, 314] on div at bounding box center [1087, 328] width 22 height 36
click at [1088, 323] on div at bounding box center [1087, 328] width 22 height 36
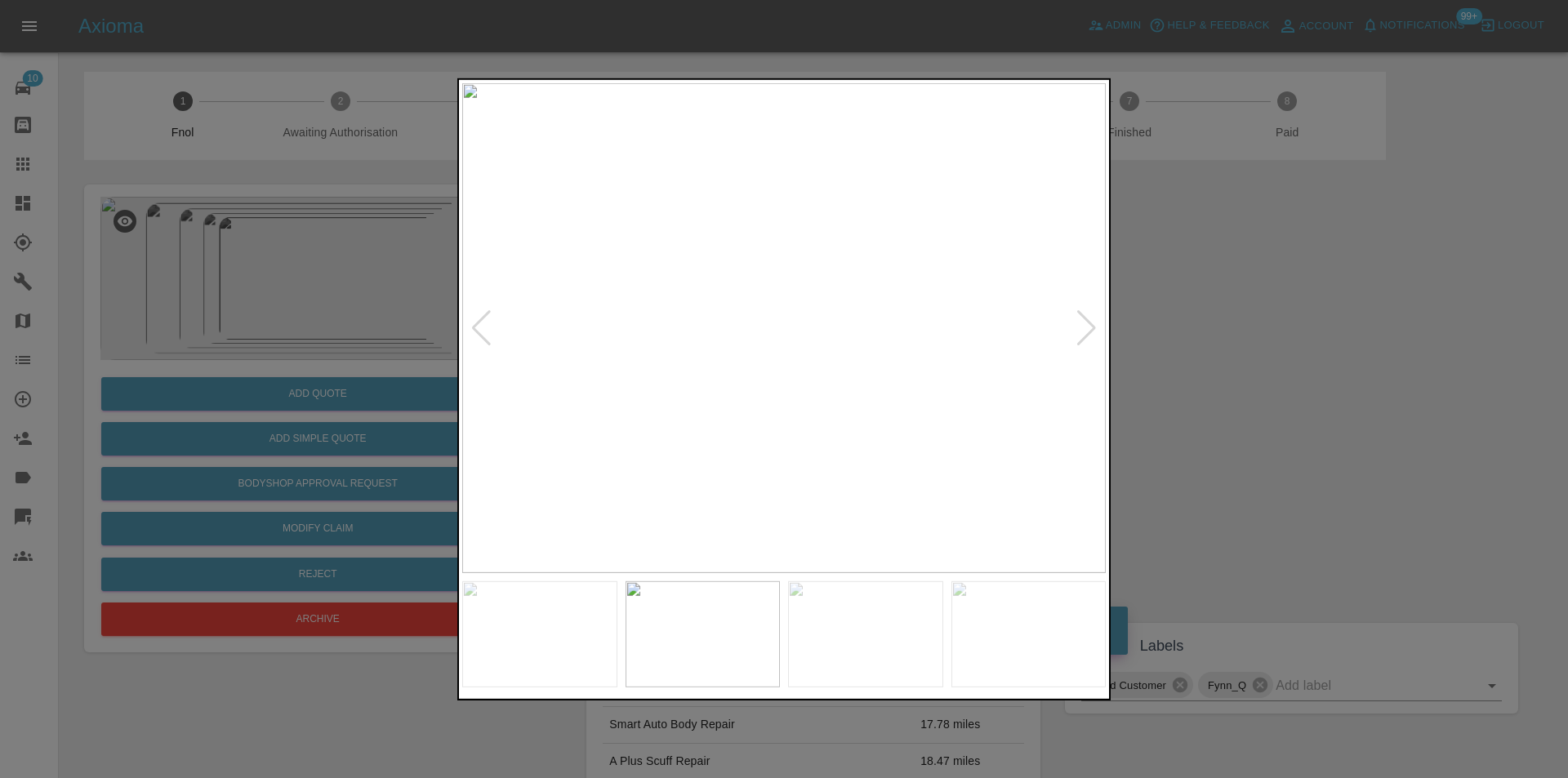
click at [1087, 324] on div at bounding box center [1087, 328] width 22 height 36
click at [1087, 324] on img at bounding box center [784, 327] width 644 height 490
drag, startPoint x: 1325, startPoint y: 348, endPoint x: 1198, endPoint y: 379, distance: 130.7
click at [1323, 348] on div at bounding box center [784, 389] width 1568 height 778
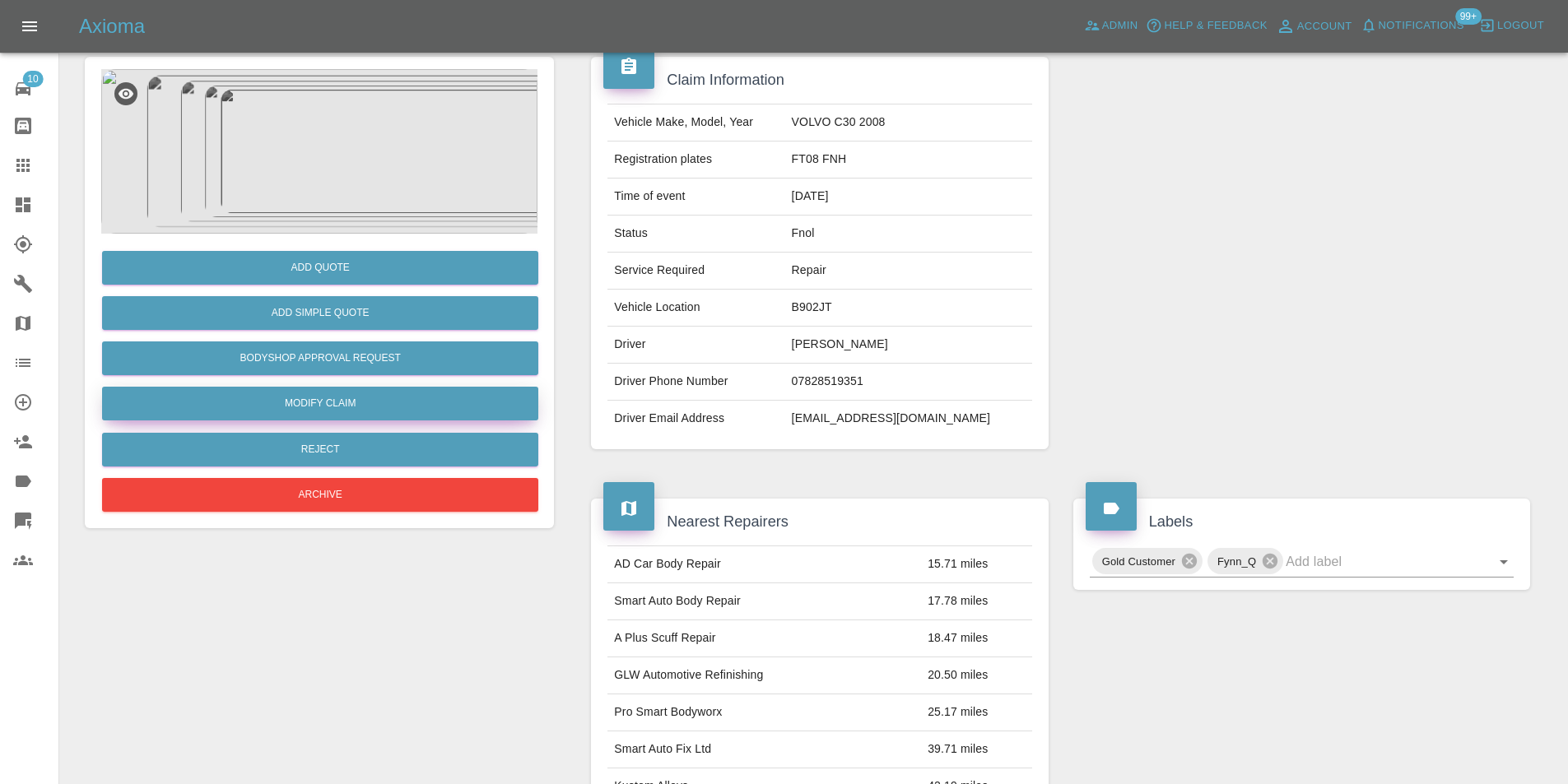
scroll to position [8, 0]
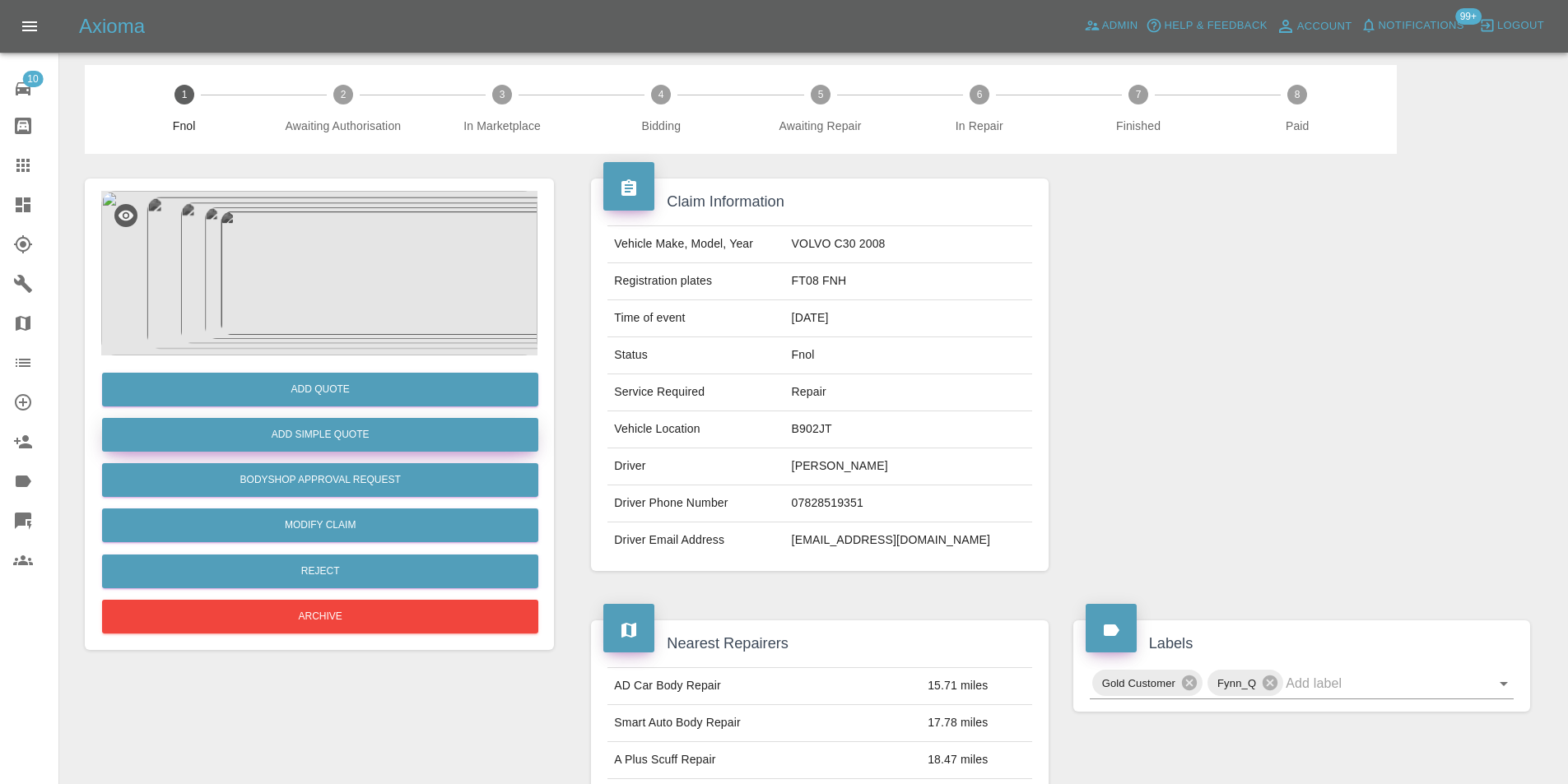
click at [356, 438] on button "Add Simple Quote" at bounding box center [320, 434] width 436 height 34
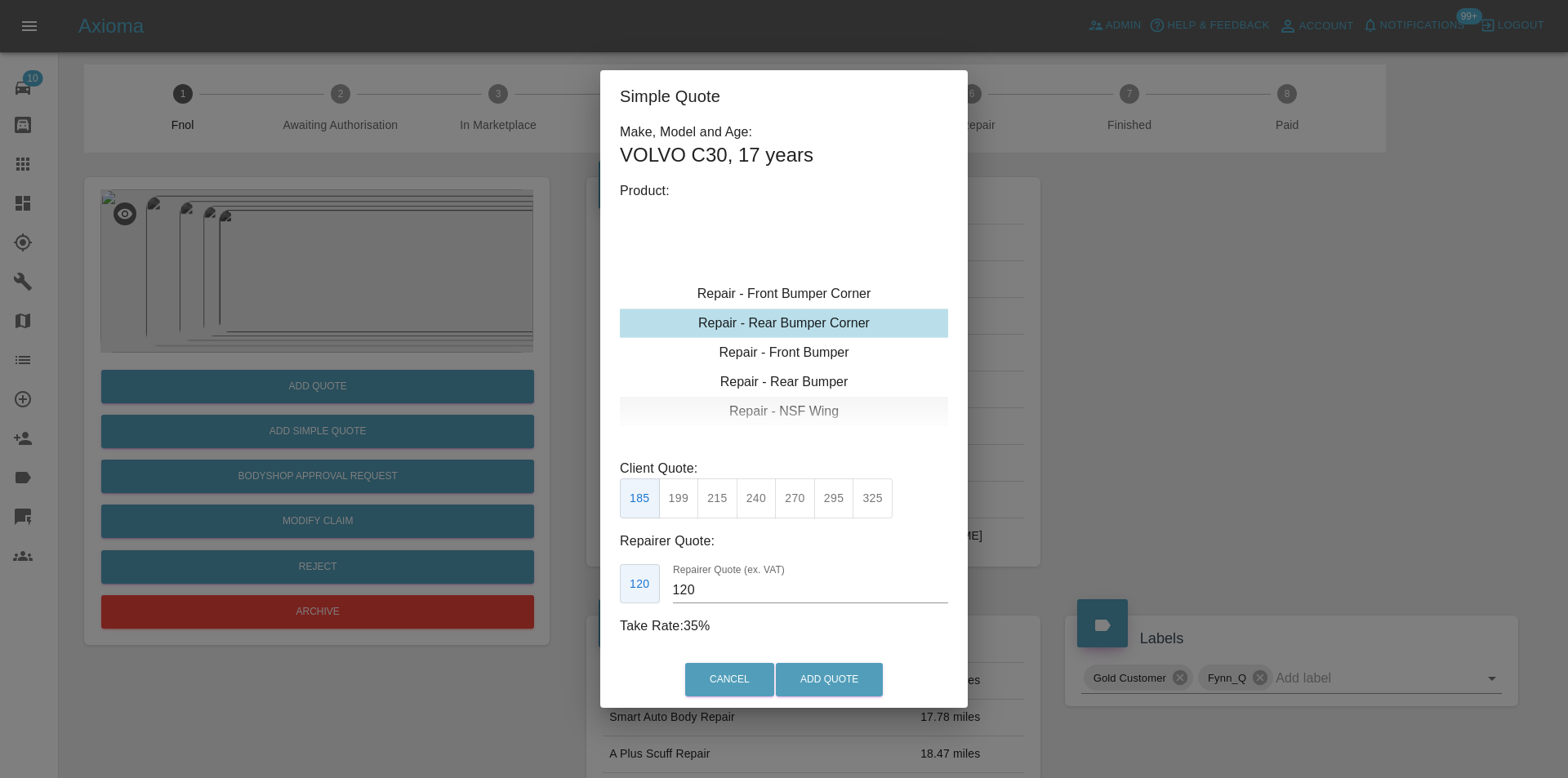
drag, startPoint x: 842, startPoint y: 318, endPoint x: 810, endPoint y: 410, distance: 97.4
click at [841, 318] on div "Repair - Rear Bumper Corner" at bounding box center [784, 323] width 329 height 29
drag, startPoint x: 711, startPoint y: 504, endPoint x: 774, endPoint y: 582, distance: 100.3
click at [712, 509] on button "215" at bounding box center [717, 498] width 40 height 40
type input "135"
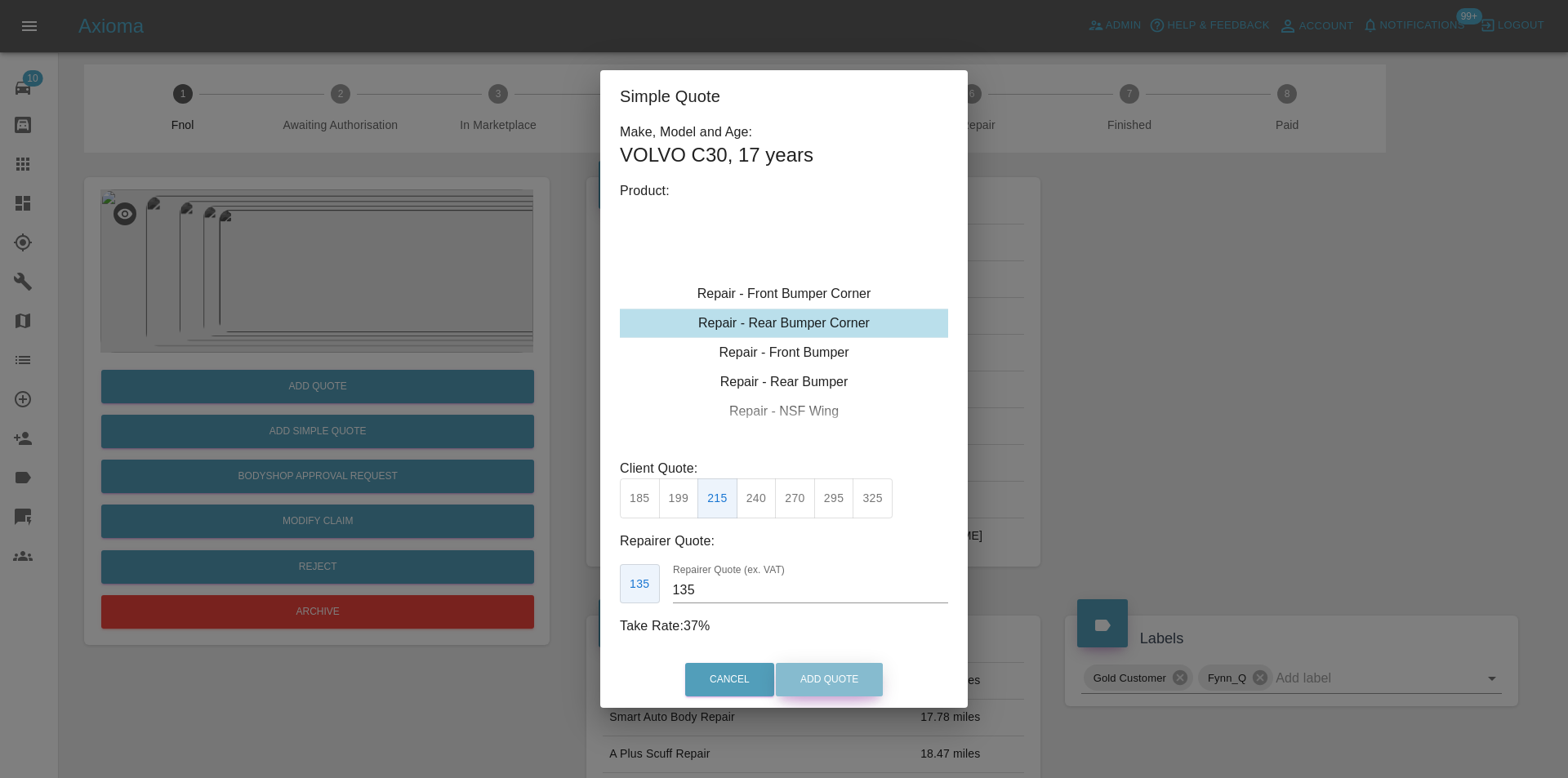
click at [831, 679] on button "Add Quote" at bounding box center [829, 679] width 107 height 33
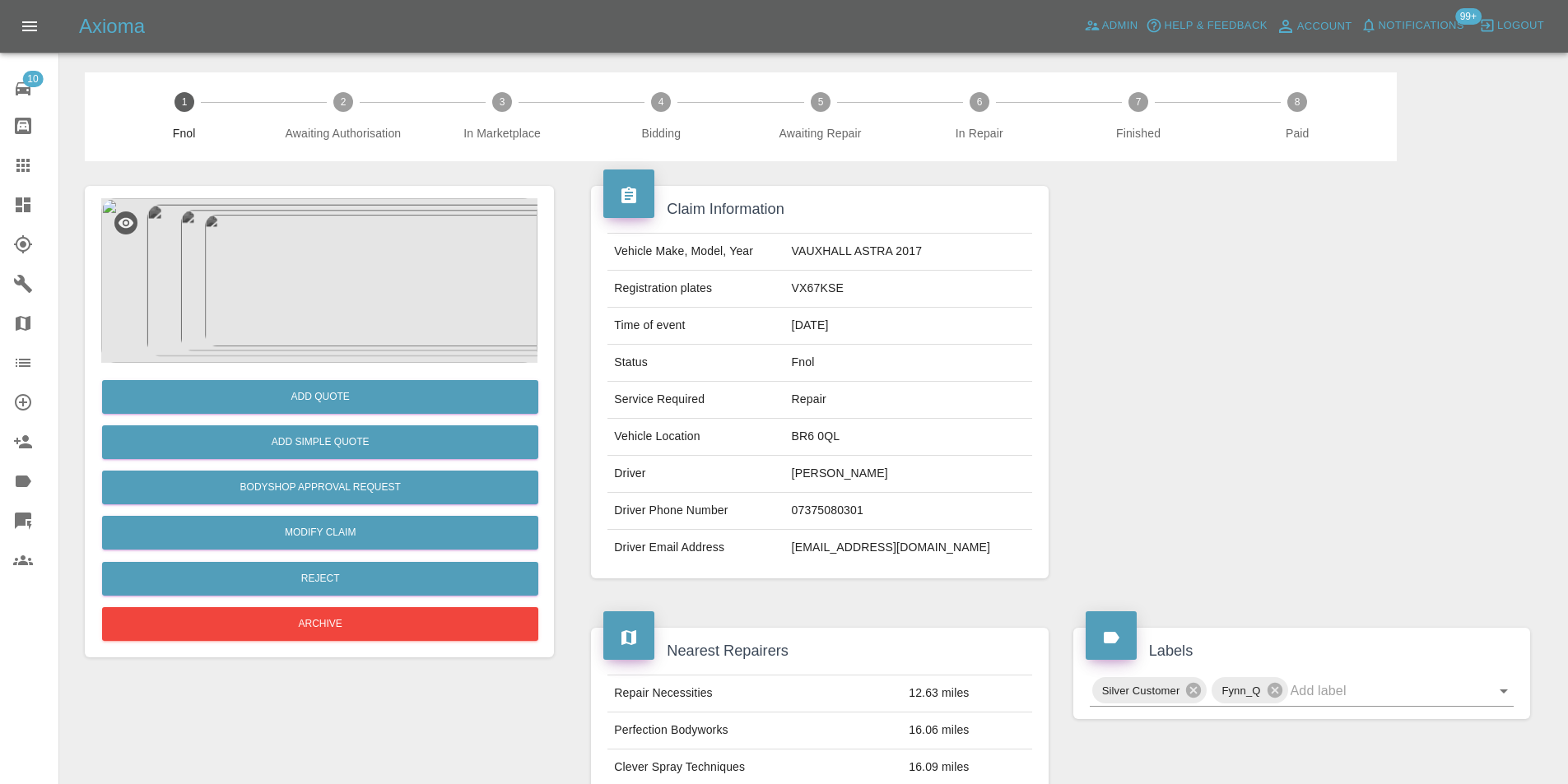
click at [341, 258] on img at bounding box center [319, 280] width 436 height 164
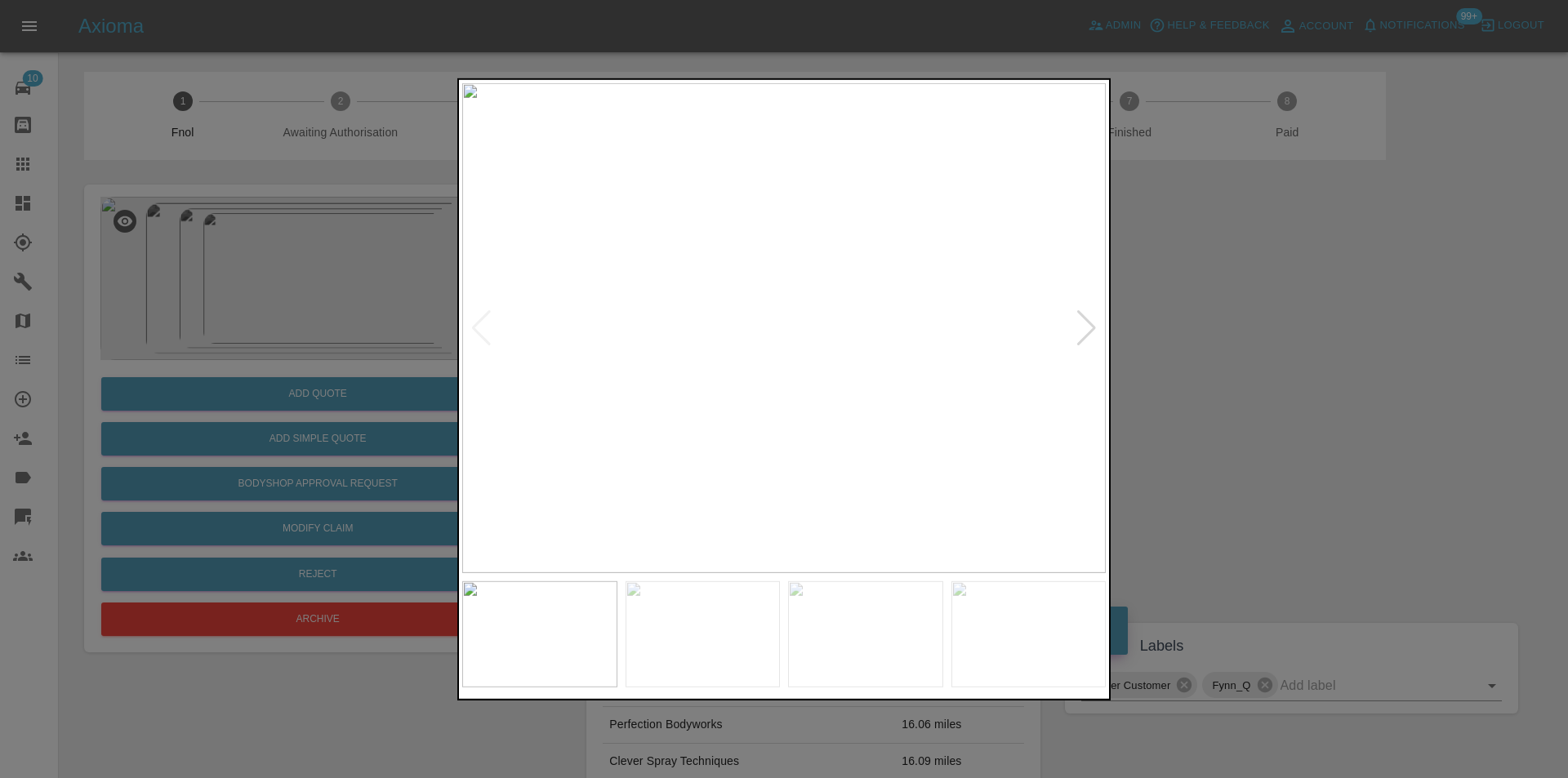
click at [1097, 329] on div at bounding box center [1087, 328] width 22 height 36
click at [1096, 329] on img at bounding box center [784, 327] width 644 height 490
click at [1096, 331] on img at bounding box center [784, 327] width 644 height 490
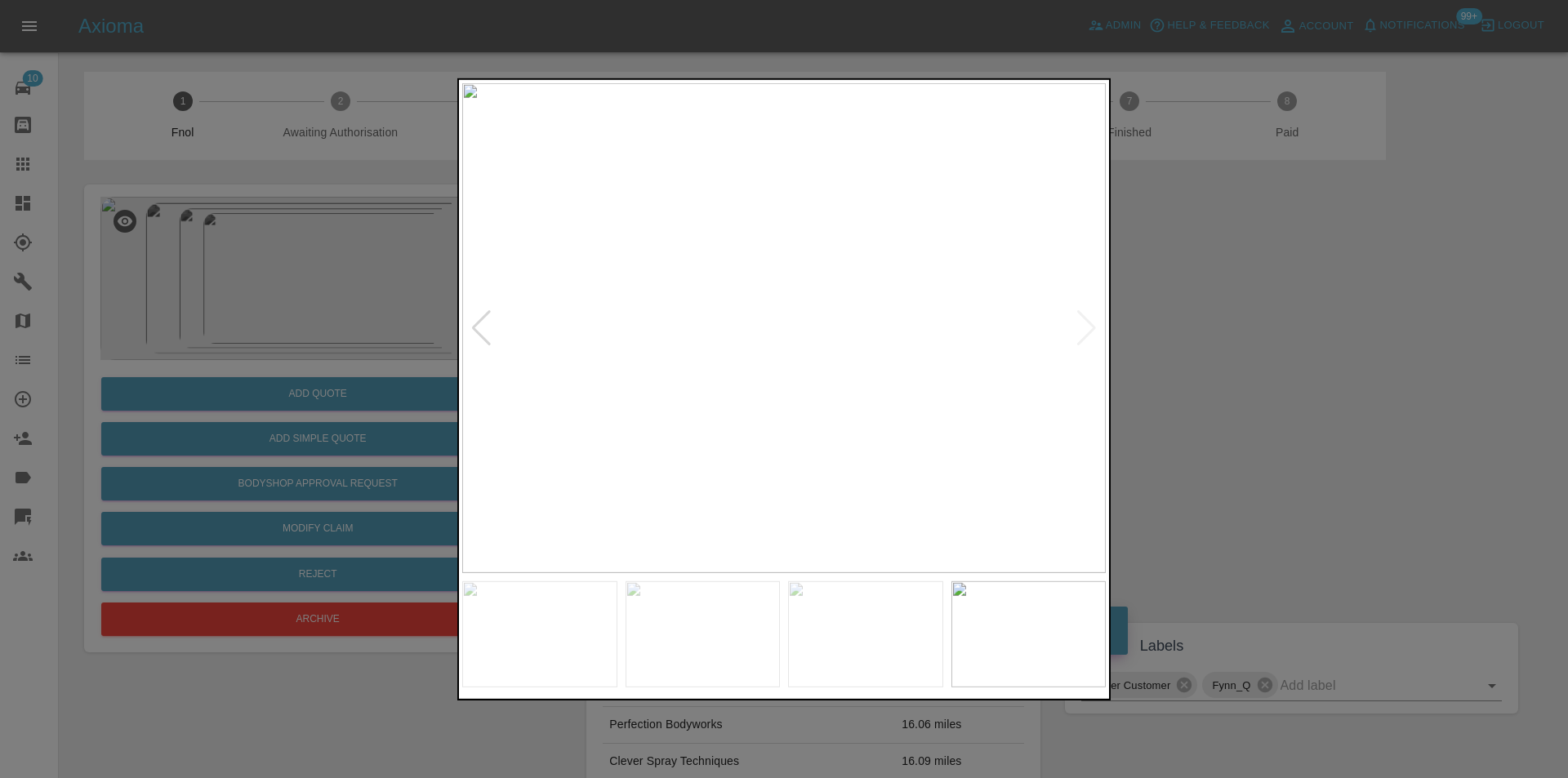
drag, startPoint x: 1244, startPoint y: 344, endPoint x: 671, endPoint y: 458, distance: 584.2
click at [1242, 346] on div at bounding box center [784, 389] width 1568 height 778
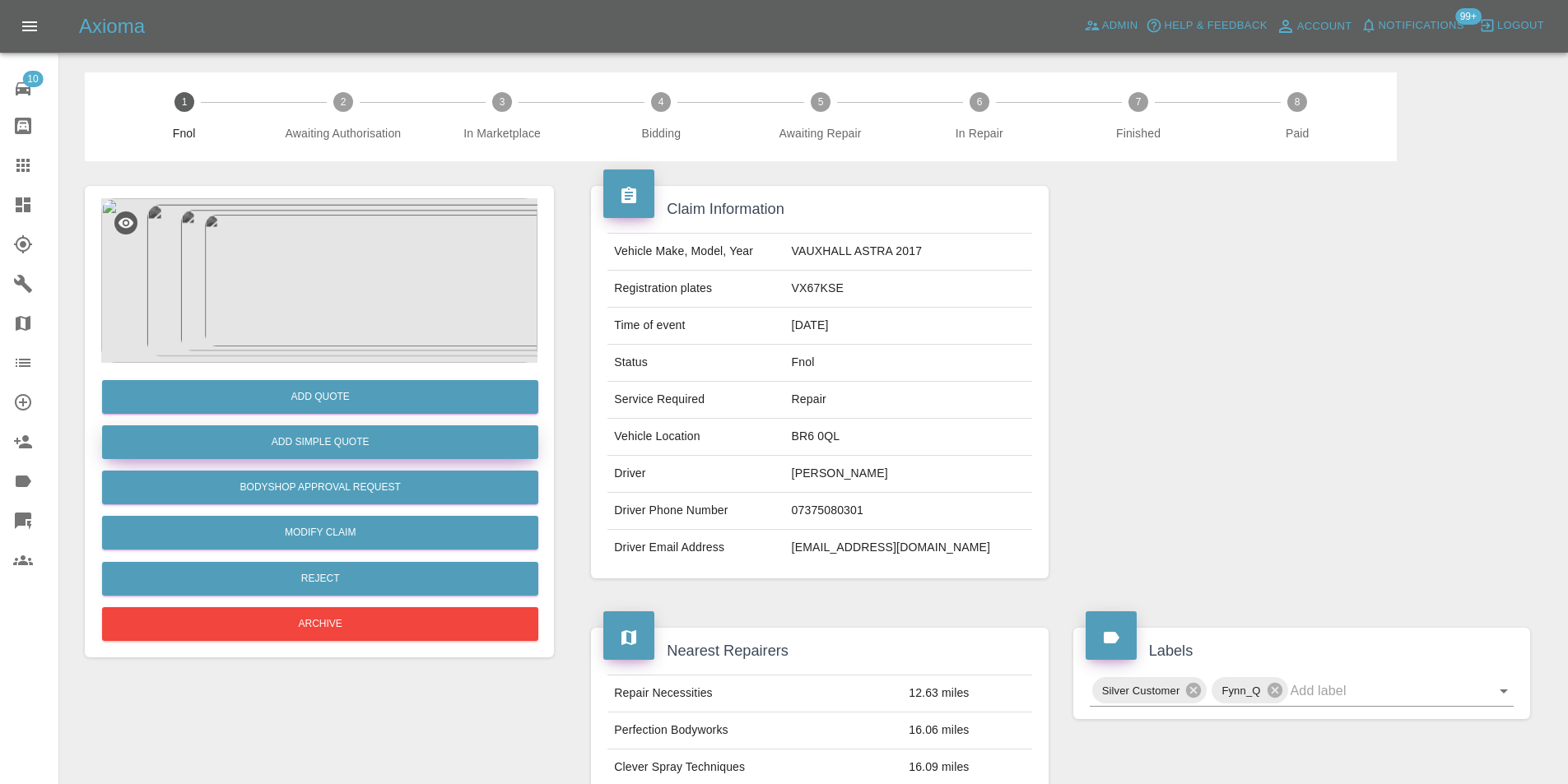
click at [315, 429] on button "Add Simple Quote" at bounding box center [320, 442] width 436 height 34
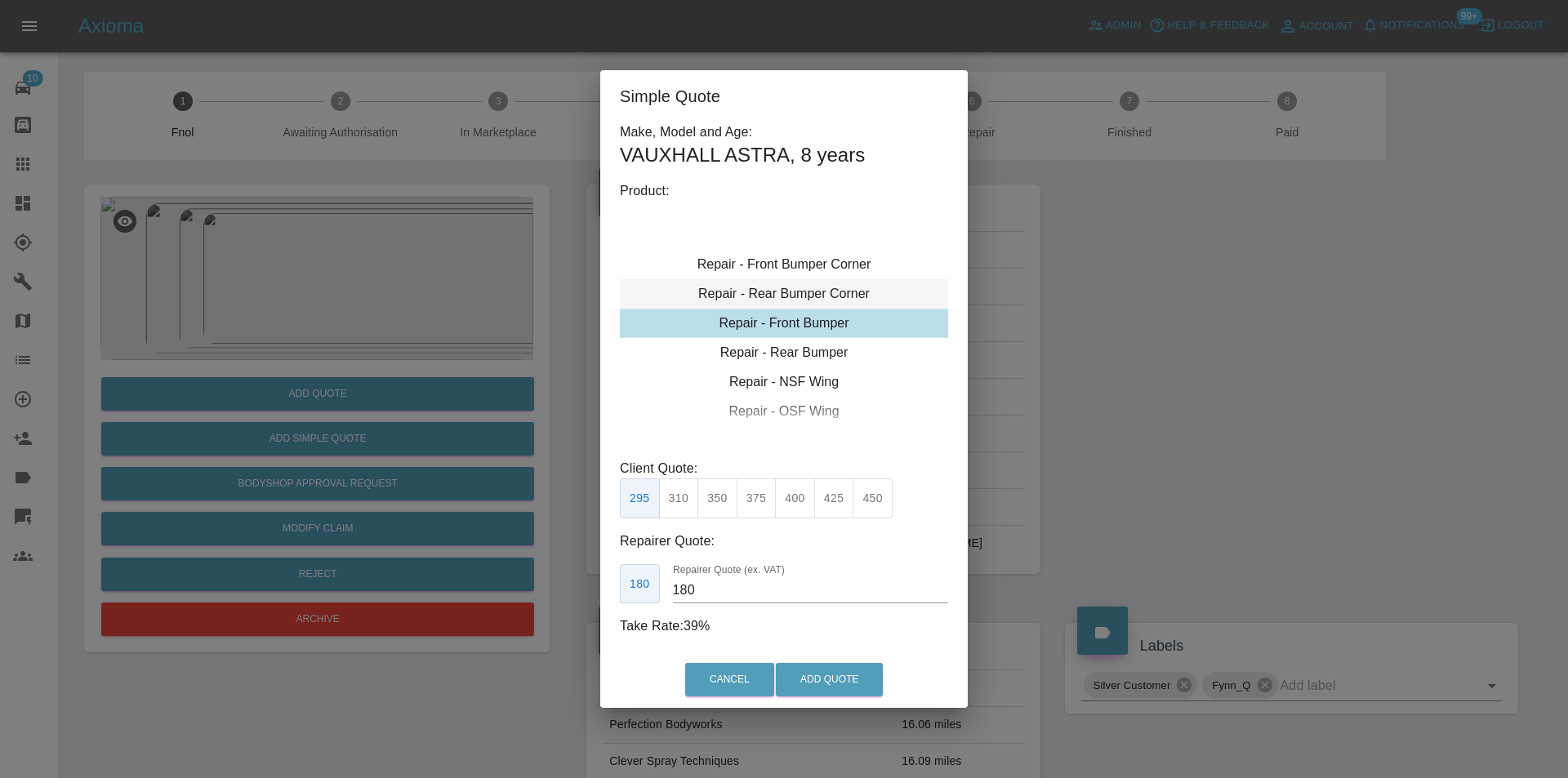
click at [821, 295] on div "Repair - Rear Bumper Corner" at bounding box center [784, 293] width 329 height 29
type input "120"
click at [855, 689] on button "Add Quote" at bounding box center [829, 679] width 107 height 33
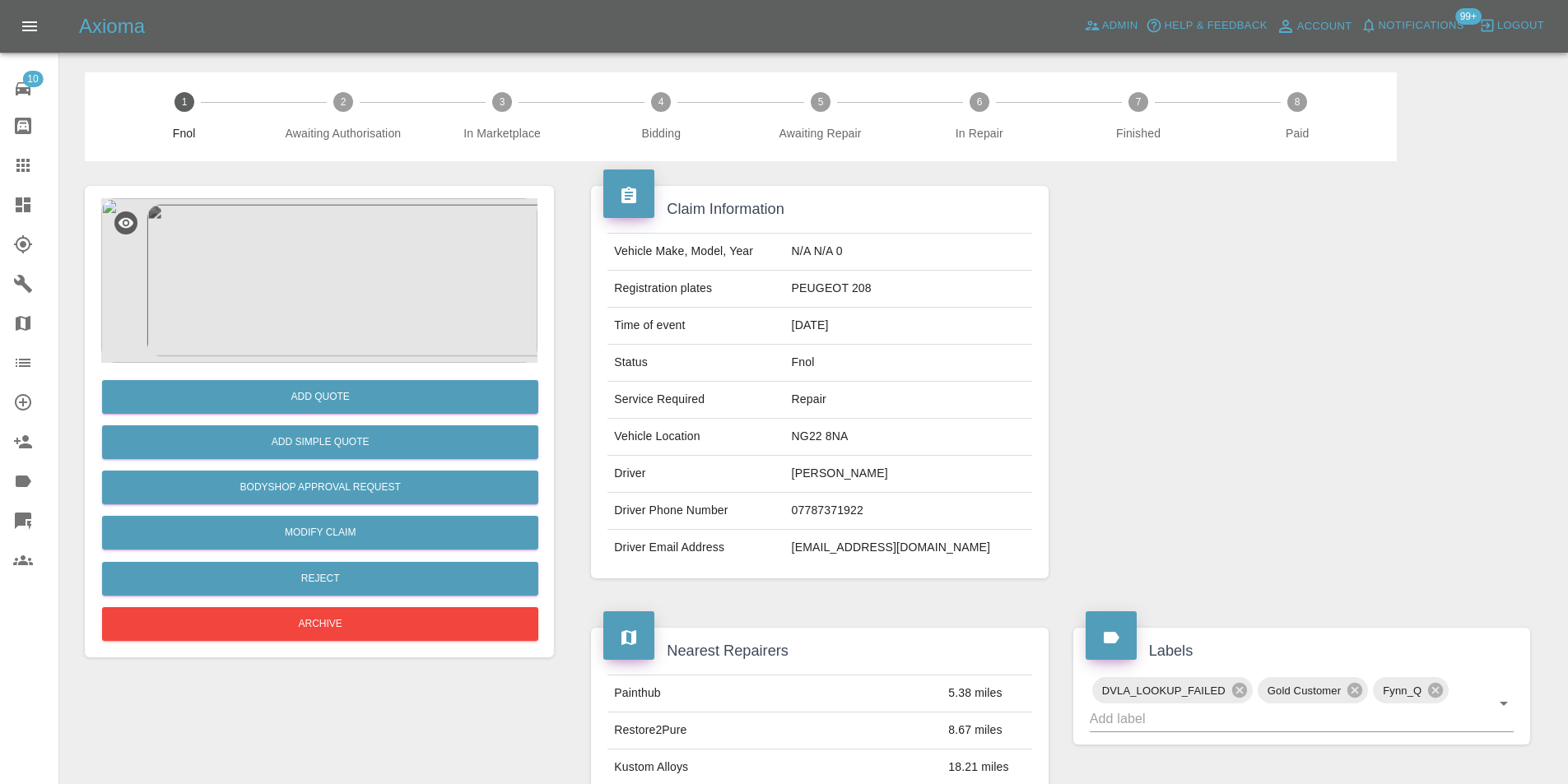
click at [370, 271] on img at bounding box center [319, 280] width 436 height 164
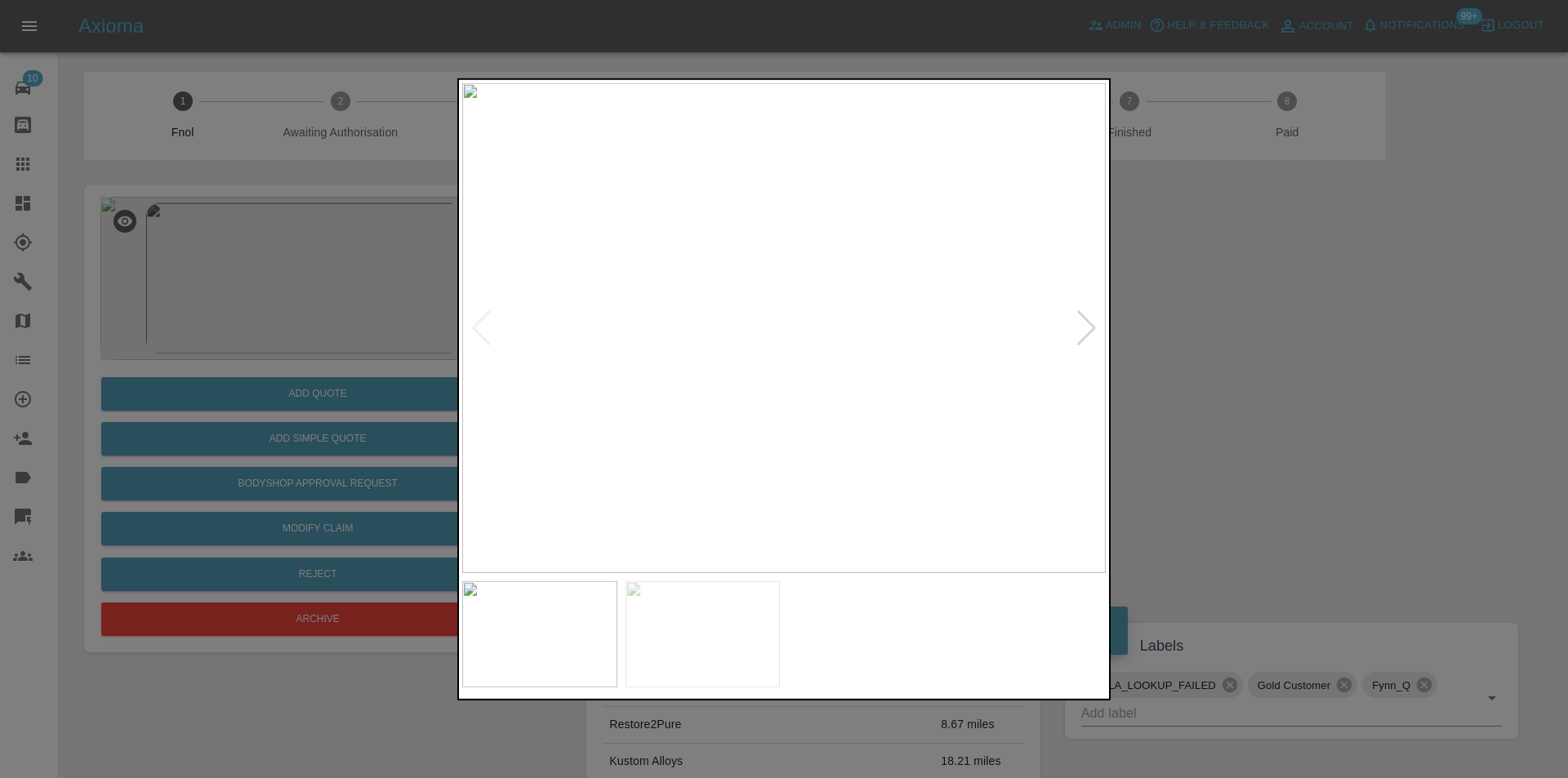
click at [1087, 329] on div at bounding box center [1087, 328] width 22 height 36
click at [1091, 327] on img at bounding box center [784, 327] width 644 height 490
drag, startPoint x: 1296, startPoint y: 350, endPoint x: 726, endPoint y: 422, distance: 574.5
click at [1262, 351] on div at bounding box center [784, 389] width 1568 height 778
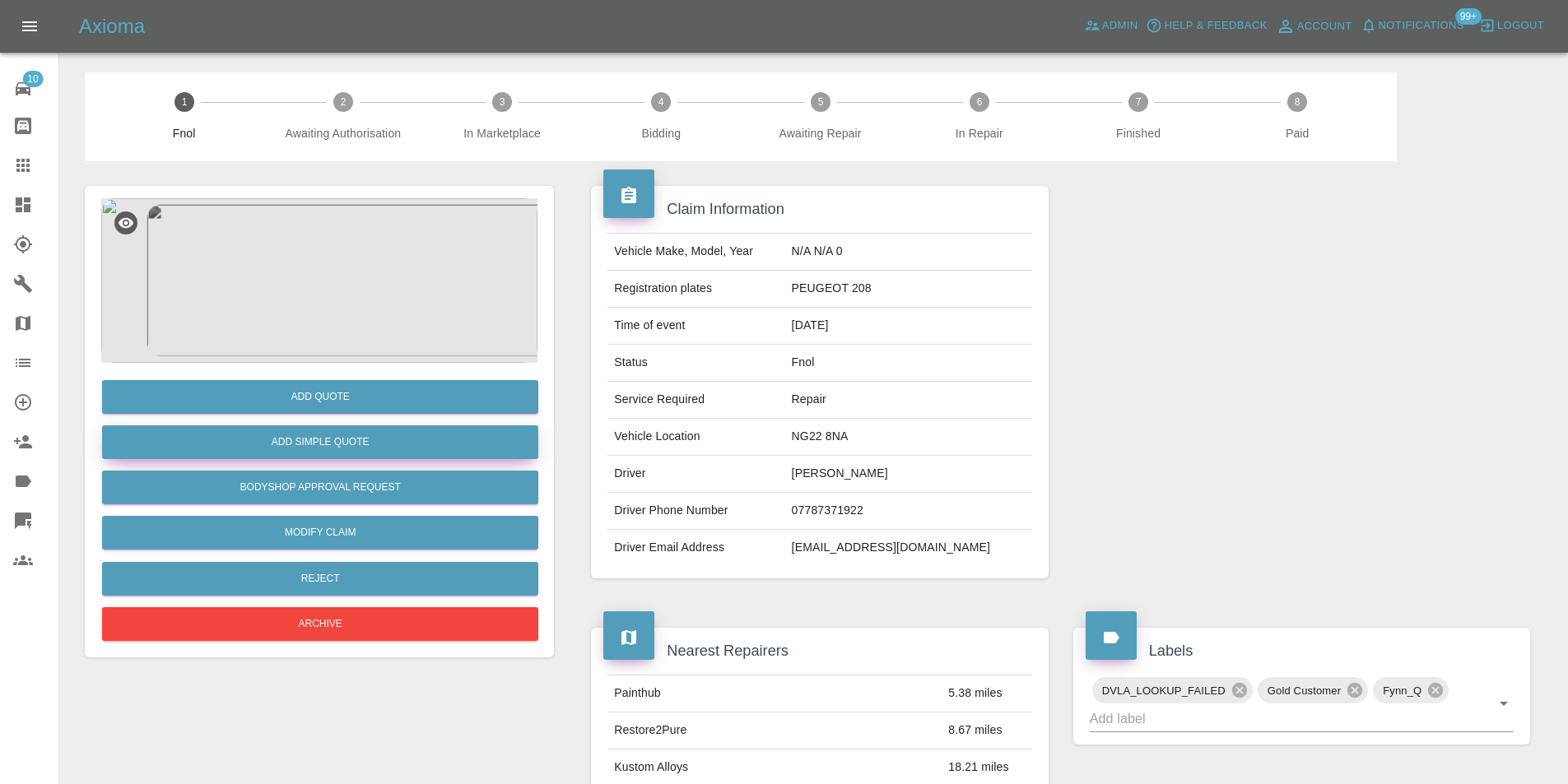
click at [371, 435] on button "Add Simple Quote" at bounding box center [320, 442] width 436 height 34
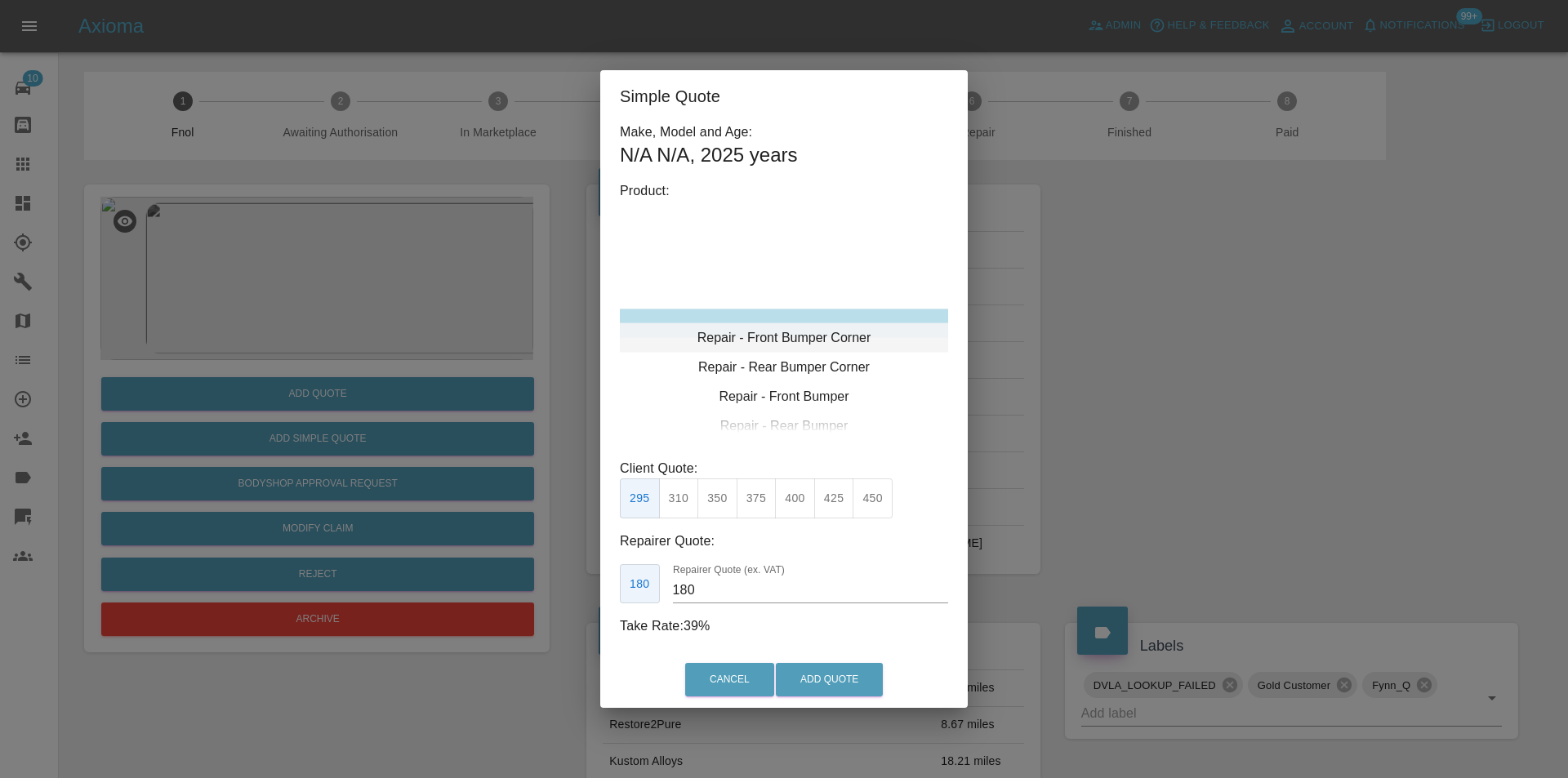
type input "120"
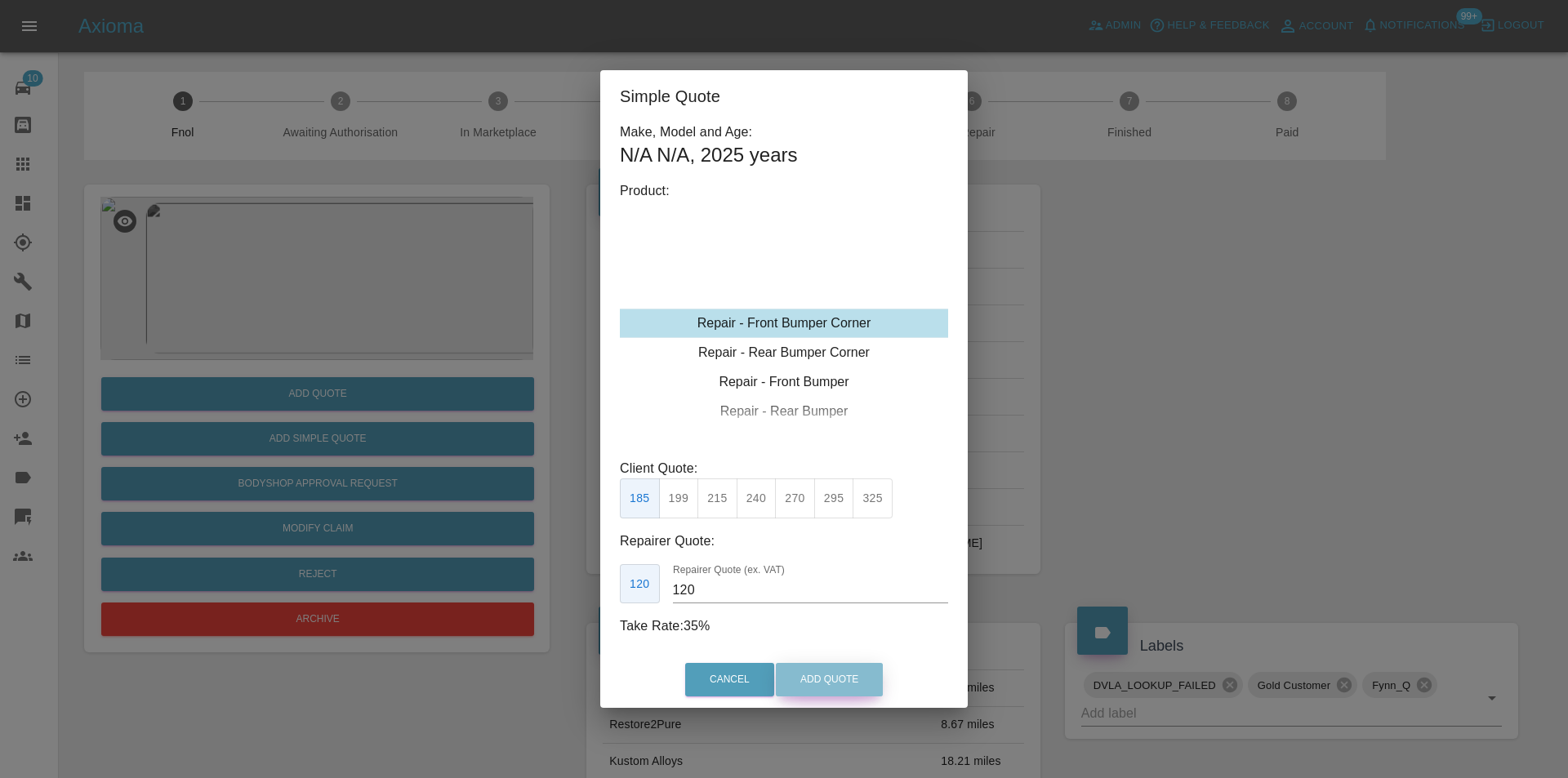
click at [790, 673] on button "Add Quote" at bounding box center [829, 679] width 107 height 33
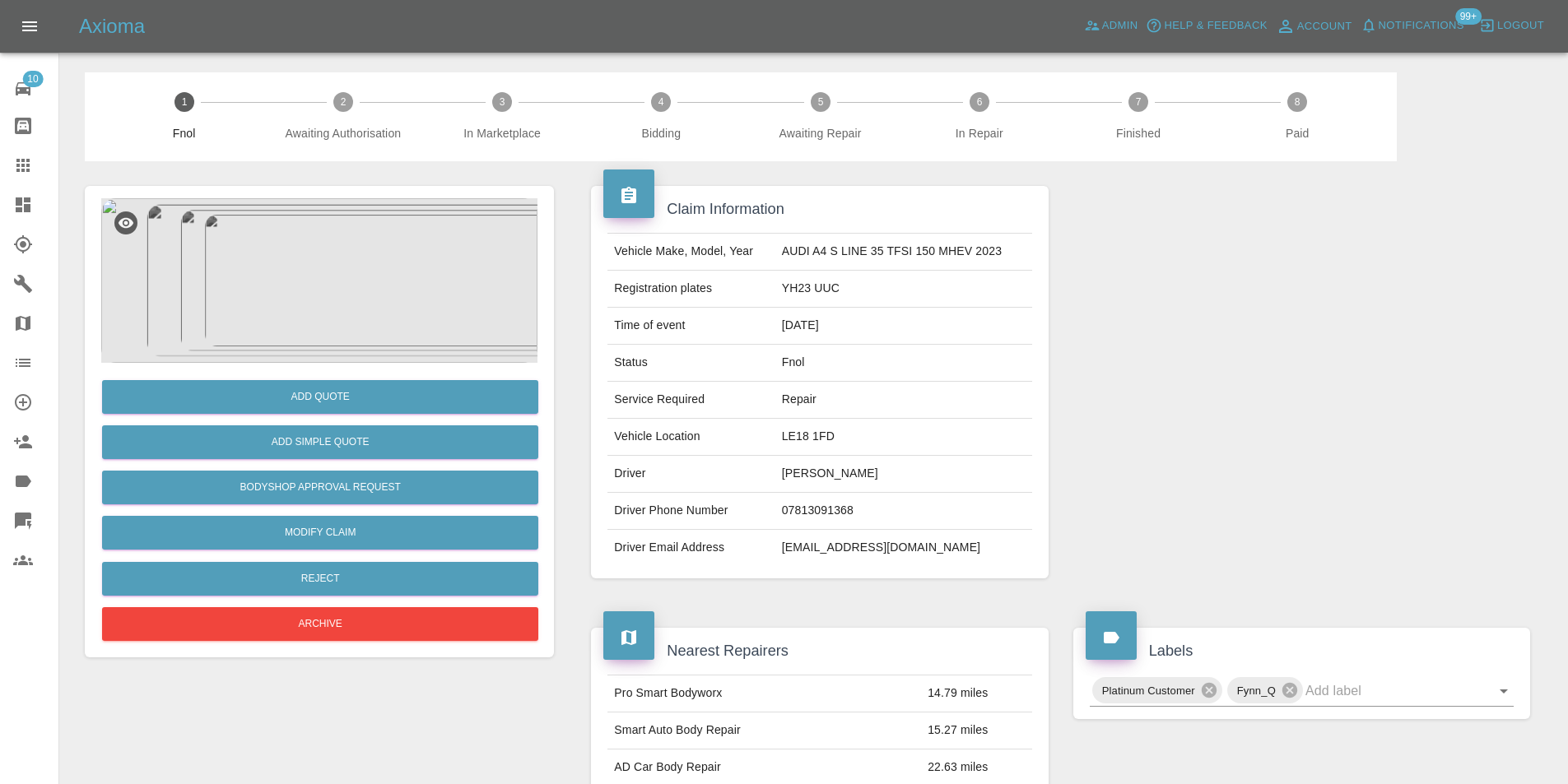
click at [386, 309] on img at bounding box center [319, 280] width 436 height 164
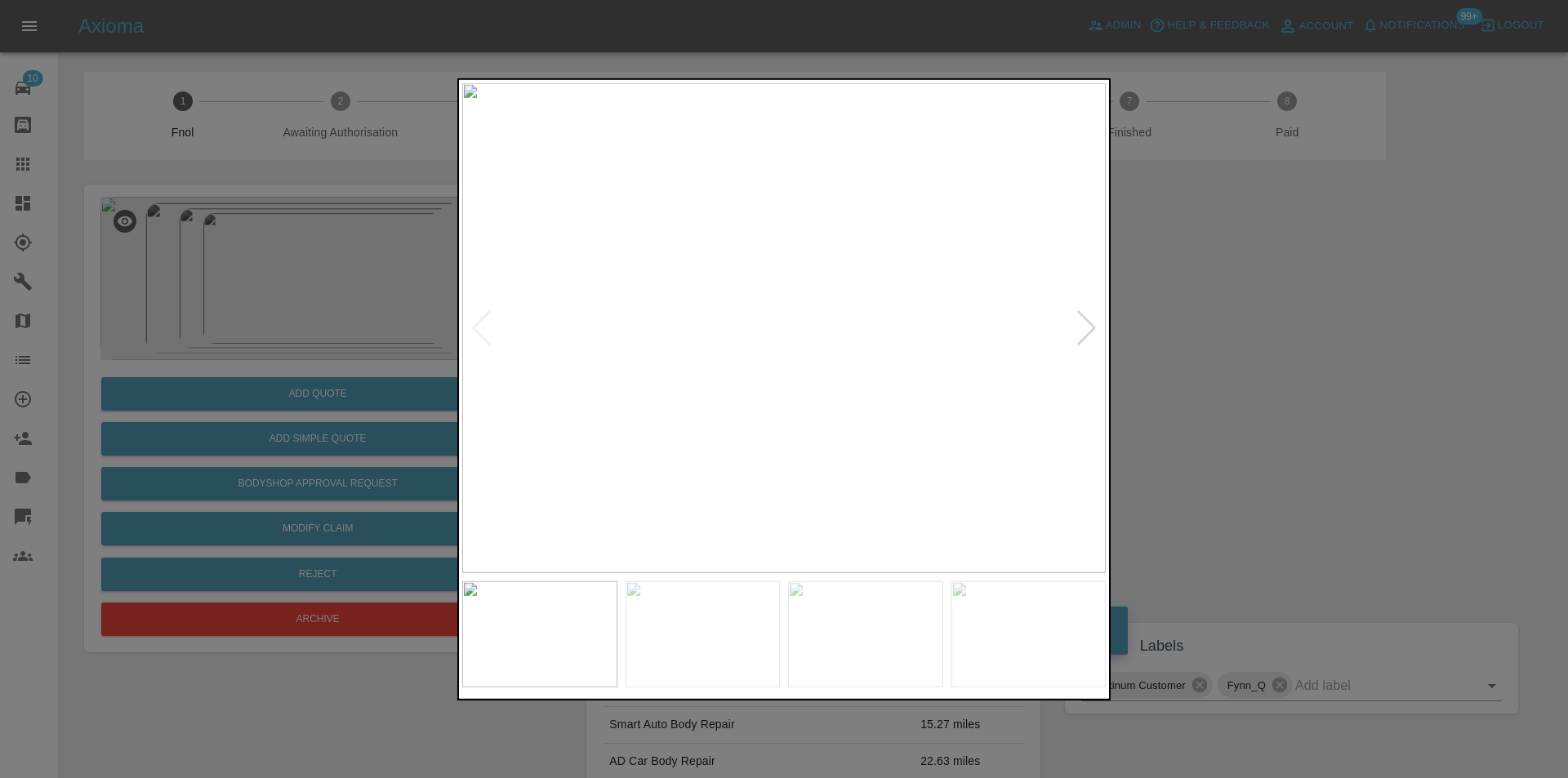
click at [1087, 330] on div at bounding box center [1087, 328] width 22 height 36
click at [1087, 330] on img at bounding box center [784, 327] width 644 height 490
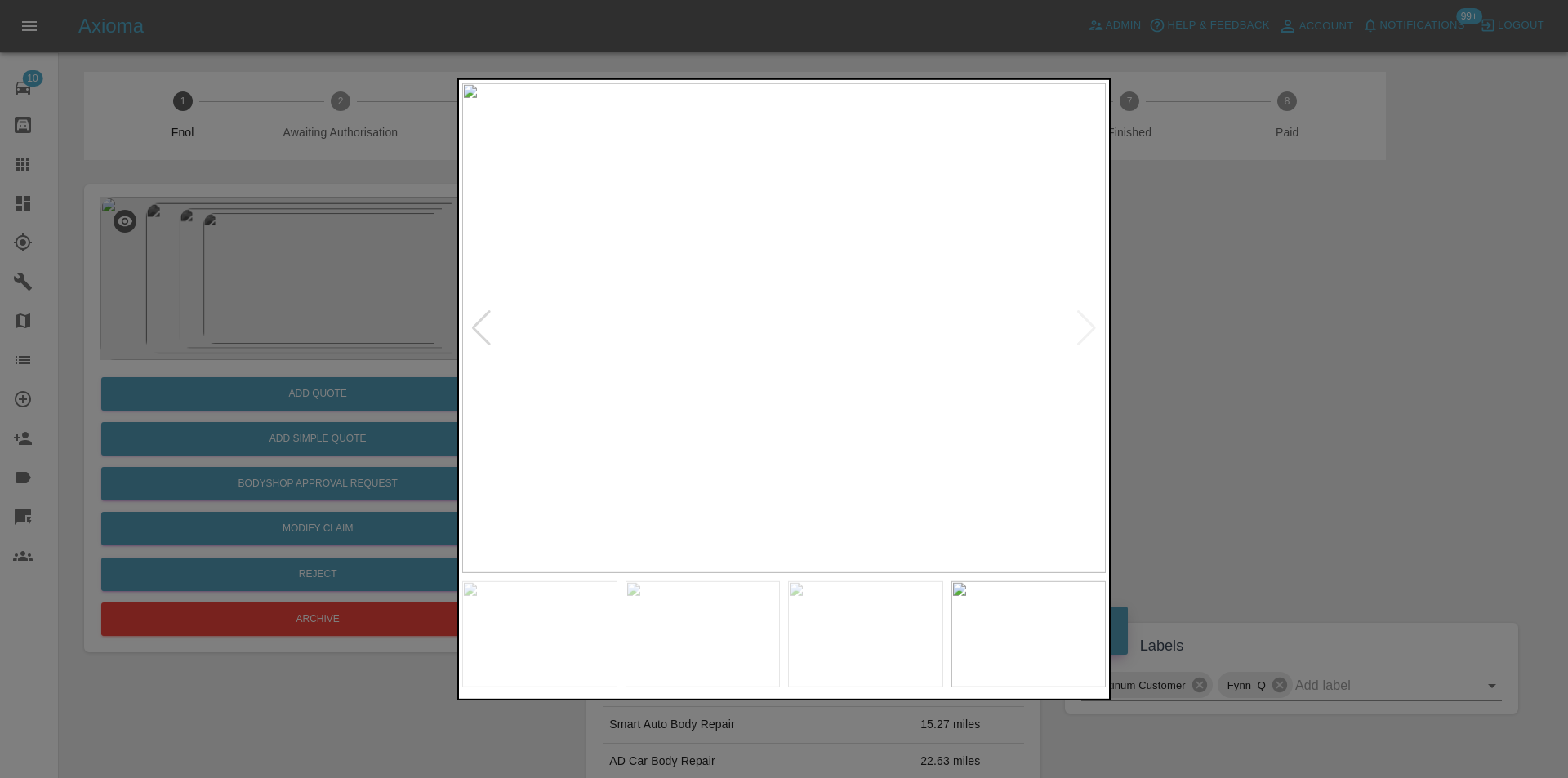
drag, startPoint x: 1210, startPoint y: 327, endPoint x: 1066, endPoint y: 329, distance: 144.0
click at [1208, 327] on div at bounding box center [784, 389] width 1568 height 778
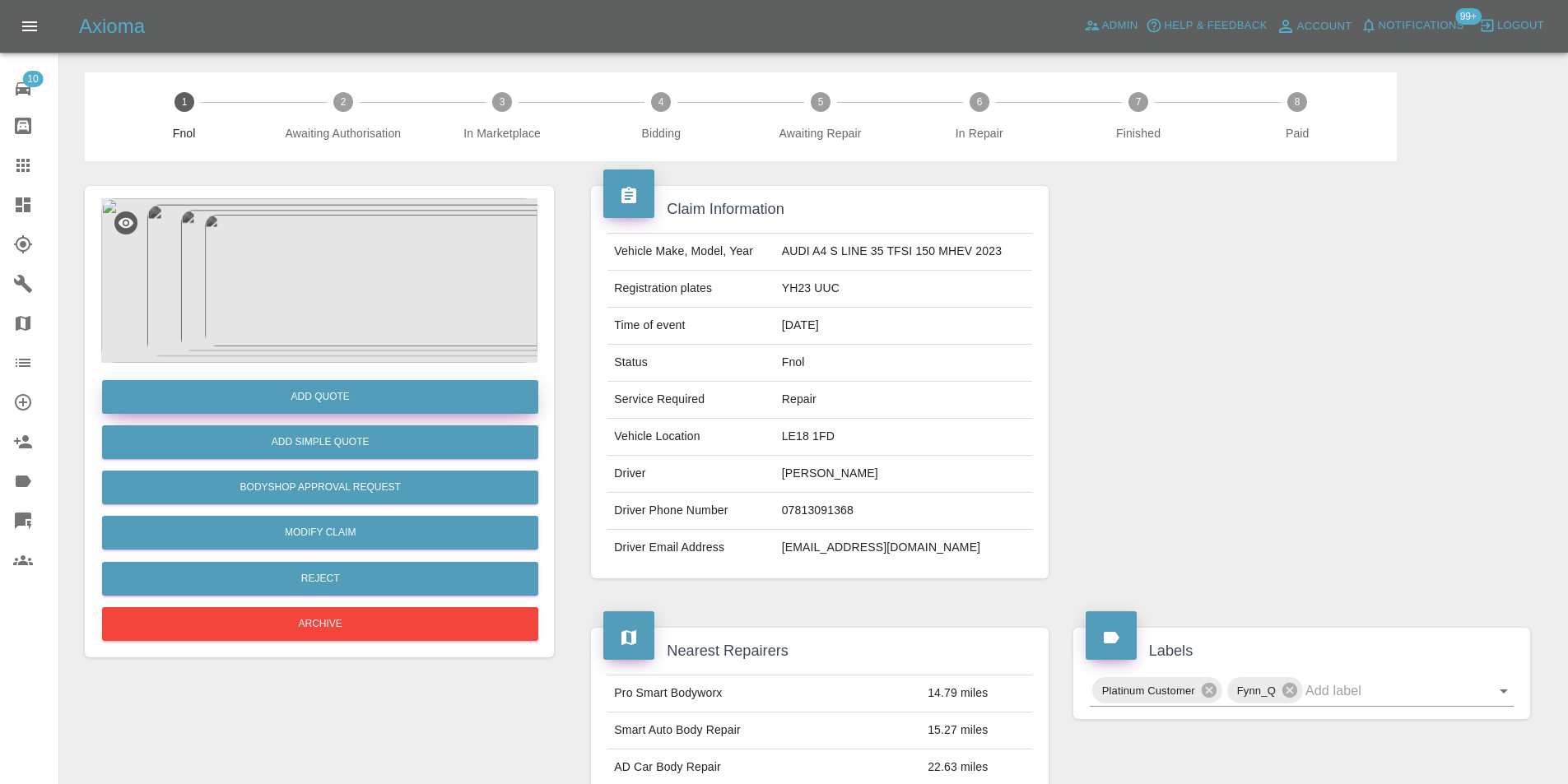
click at [342, 398] on button "Add Quote" at bounding box center [320, 397] width 436 height 34
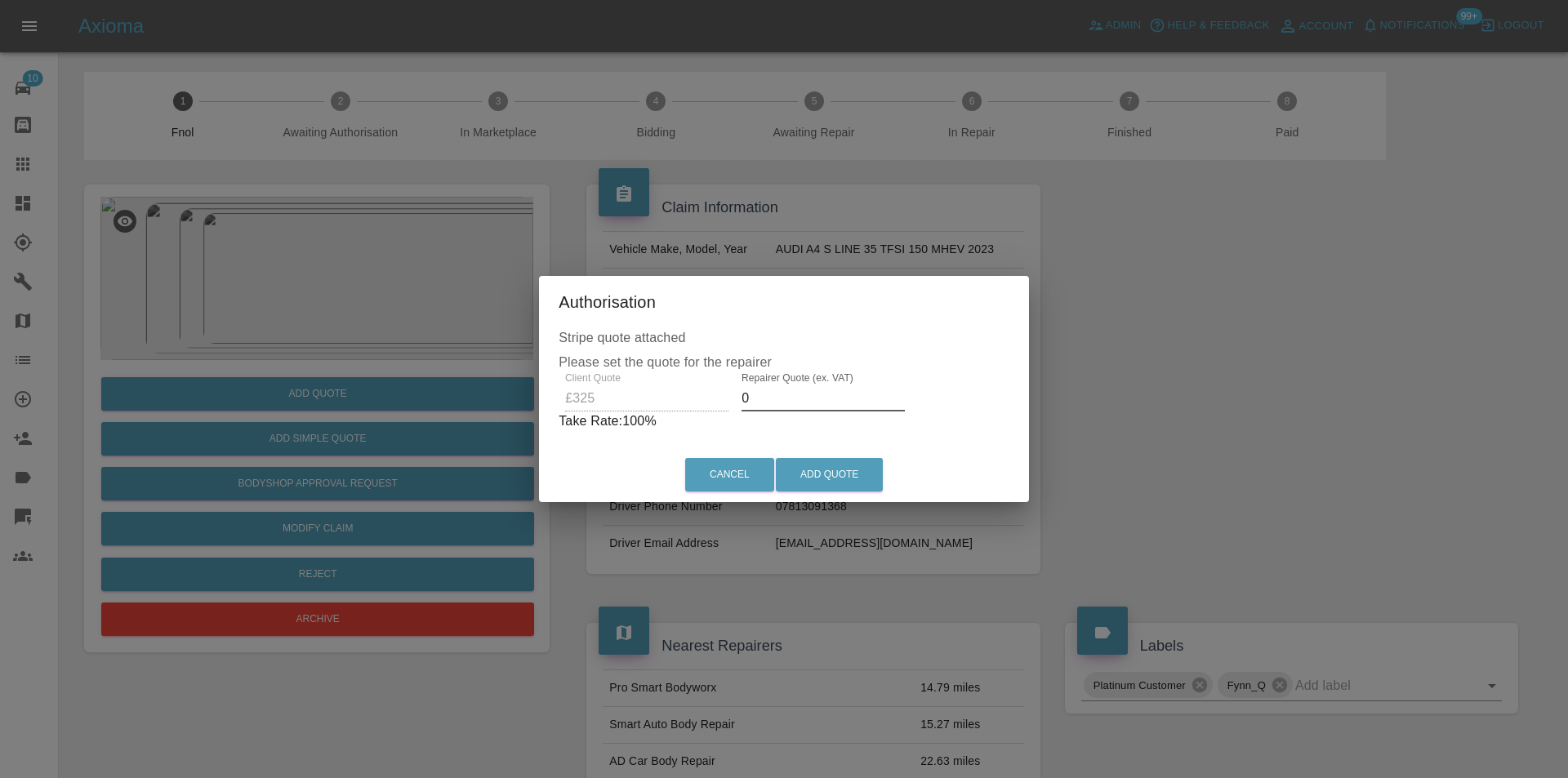
click at [772, 393] on input "0" at bounding box center [823, 398] width 163 height 26
type input "0210"
click at [817, 465] on button "Add Quote" at bounding box center [829, 474] width 107 height 33
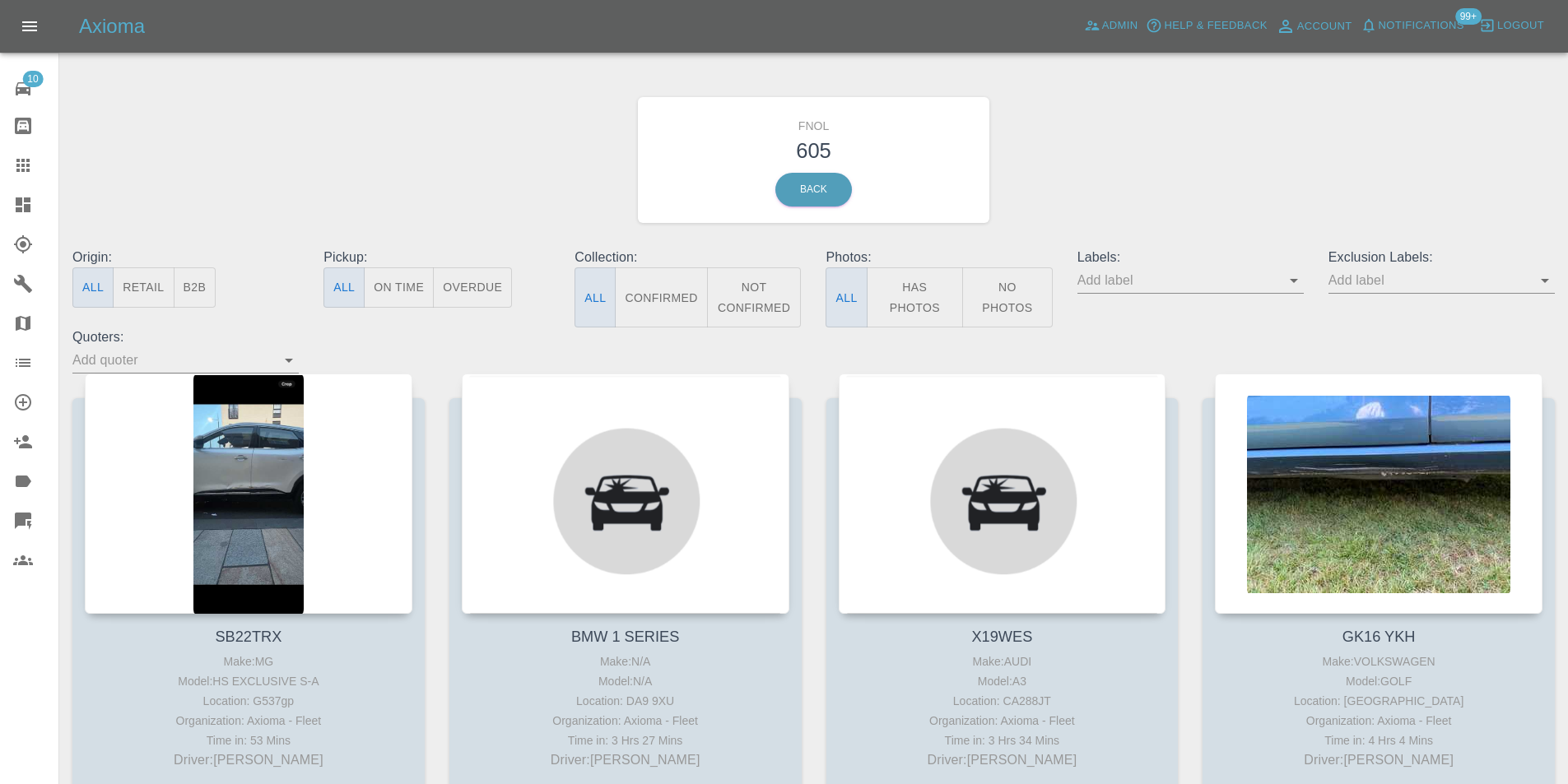
click at [905, 287] on button "Has Photos" at bounding box center [915, 296] width 97 height 60
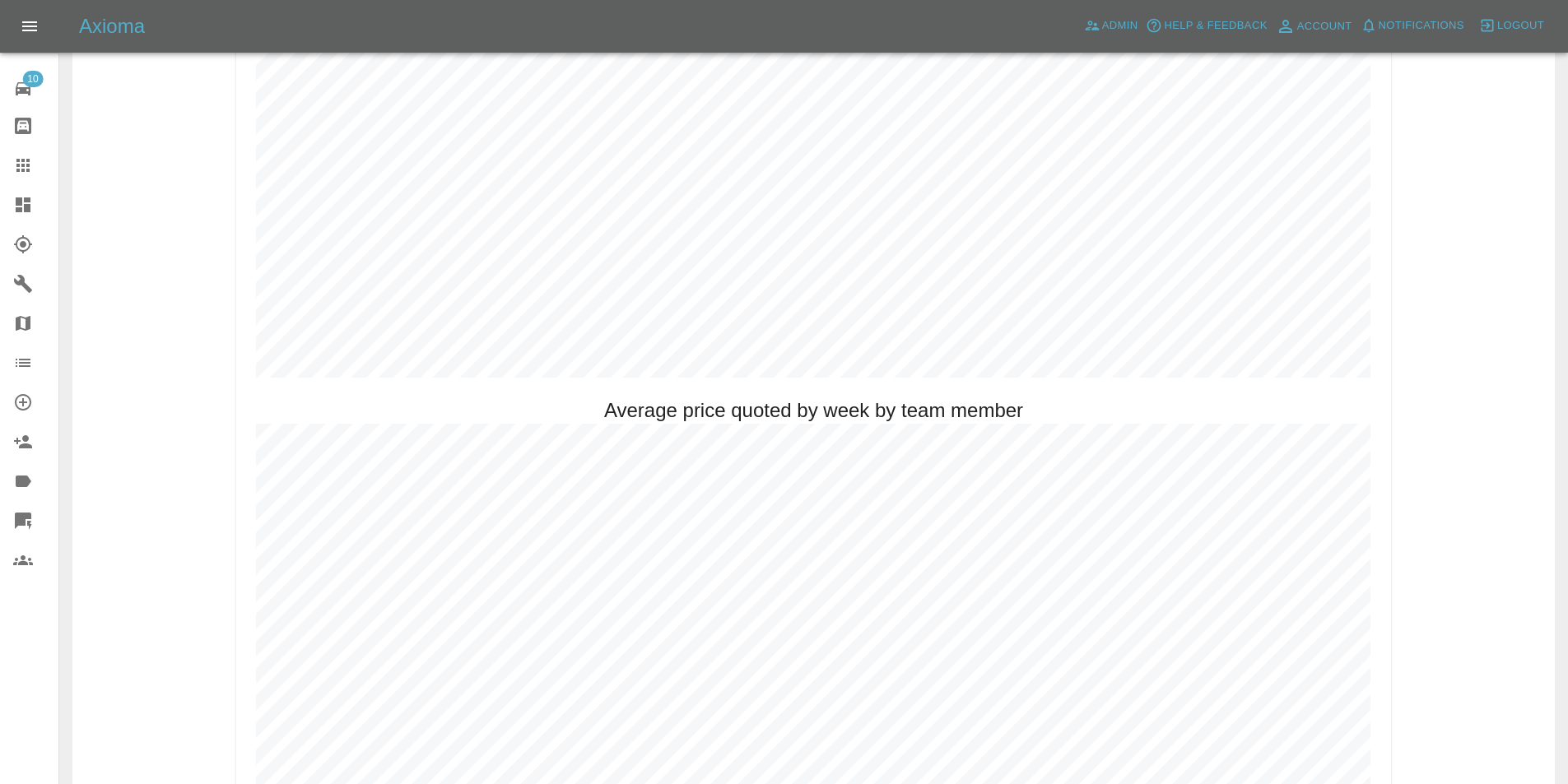
scroll to position [740, 0]
